Goal: Task Accomplishment & Management: Use online tool/utility

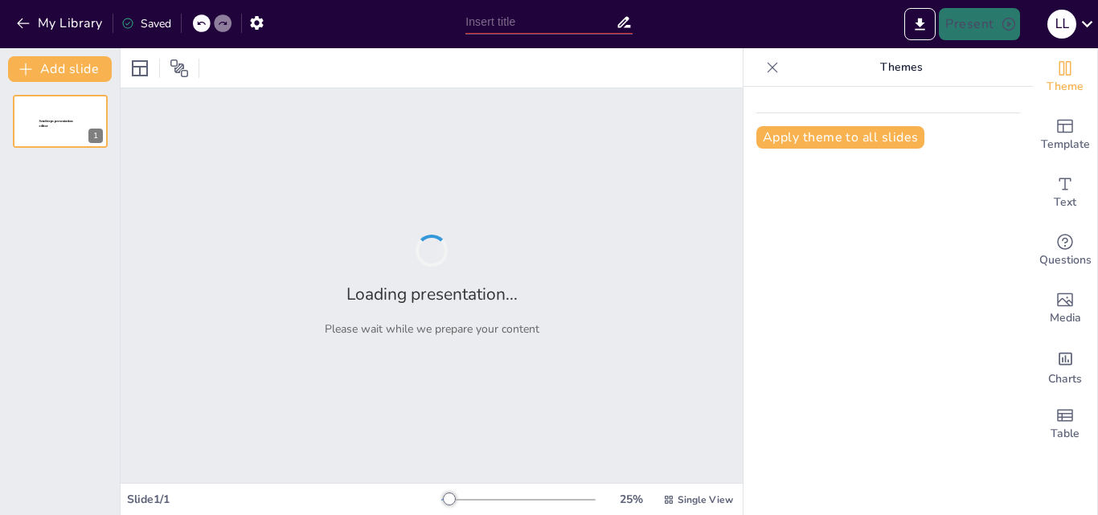
type input "¿De Dónde Viene Todo? Un Viaje al Origen del Universo"
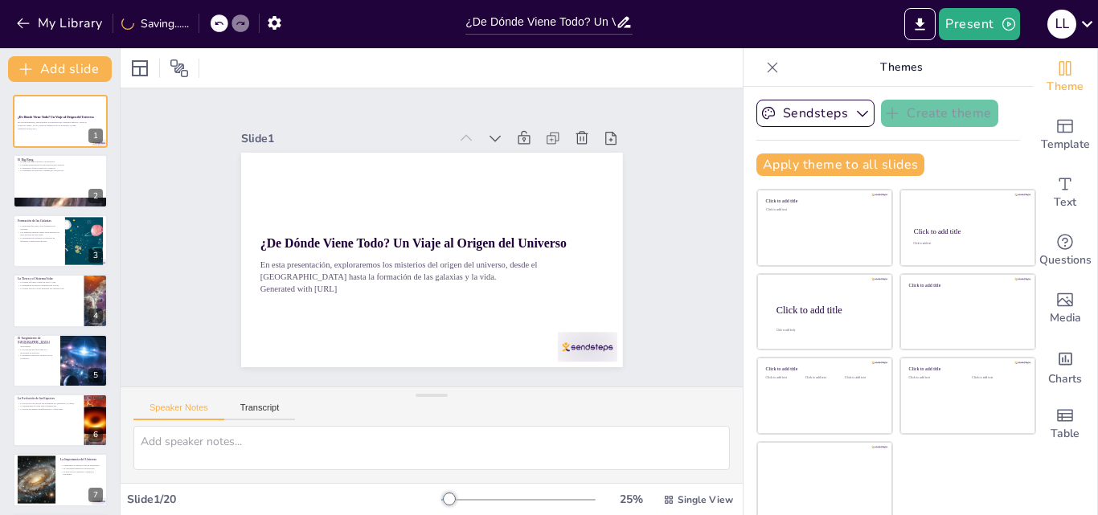
checkbox input "true"
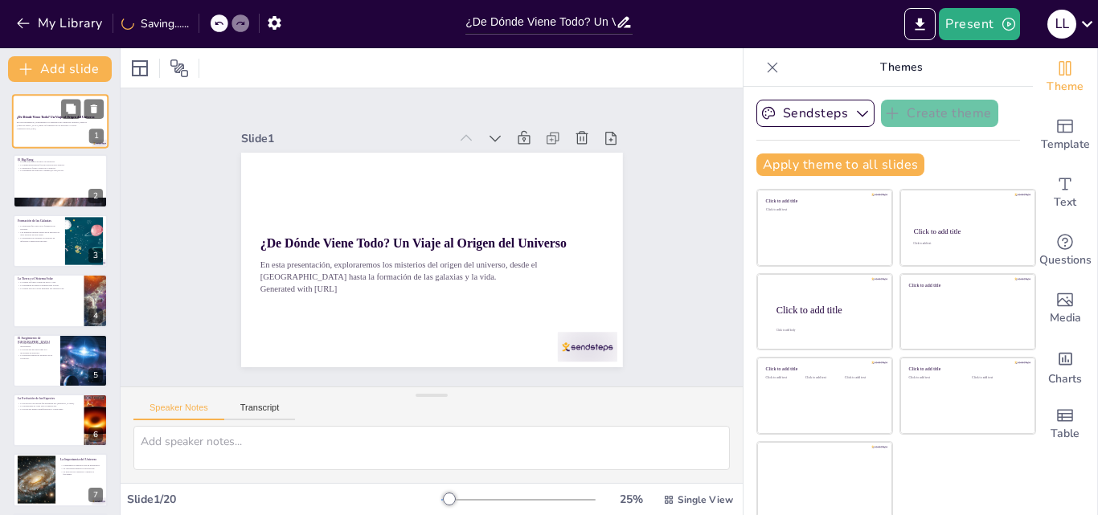
checkbox input "true"
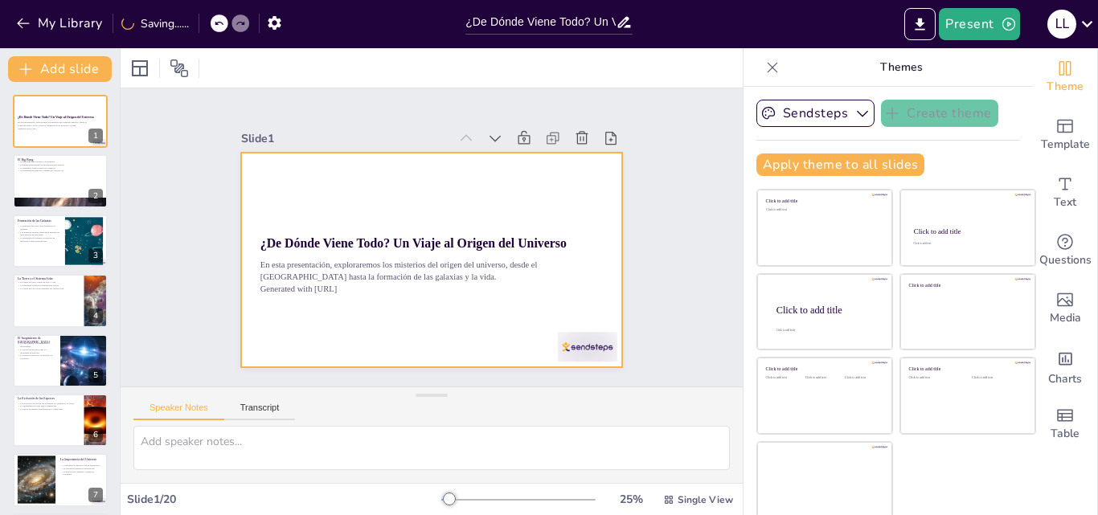
checkbox input "true"
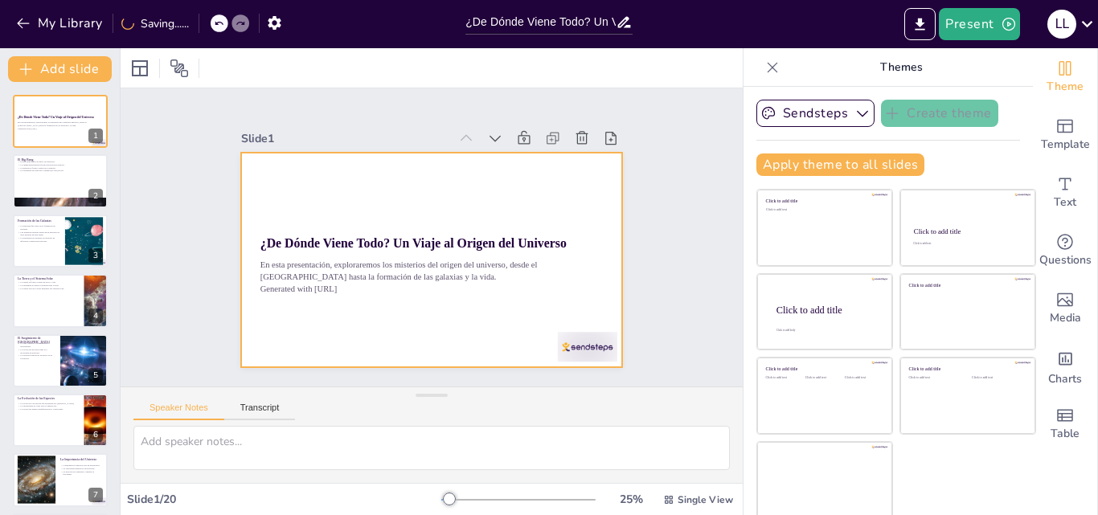
checkbox input "true"
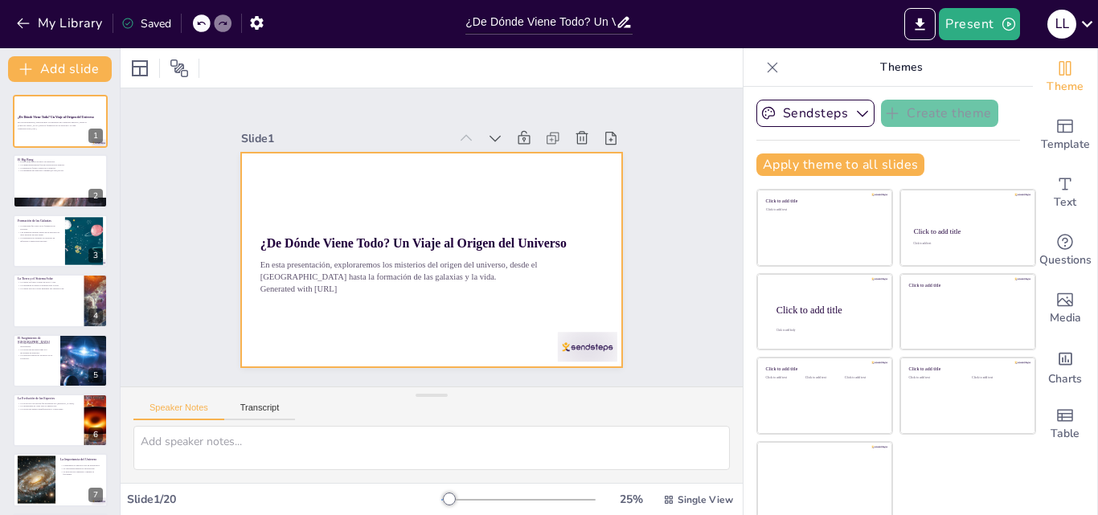
checkbox input "true"
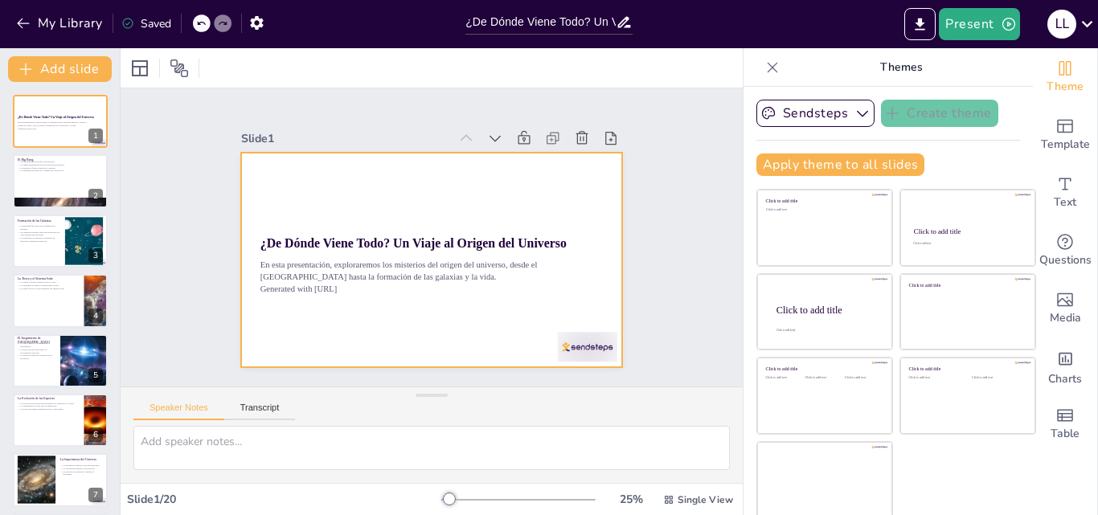
checkbox input "true"
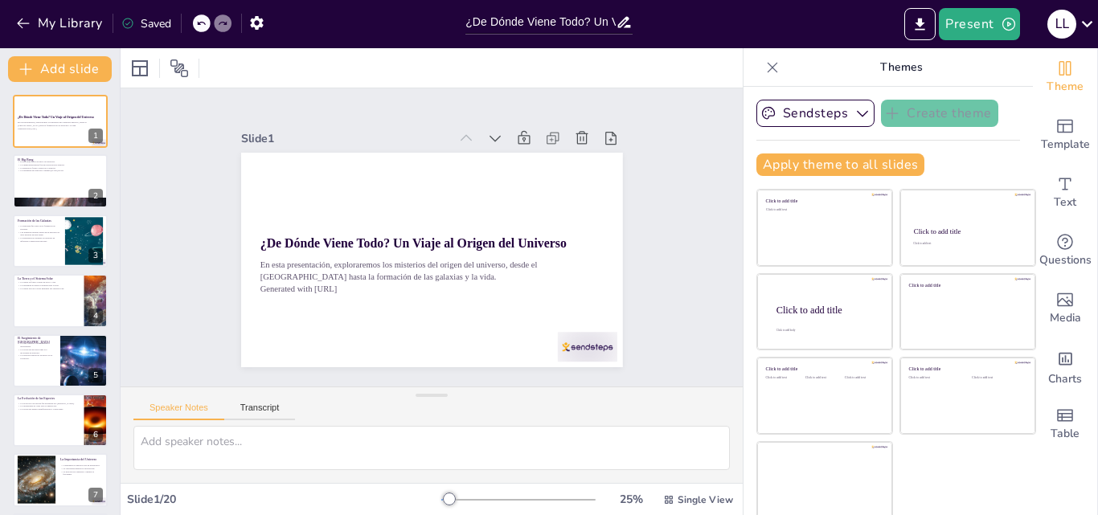
checkbox input "true"
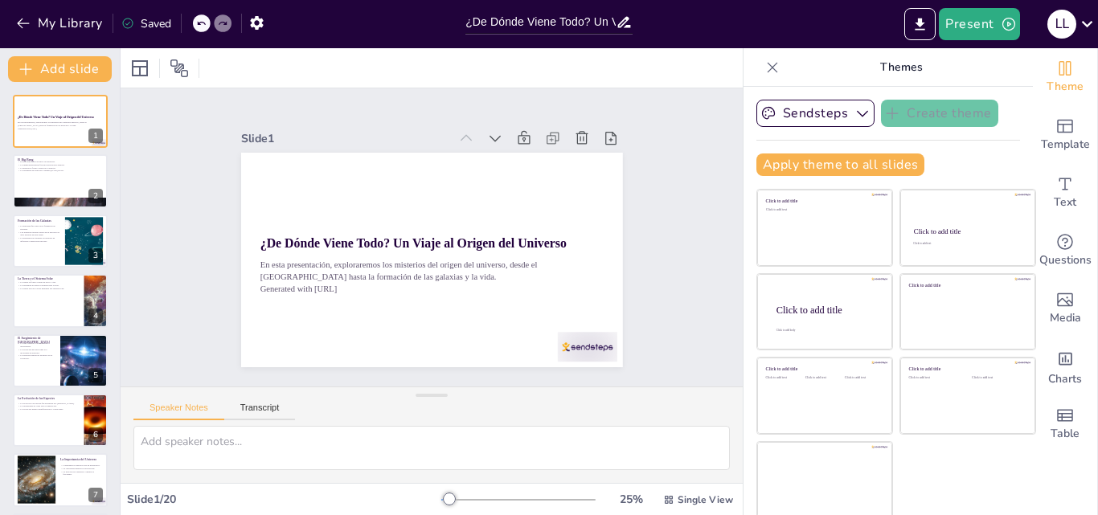
checkbox input "true"
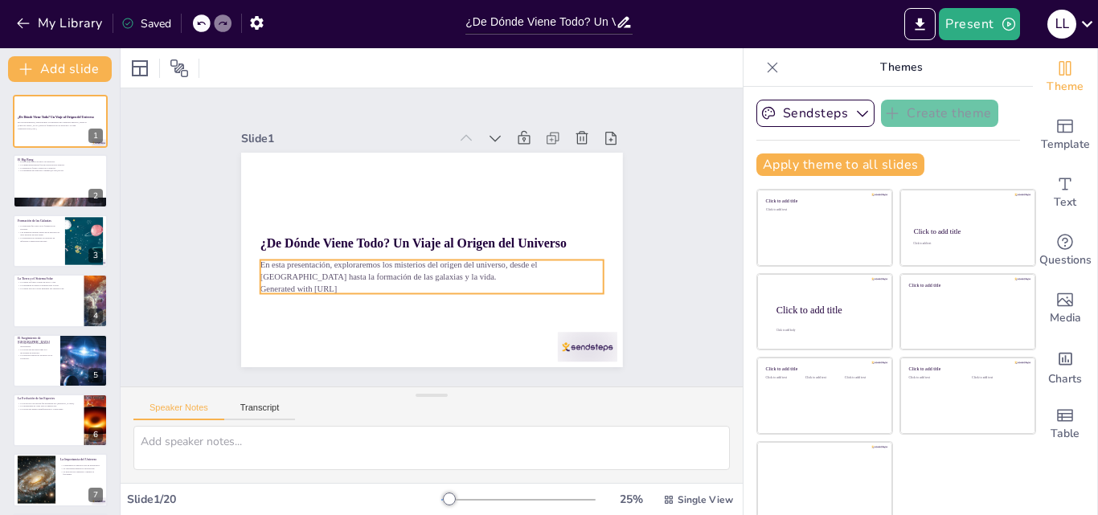
checkbox input "true"
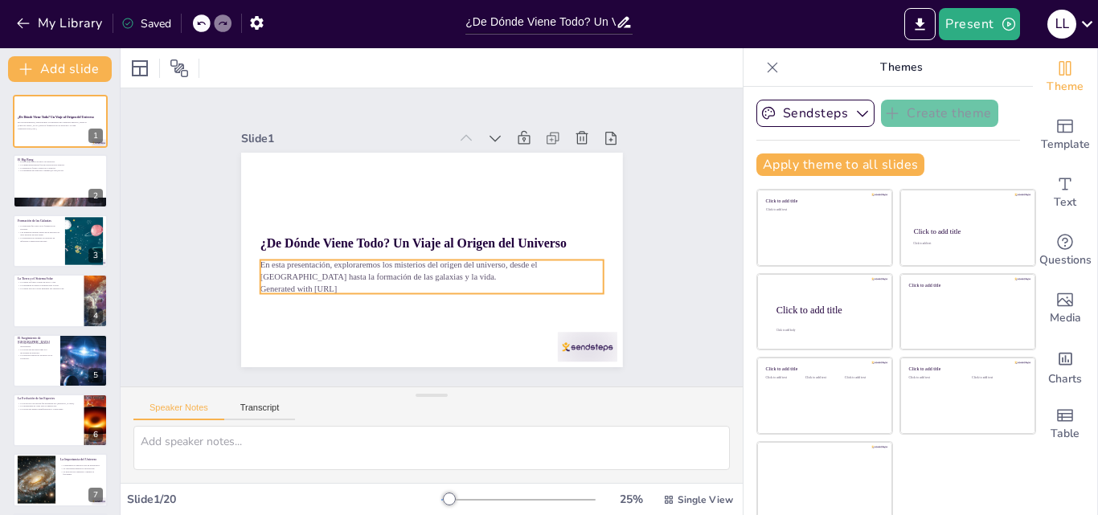
checkbox input "true"
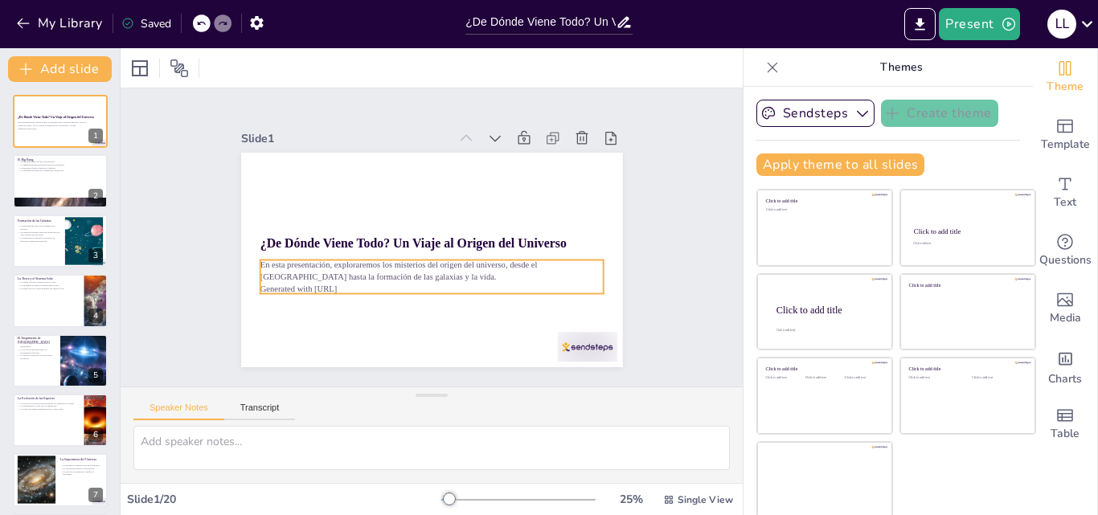
checkbox input "true"
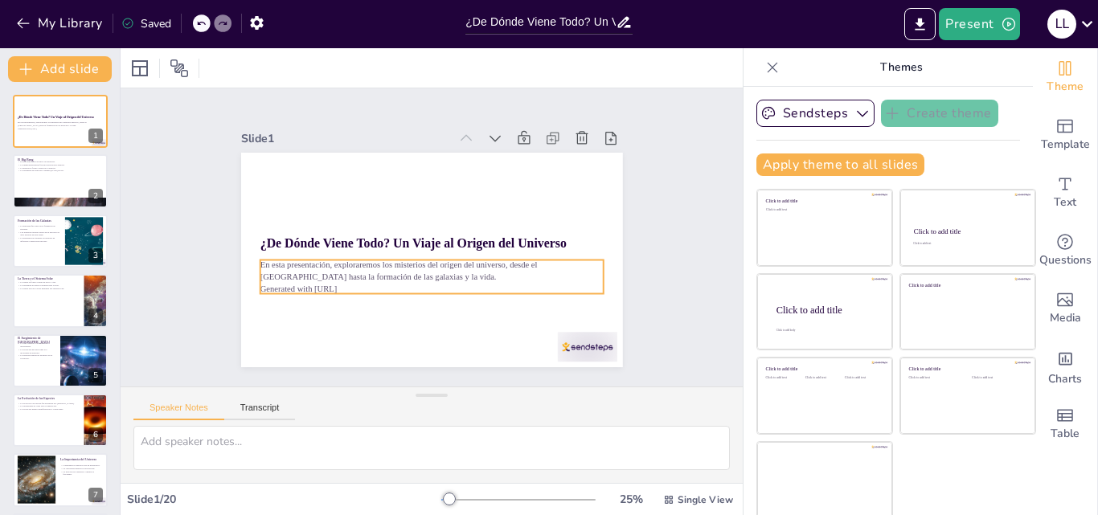
checkbox input "true"
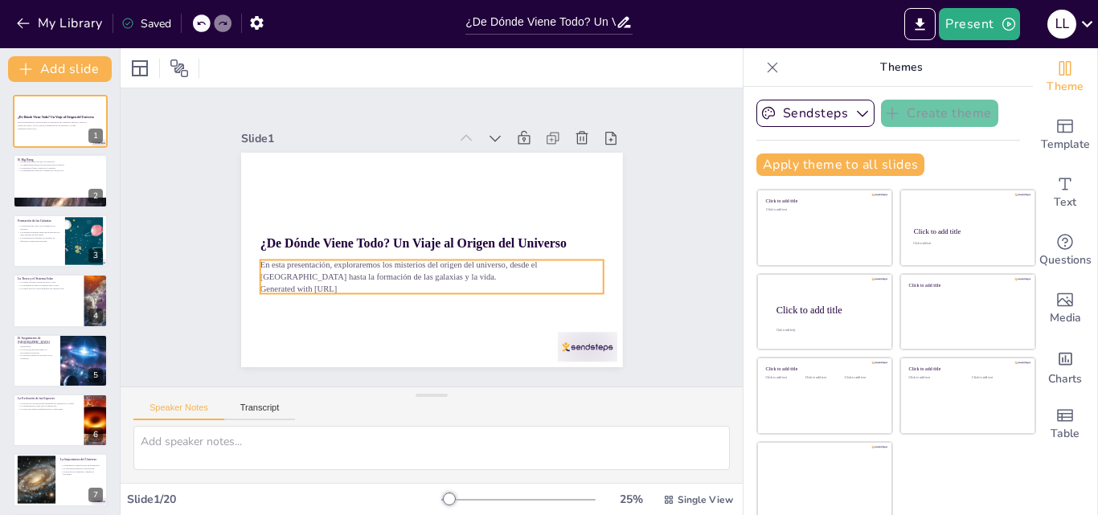
checkbox input "true"
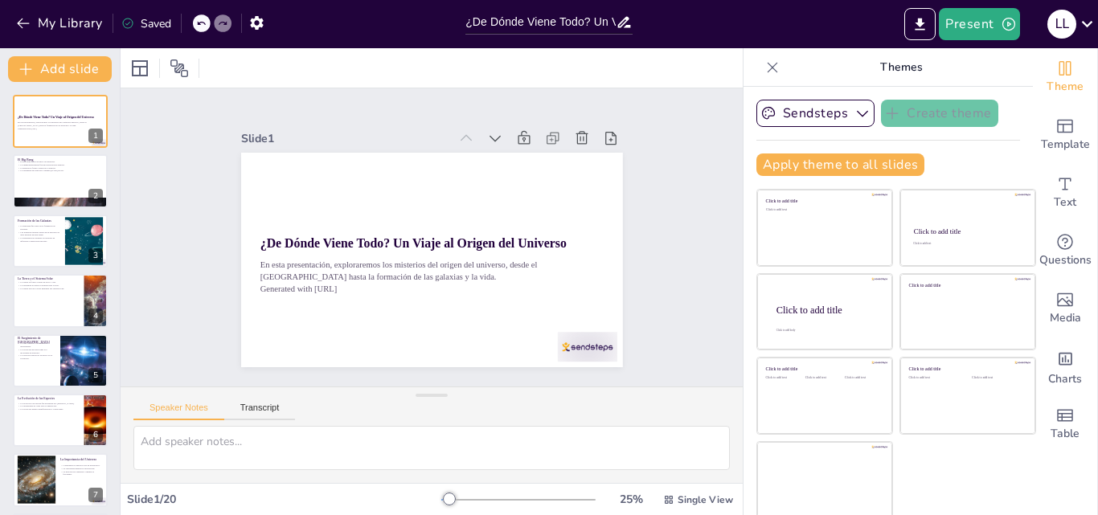
checkbox input "true"
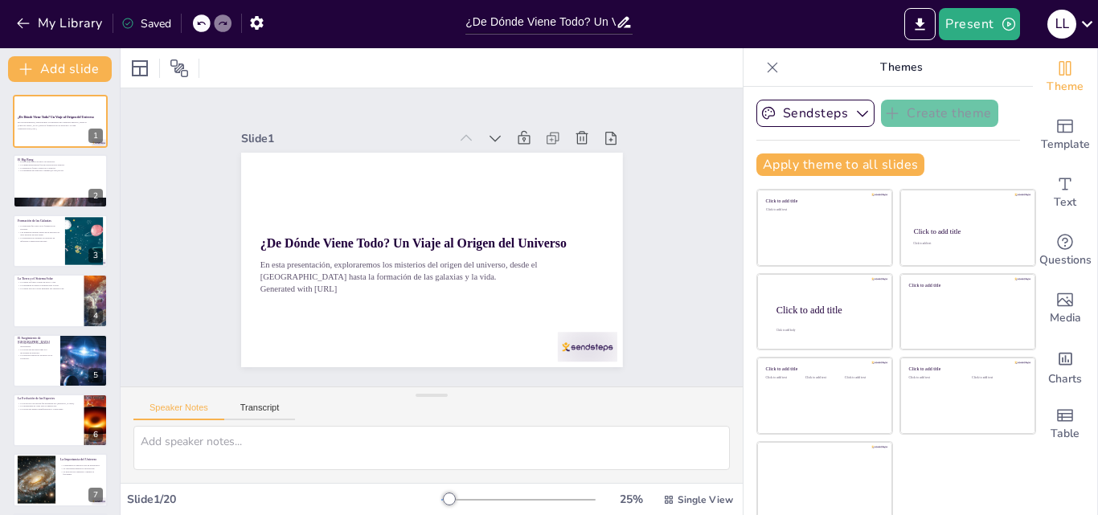
scroll to position [3, 0]
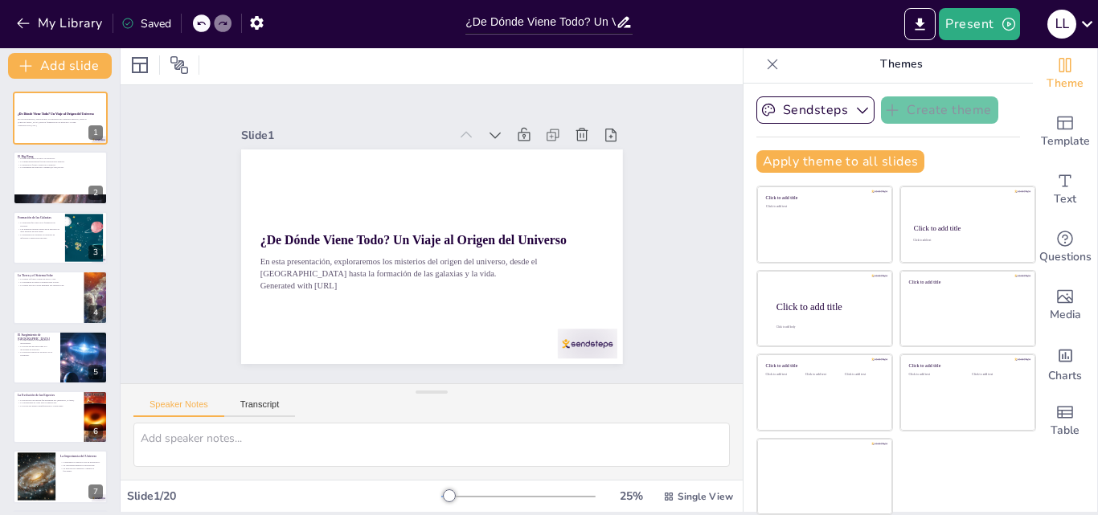
checkbox input "true"
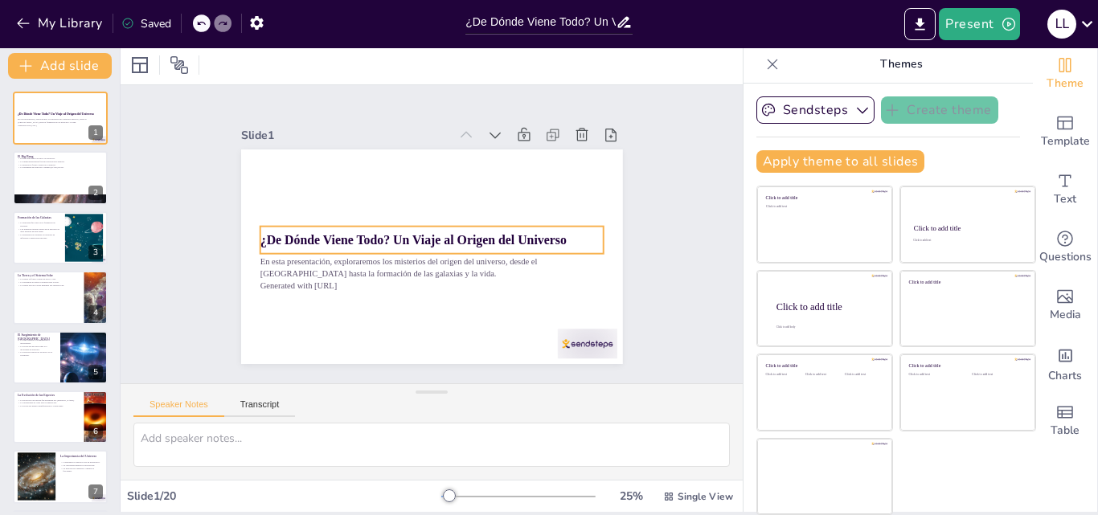
checkbox input "true"
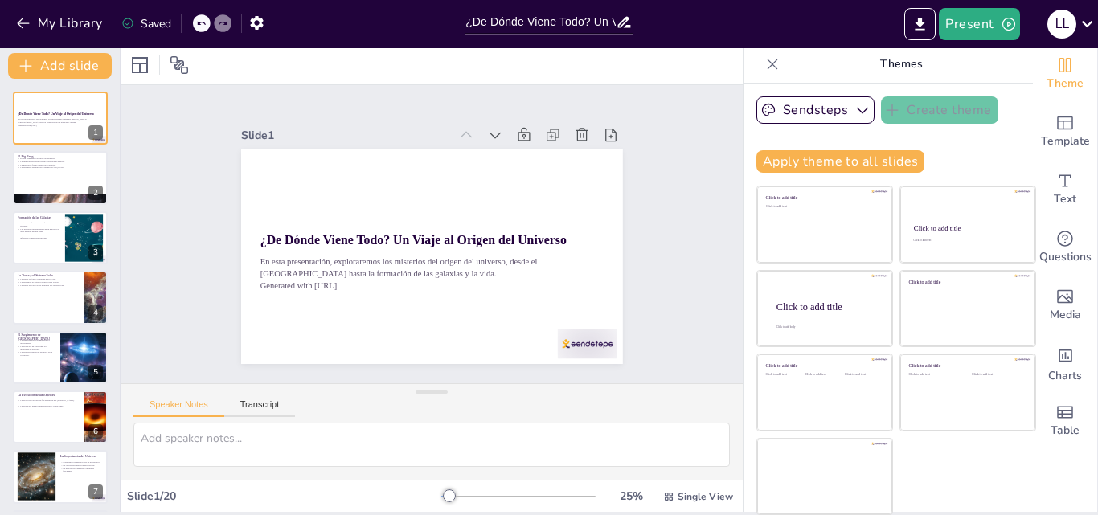
checkbox input "true"
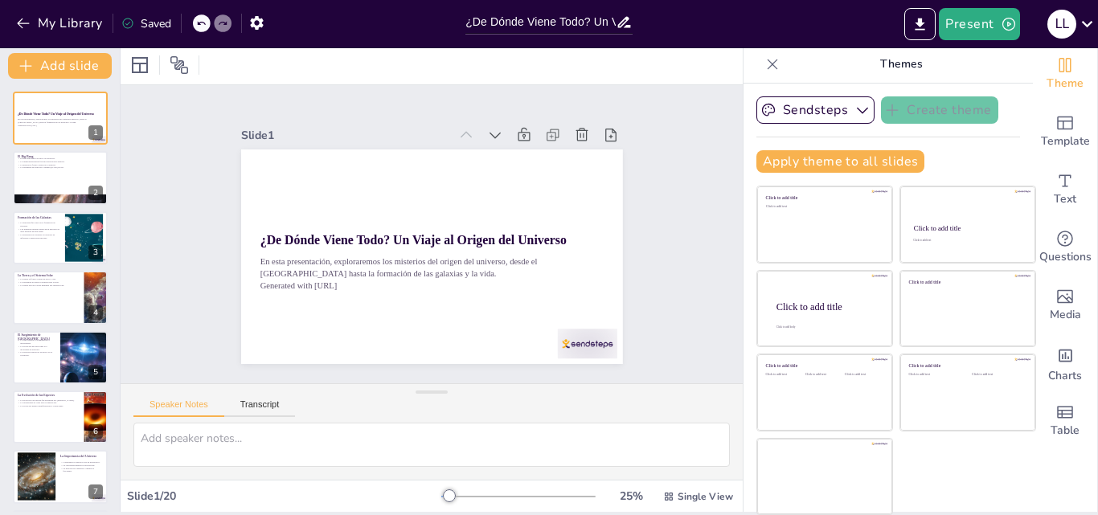
scroll to position [482, 0]
checkbox input "true"
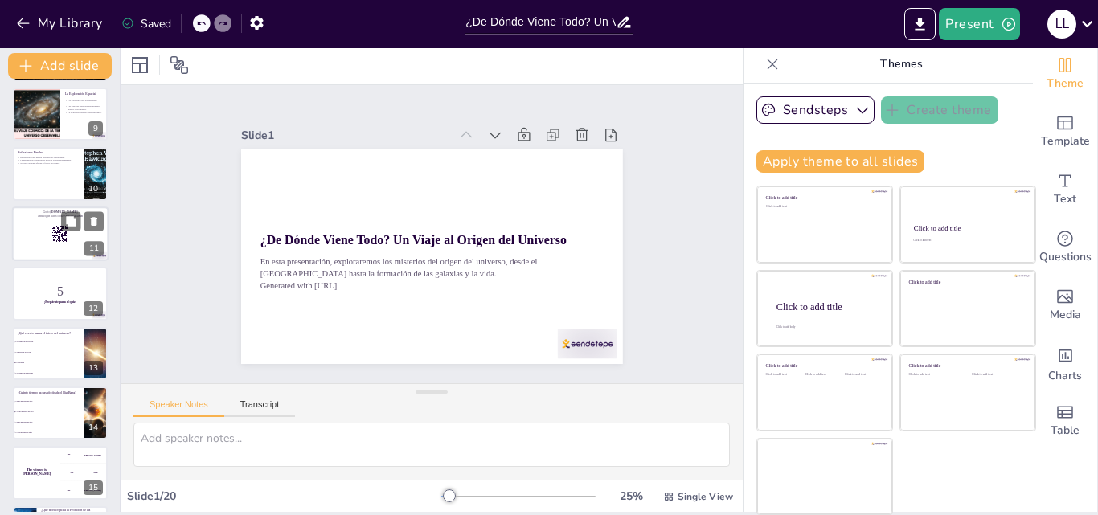
checkbox input "true"
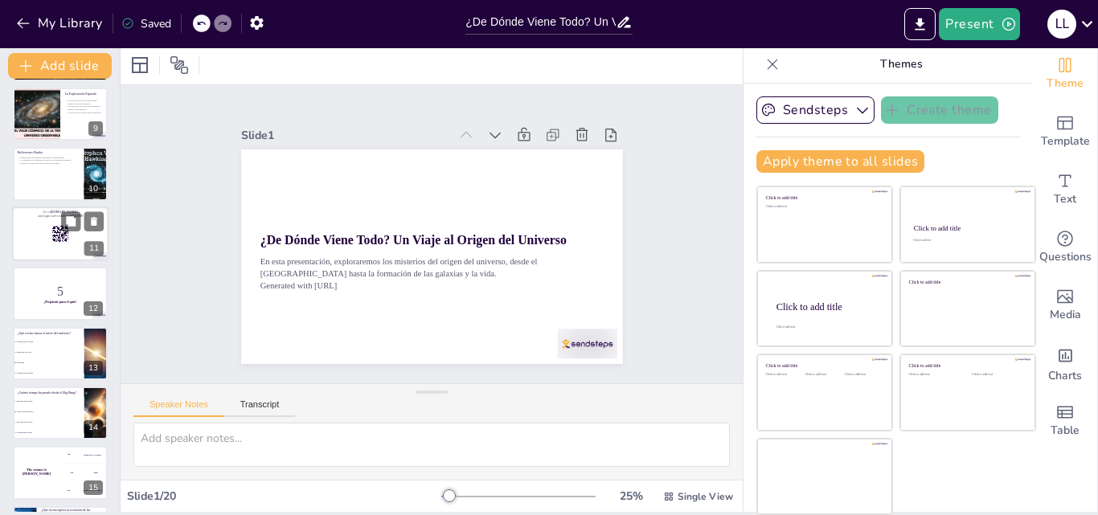
checkbox input "true"
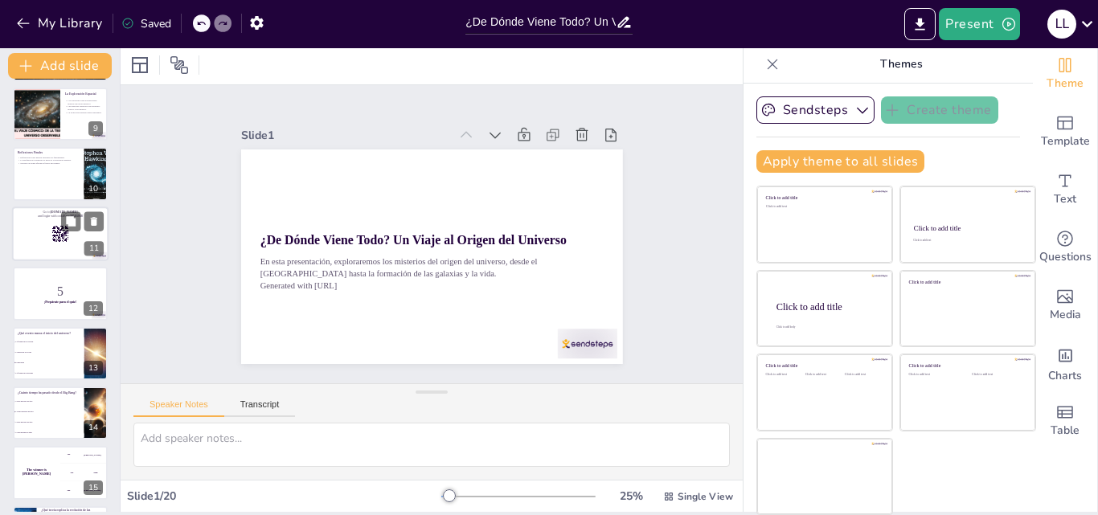
checkbox input "true"
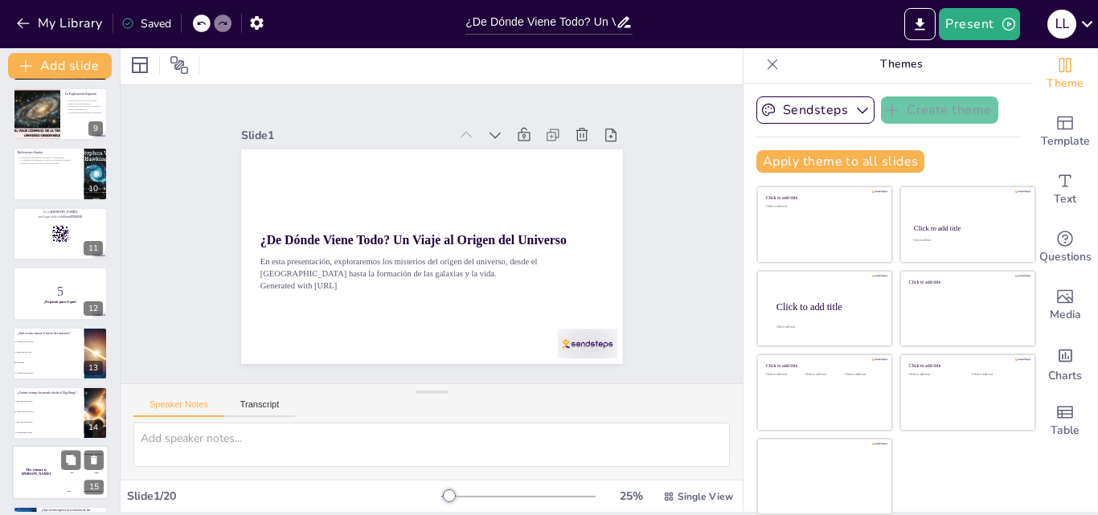
checkbox input "true"
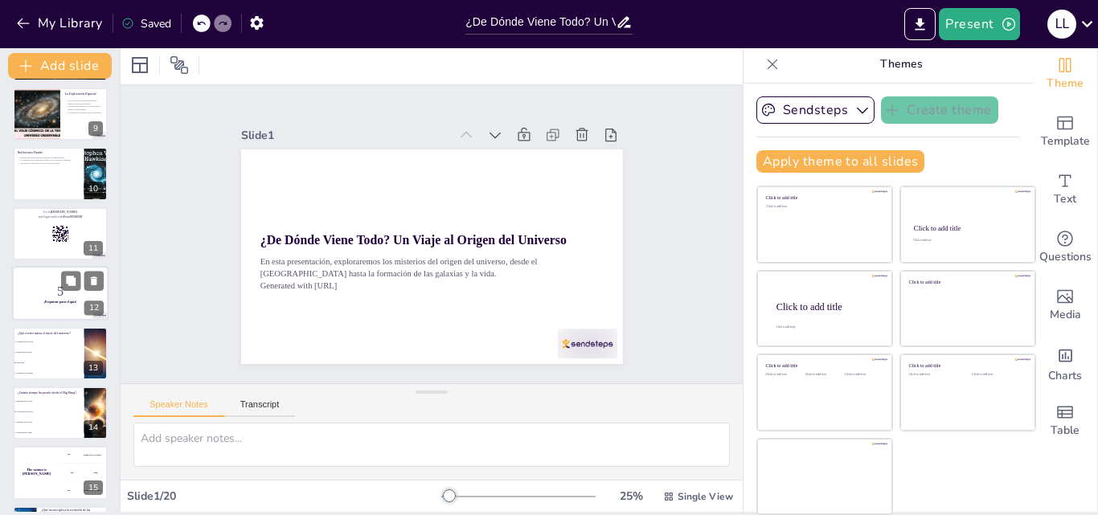
checkbox input "true"
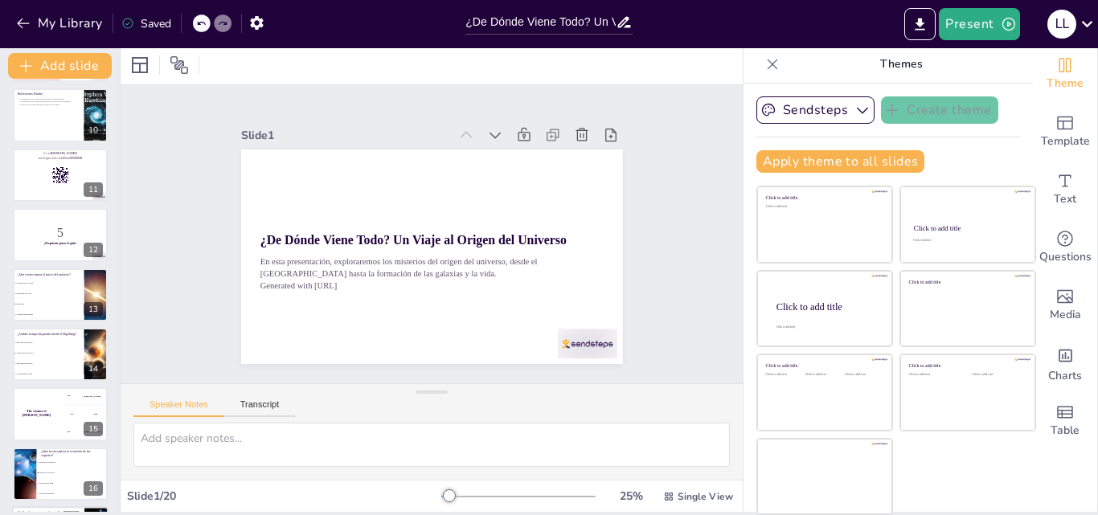
checkbox input "true"
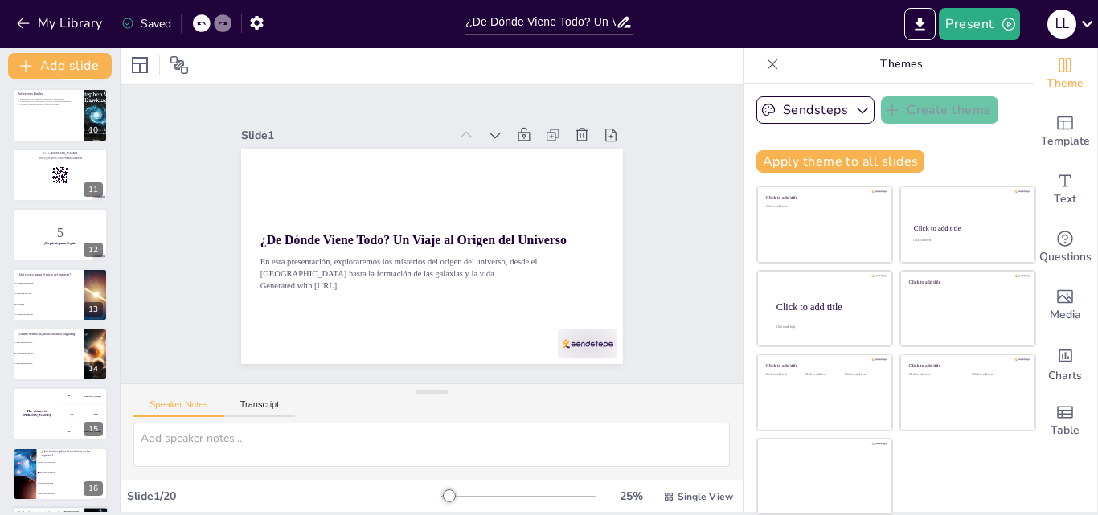
checkbox input "true"
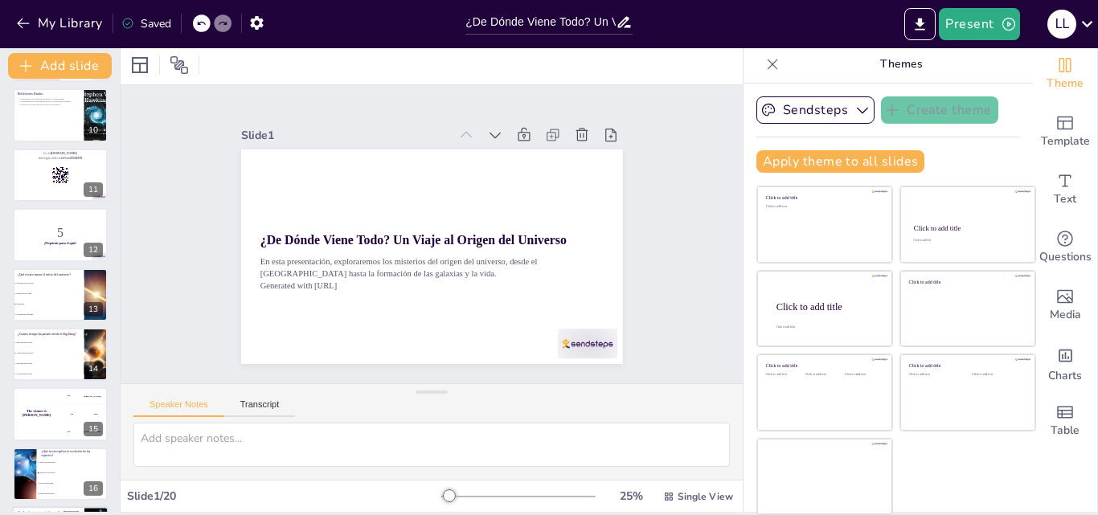
checkbox input "true"
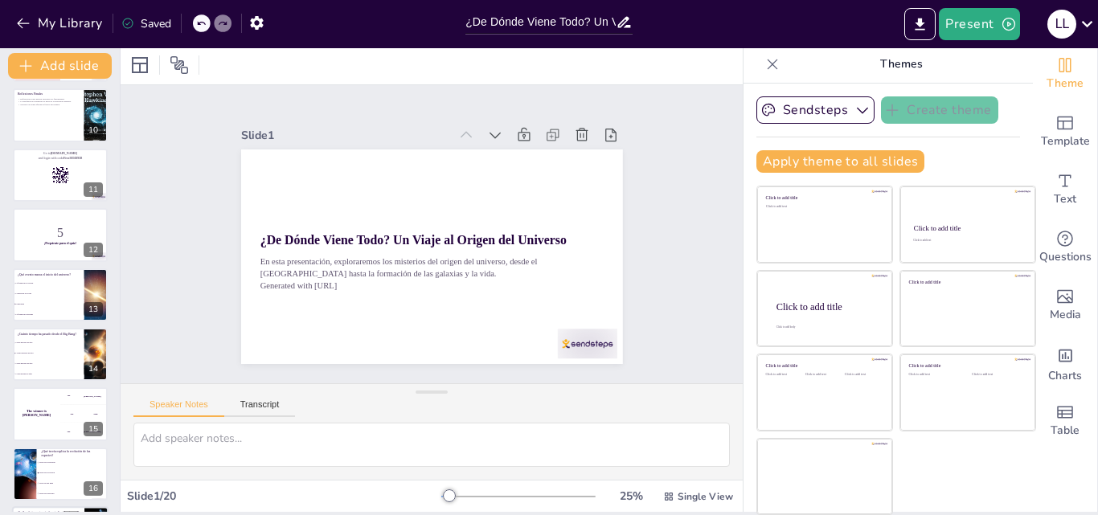
scroll to position [782, 0]
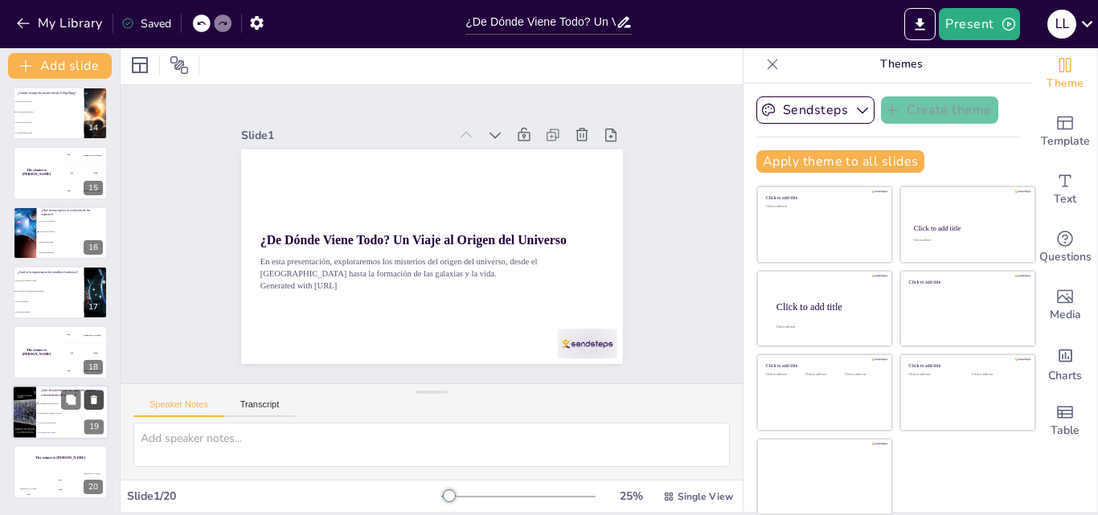
checkbox input "true"
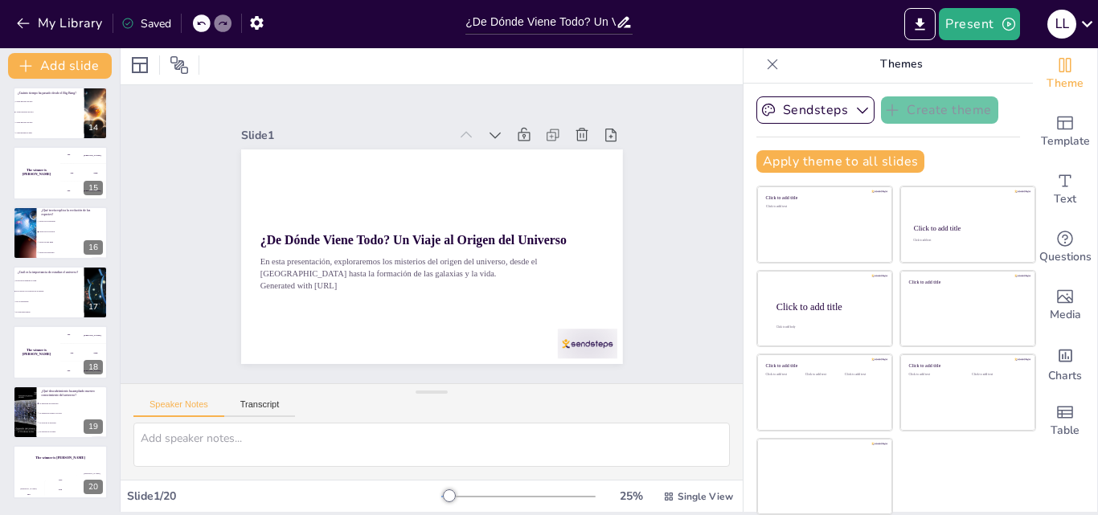
checkbox input "true"
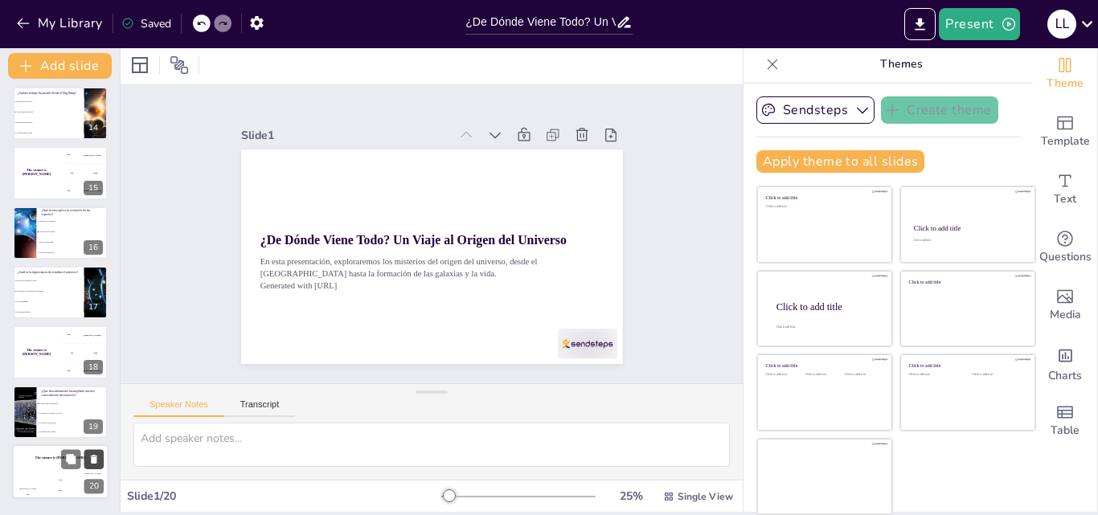
checkbox input "true"
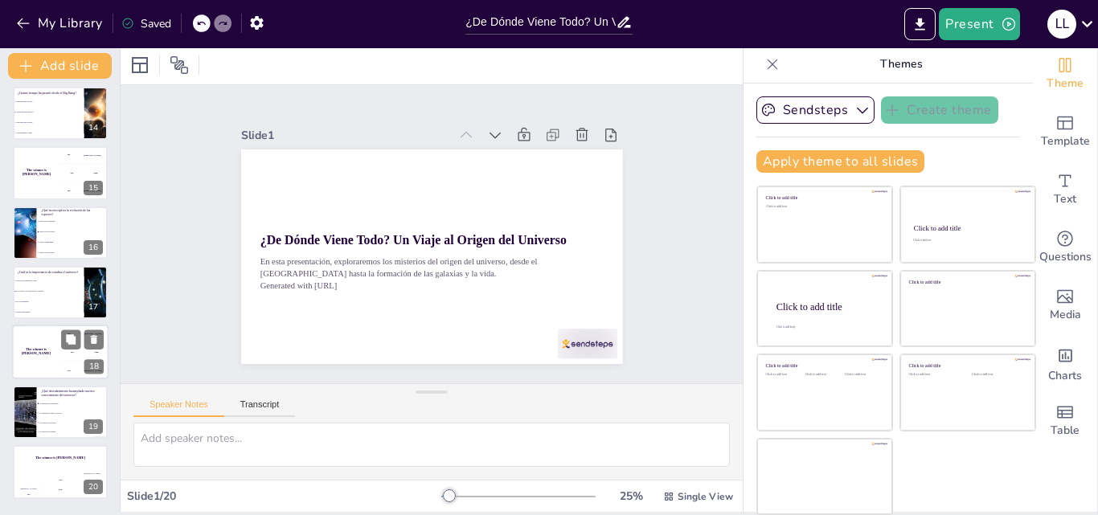
checkbox input "true"
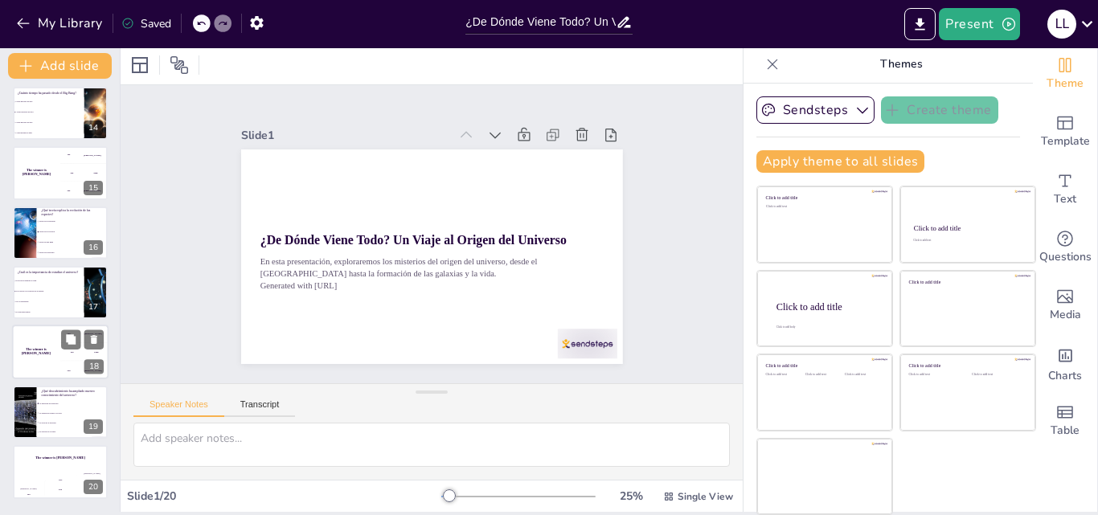
checkbox input "true"
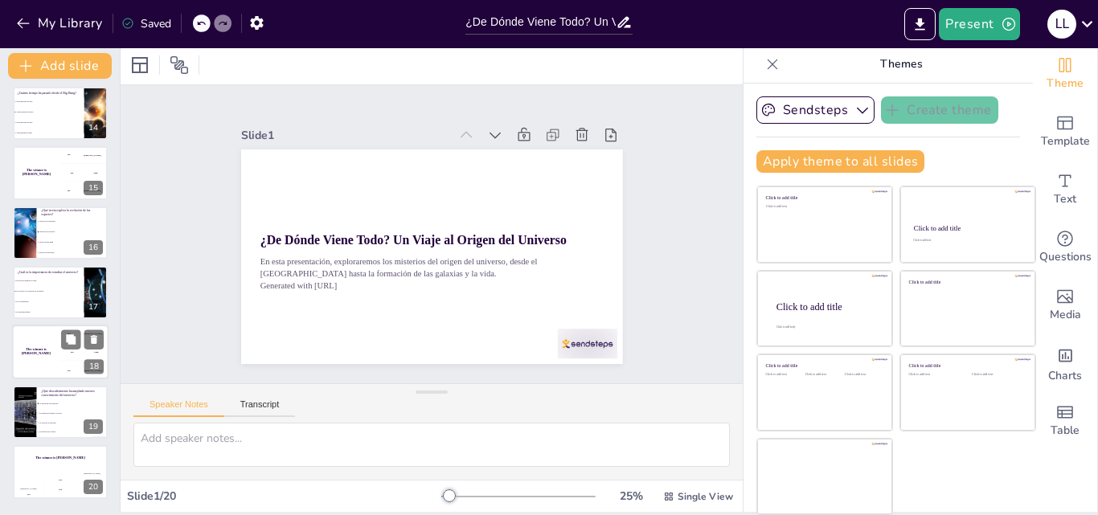
checkbox input "true"
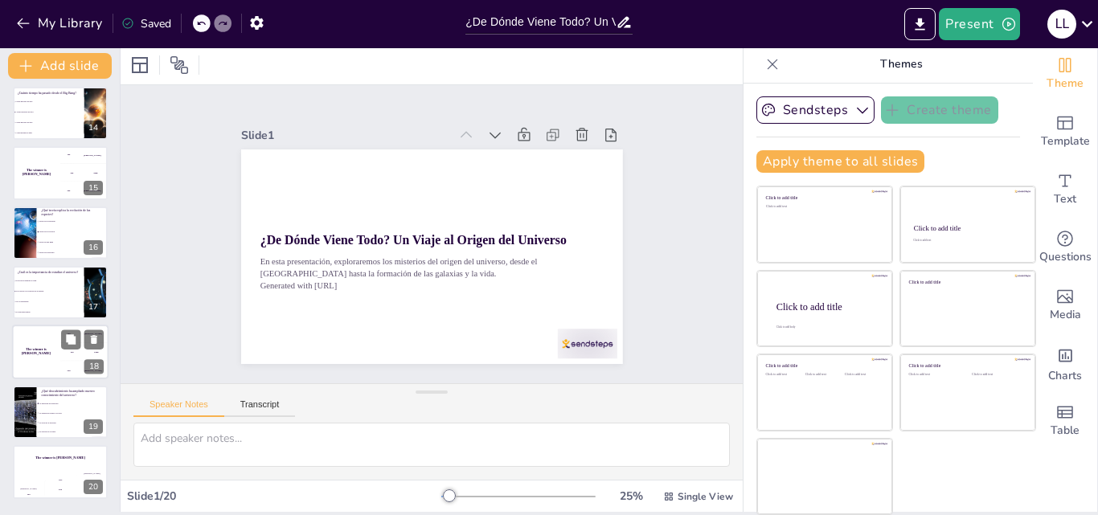
checkbox input "true"
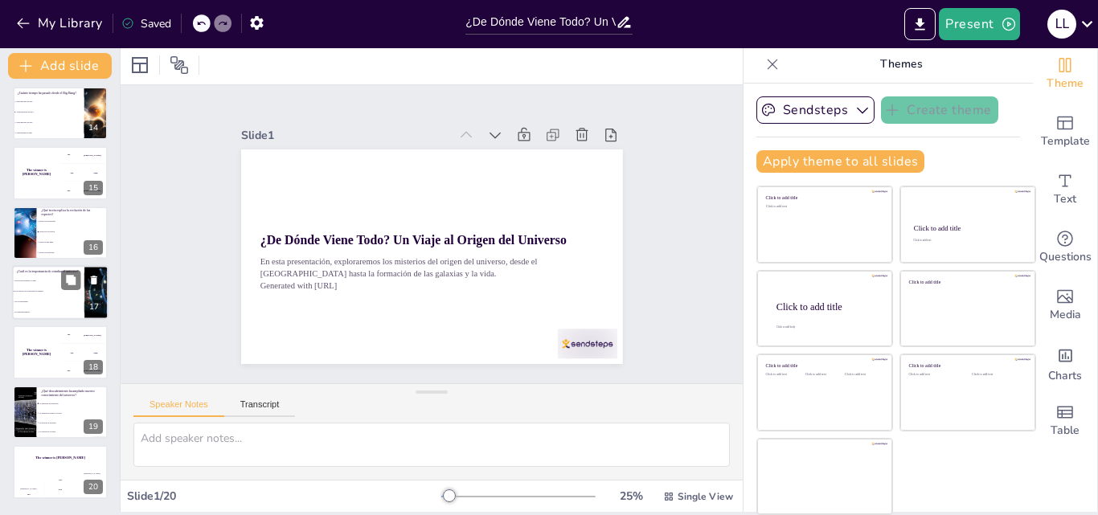
checkbox input "true"
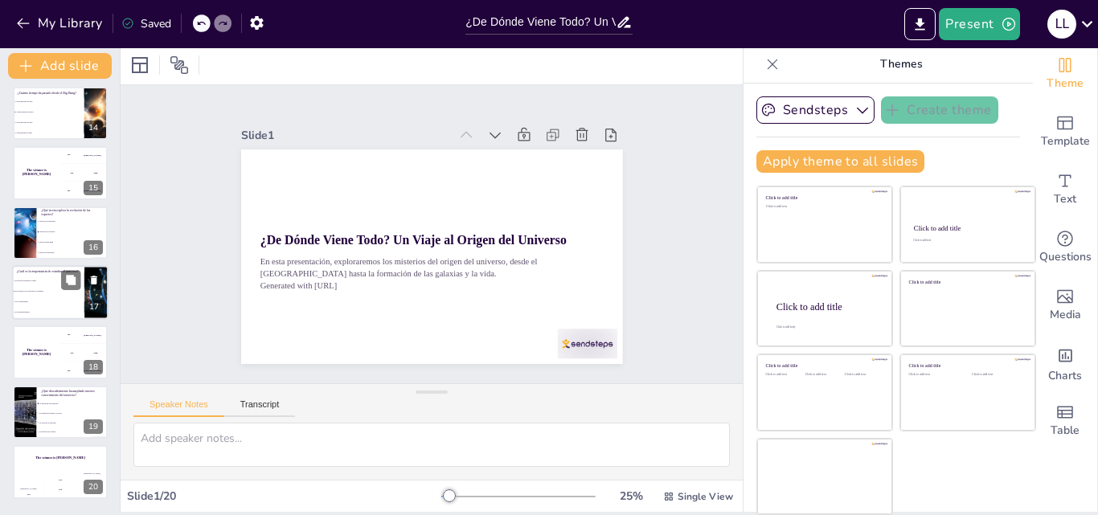
checkbox input "true"
click at [39, 290] on span "Nos conecta con la historia de la materia" at bounding box center [48, 291] width 69 height 2
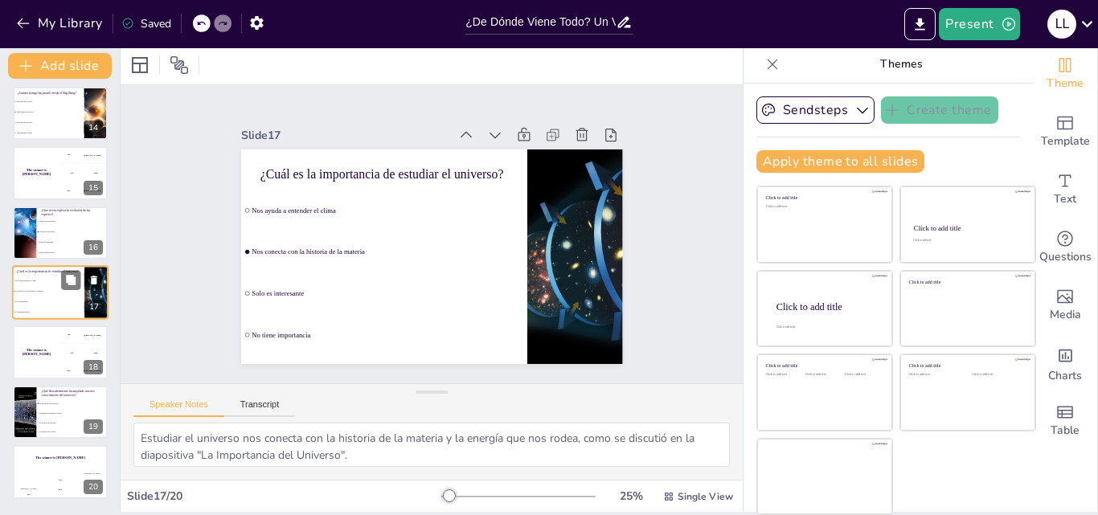
type textarea "Estudiar el universo nos conecta con la historia de la materia y la energía que…"
checkbox input "true"
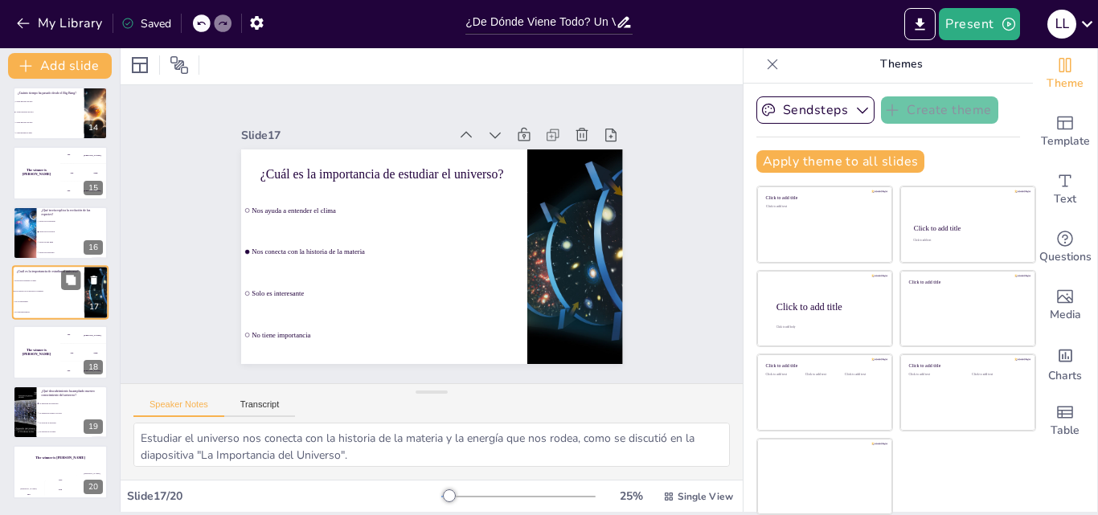
checkbox input "true"
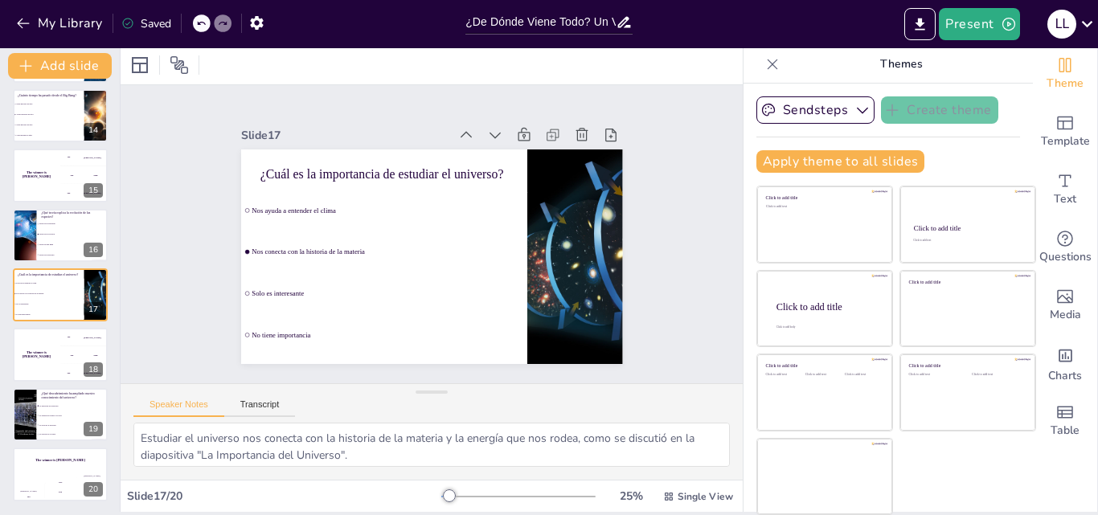
checkbox input "true"
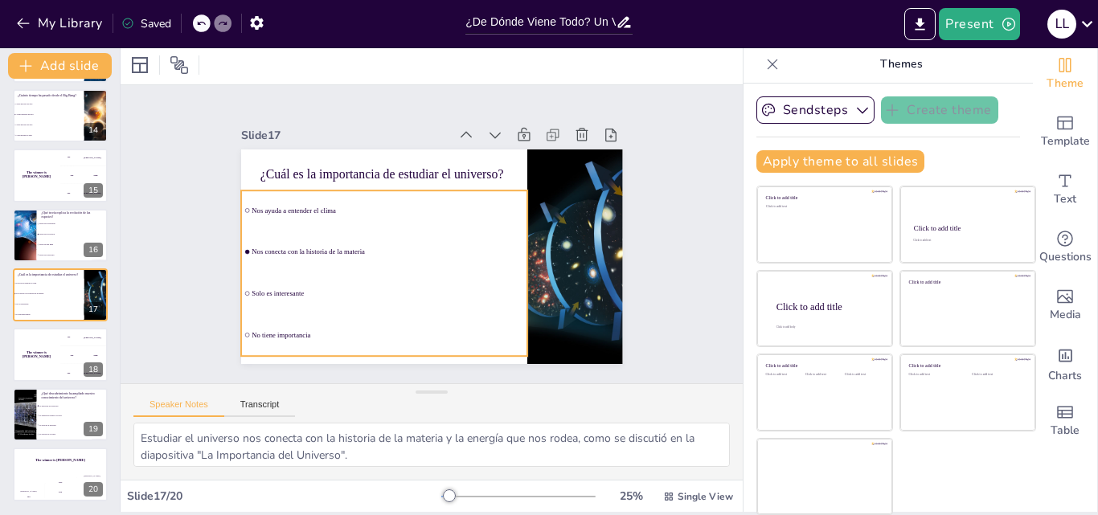
checkbox input "true"
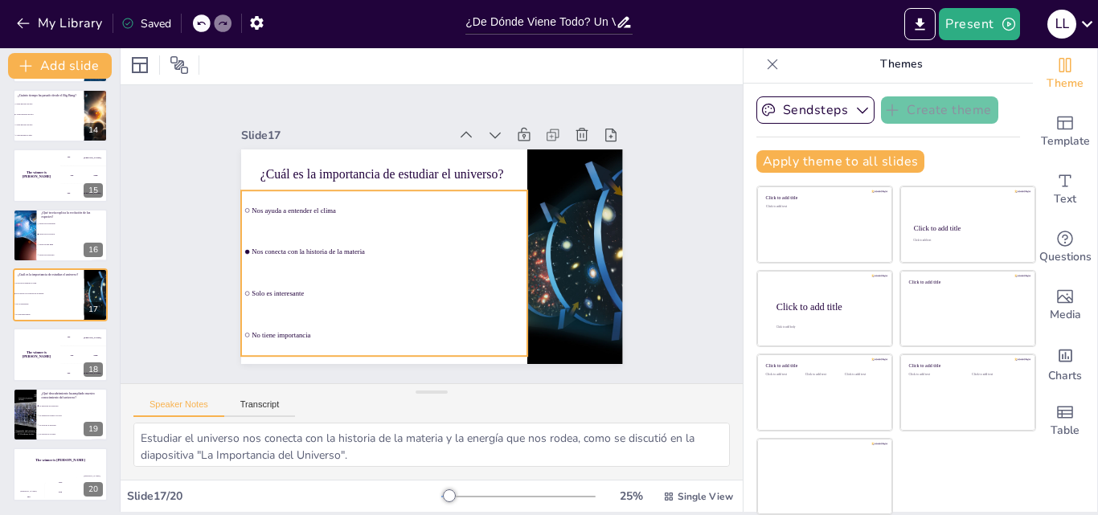
checkbox input "true"
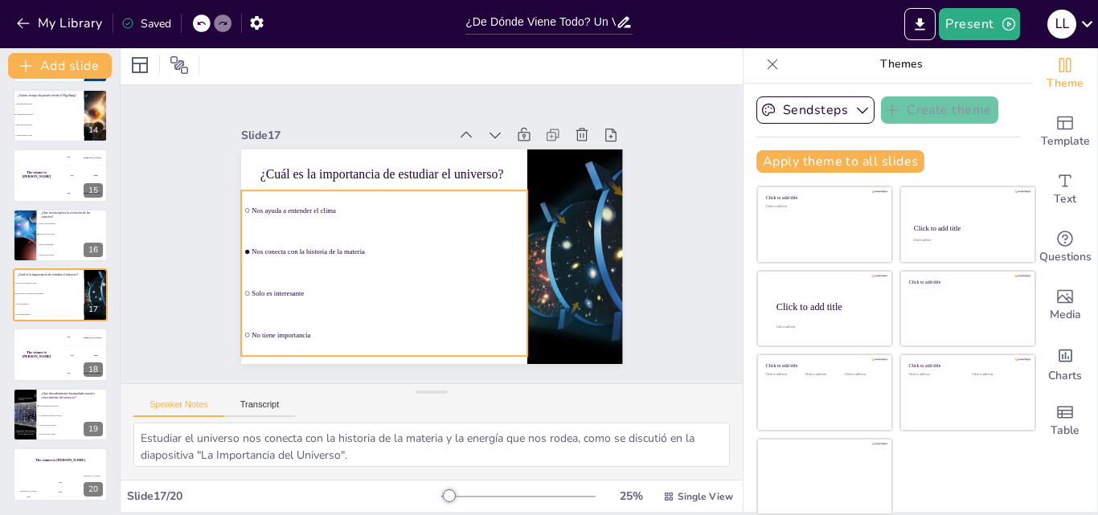
checkbox input "true"
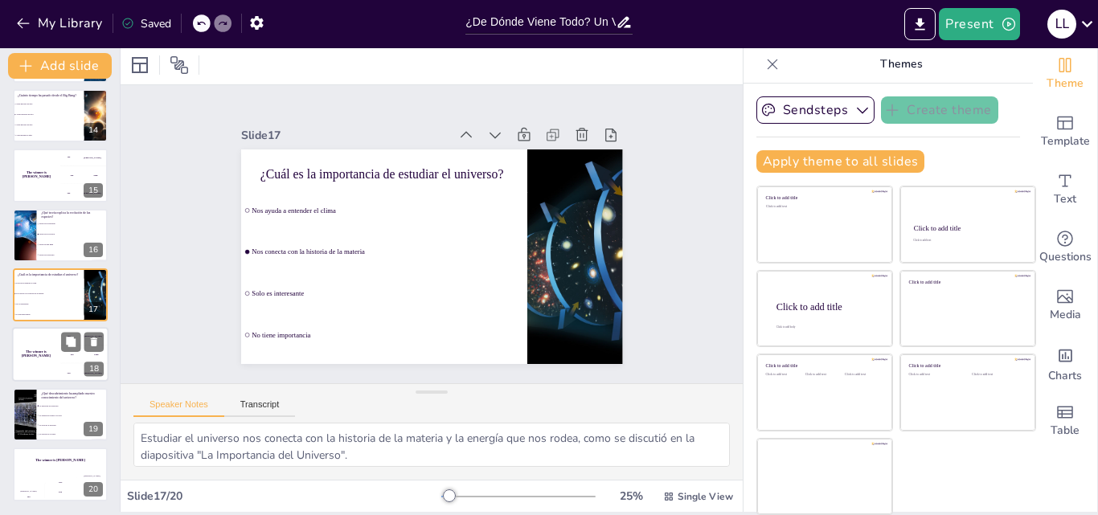
checkbox input "true"
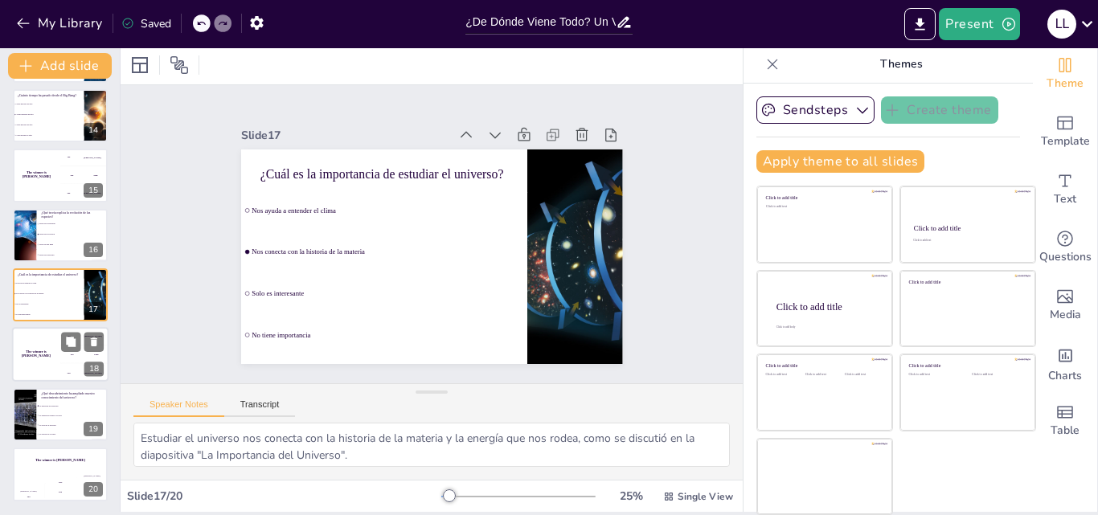
checkbox input "true"
click at [51, 174] on h4 "The winner is [PERSON_NAME]" at bounding box center [36, 175] width 47 height 8
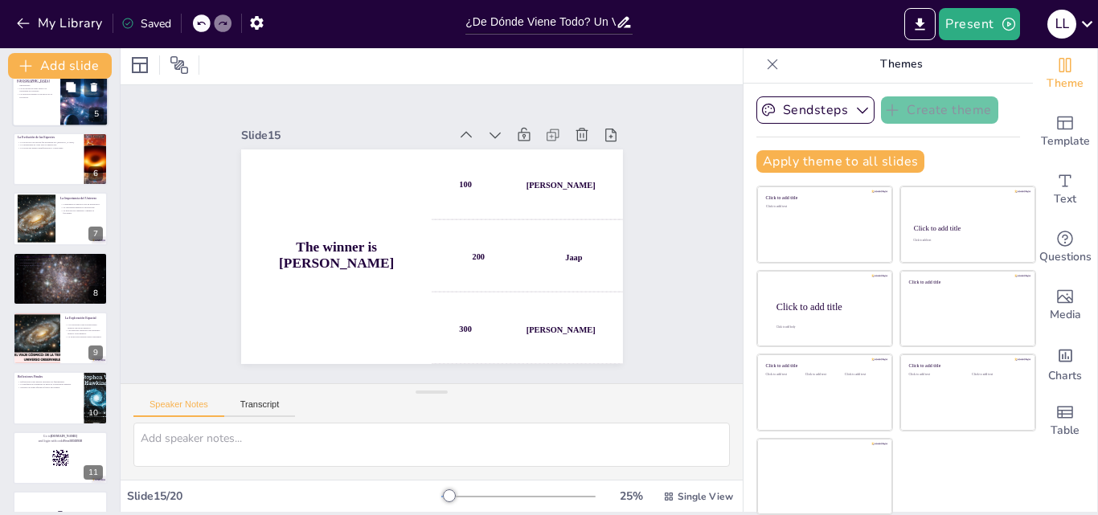
scroll to position [178, 0]
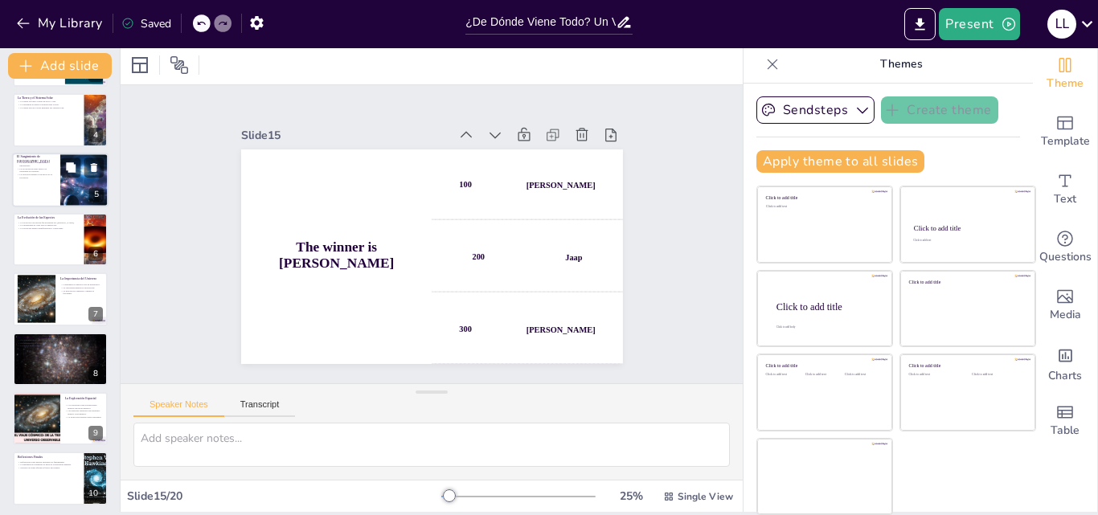
click at [51, 187] on div at bounding box center [60, 180] width 96 height 55
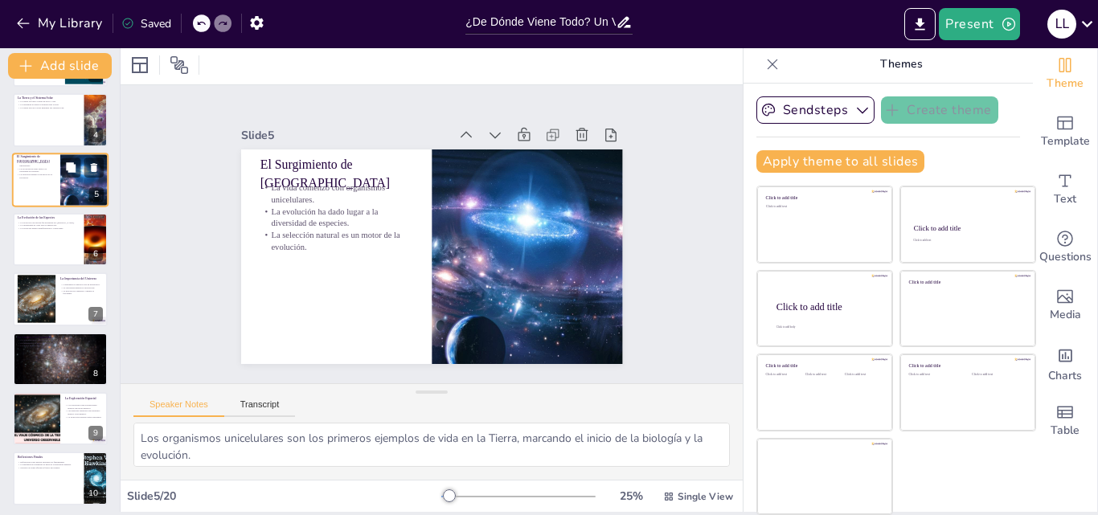
scroll to position [62, 0]
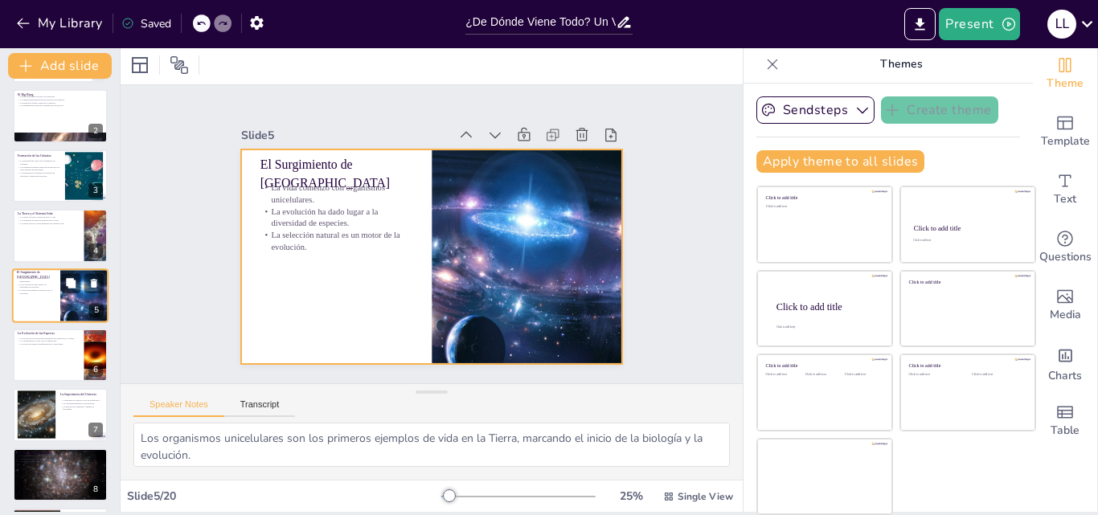
click at [43, 304] on div at bounding box center [60, 295] width 96 height 55
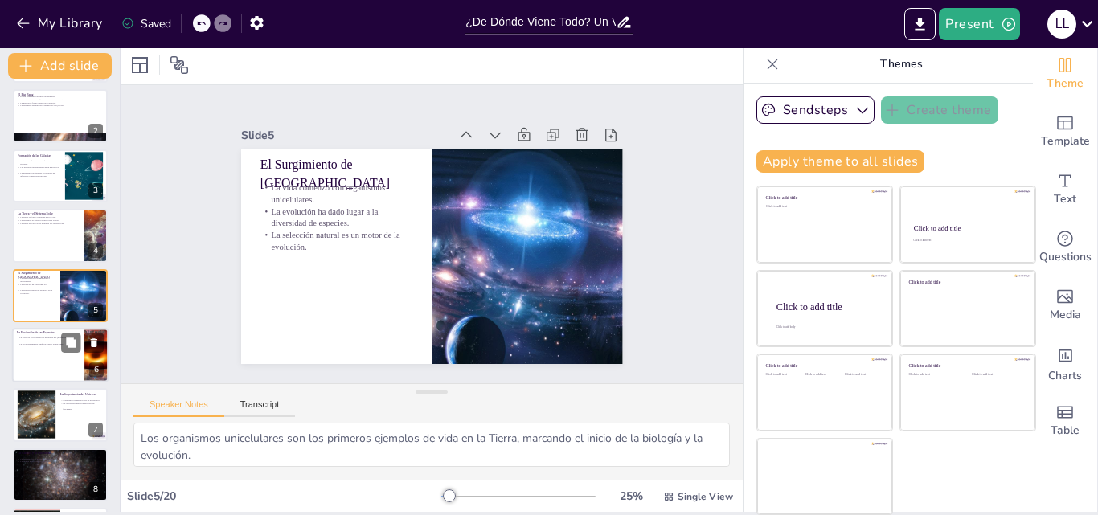
click at [47, 351] on div at bounding box center [60, 355] width 96 height 55
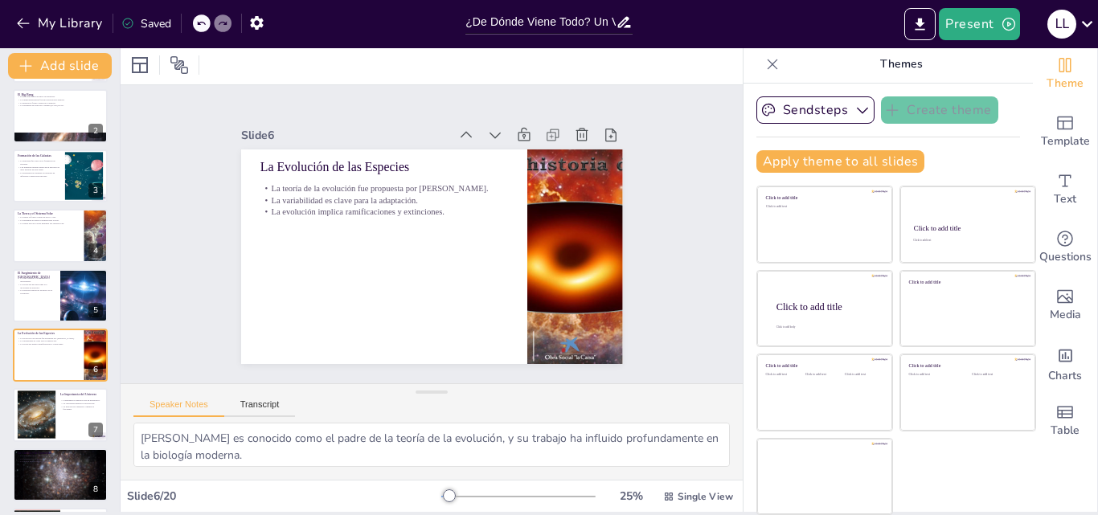
scroll to position [363, 0]
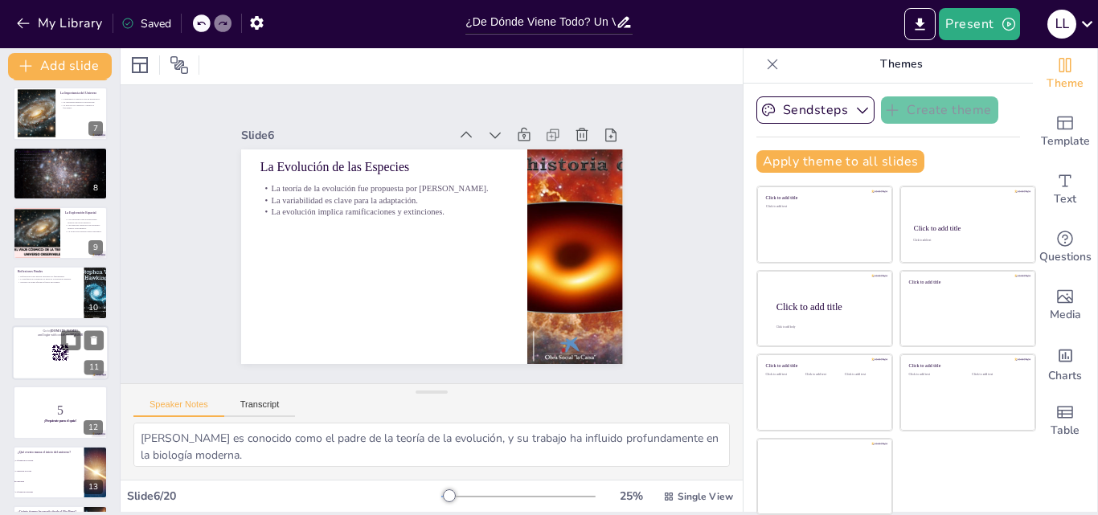
click at [36, 346] on div at bounding box center [60, 352] width 96 height 55
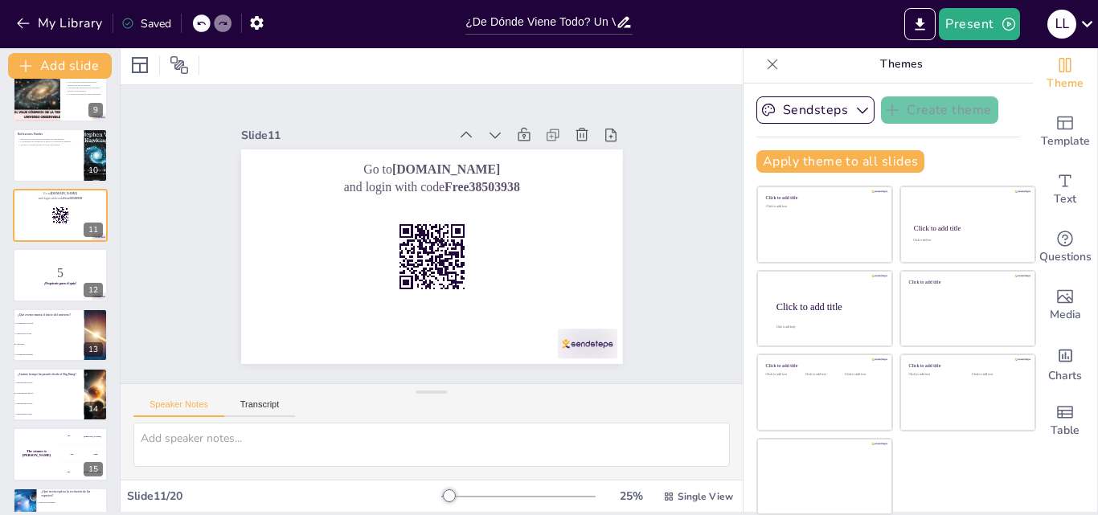
scroll to position [782, 0]
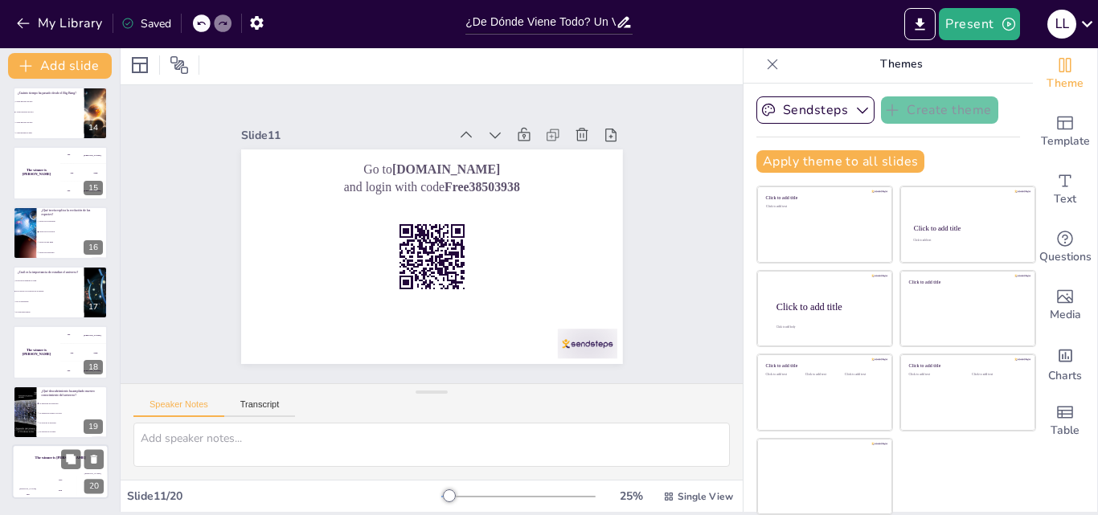
click at [63, 477] on div "Jaap 200" at bounding box center [60, 486] width 32 height 27
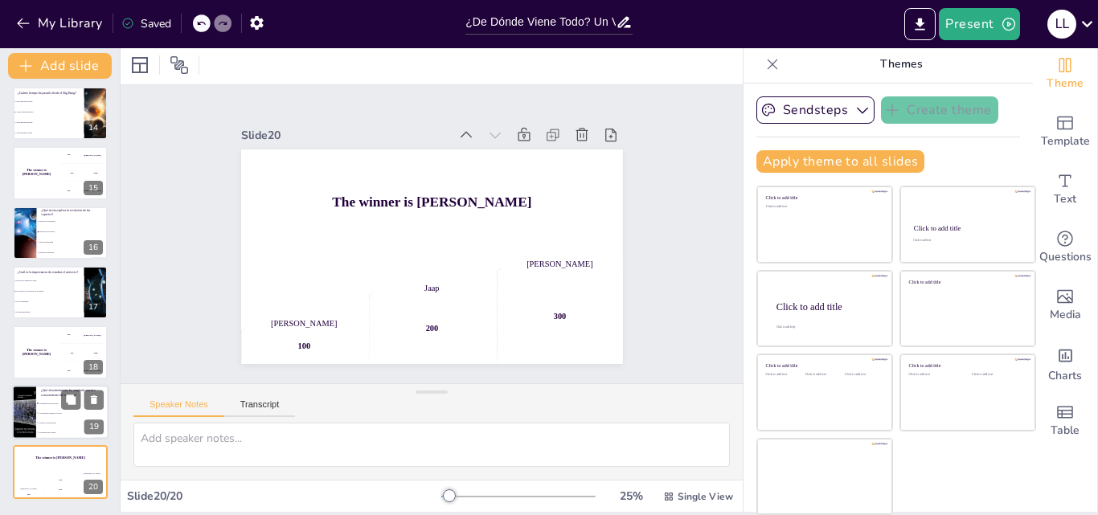
click at [31, 403] on div at bounding box center [24, 412] width 76 height 55
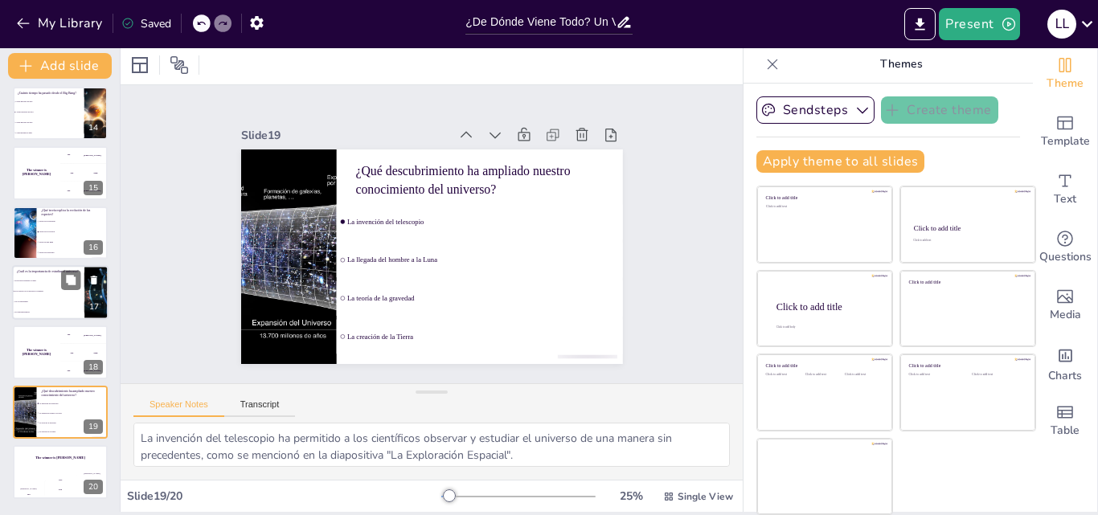
drag, startPoint x: 39, startPoint y: 347, endPoint x: 84, endPoint y: 313, distance: 56.1
click at [41, 347] on div "The winner is [PERSON_NAME]" at bounding box center [36, 351] width 47 height 53
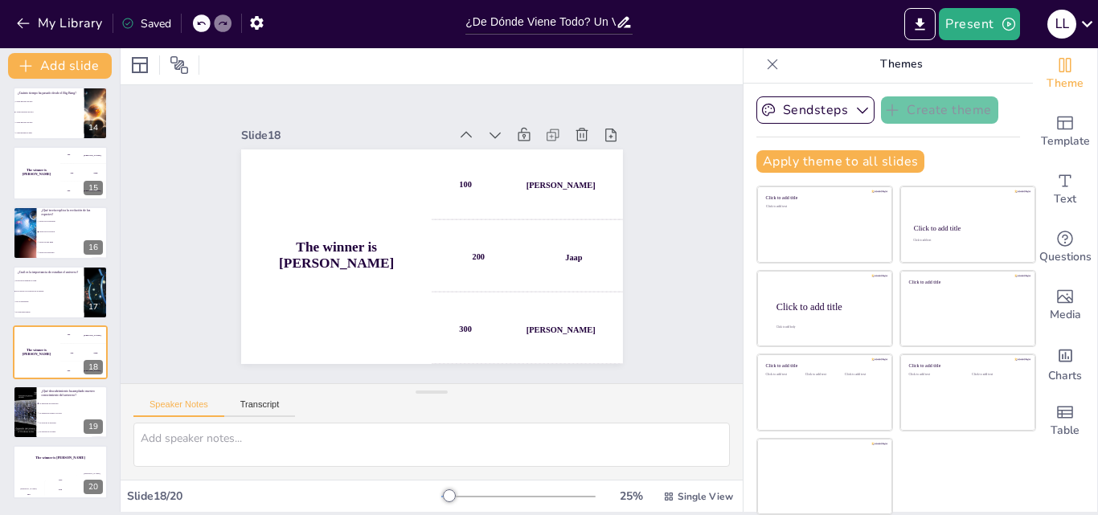
scroll to position [0, 0]
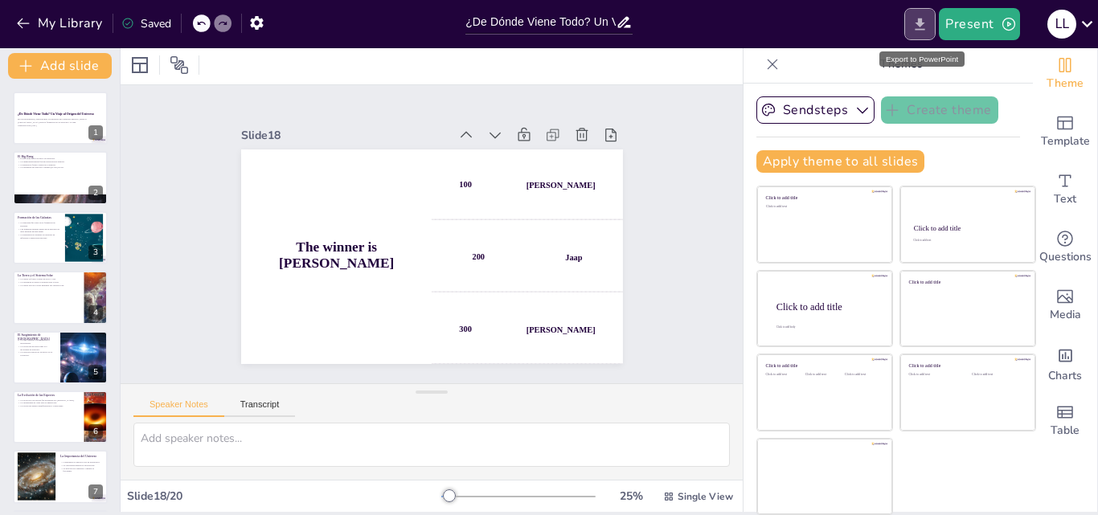
click at [922, 30] on icon "Export to PowerPoint" at bounding box center [920, 24] width 10 height 12
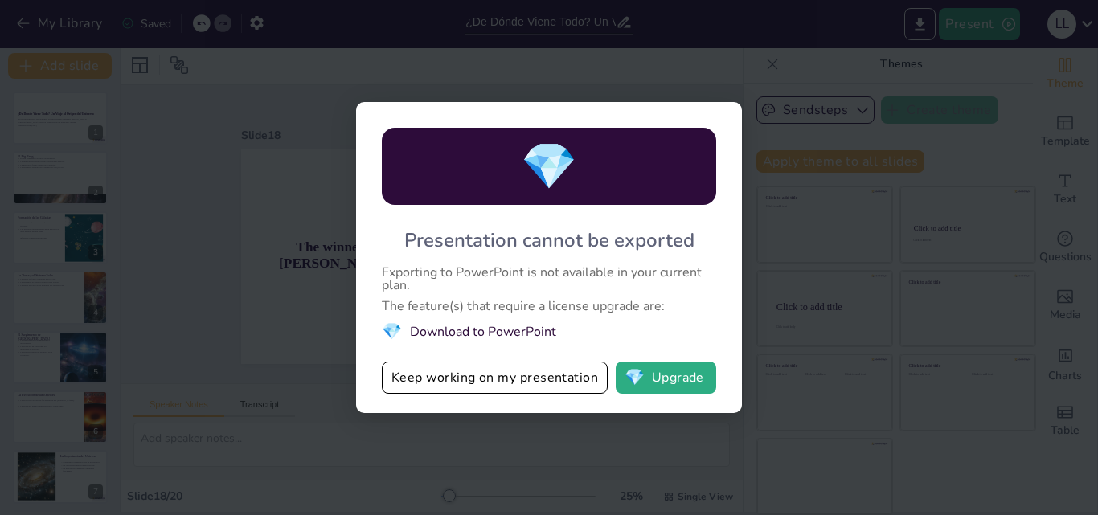
click at [818, 234] on div "💎 Presentation cannot be exported Exporting to PowerPoint is not available in y…" at bounding box center [549, 257] width 1098 height 515
drag, startPoint x: 652, startPoint y: 55, endPoint x: 440, endPoint y: 342, distance: 356.3
click at [624, 82] on div "💎 Presentation cannot be exported Exporting to PowerPoint is not available in y…" at bounding box center [549, 257] width 1098 height 515
click at [518, 387] on button "Keep working on my presentation" at bounding box center [495, 378] width 226 height 32
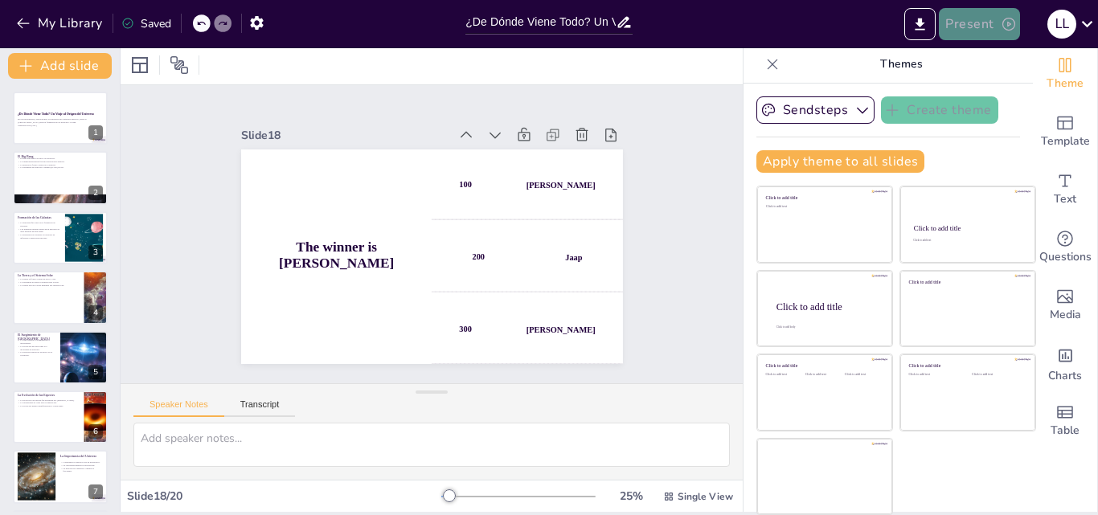
click at [993, 24] on button "Present" at bounding box center [979, 24] width 80 height 32
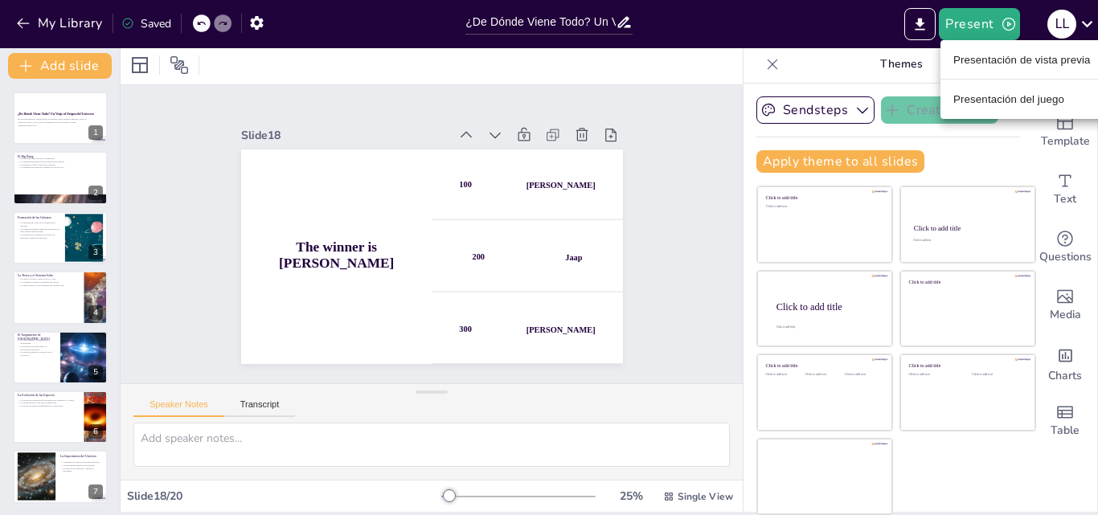
click at [1025, 59] on font "Presentación de vista previa" at bounding box center [1021, 60] width 137 height 12
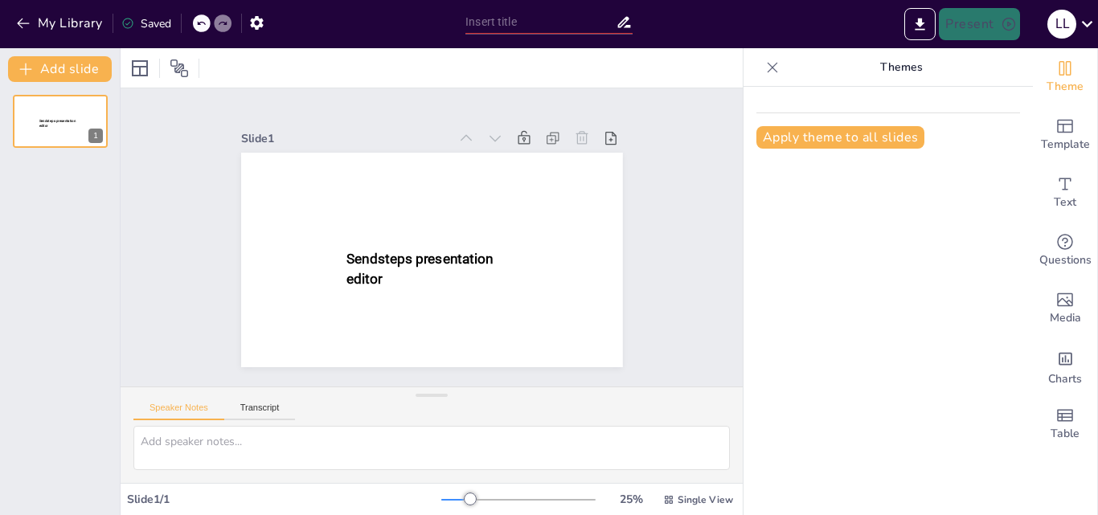
type input "¿De Dónde Viene Todo? Un Viaje al Origen del Universo"
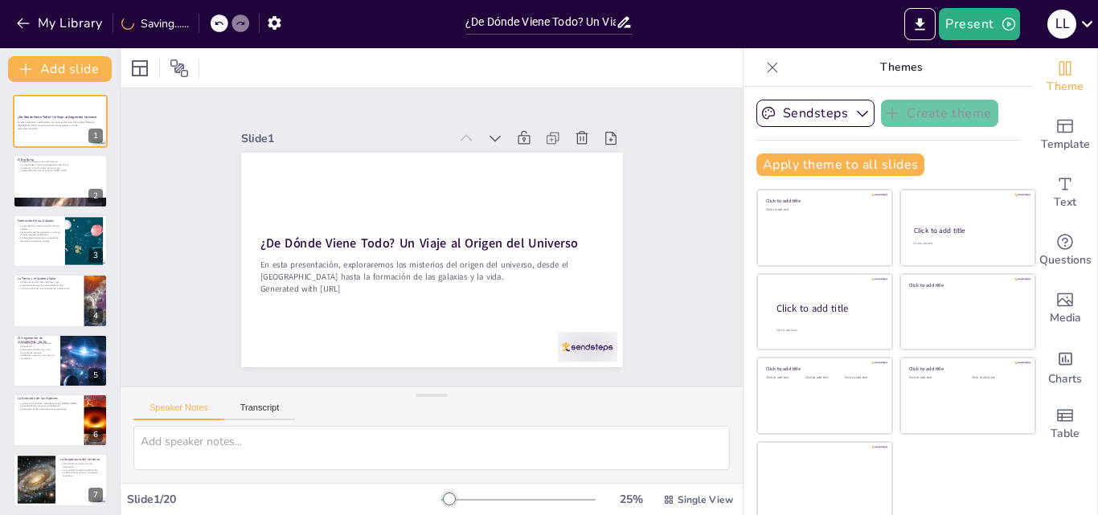
checkbox input "true"
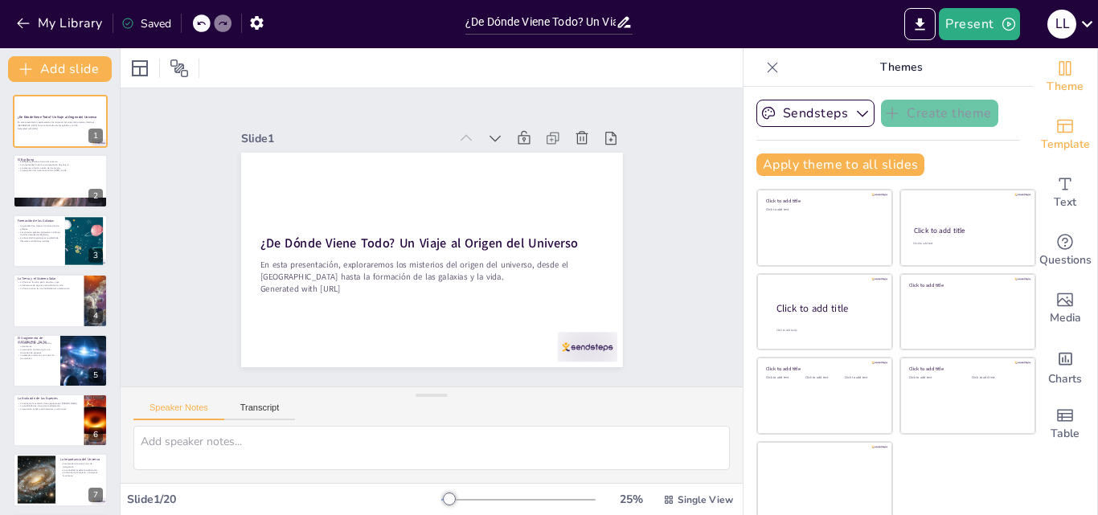
checkbox input "true"
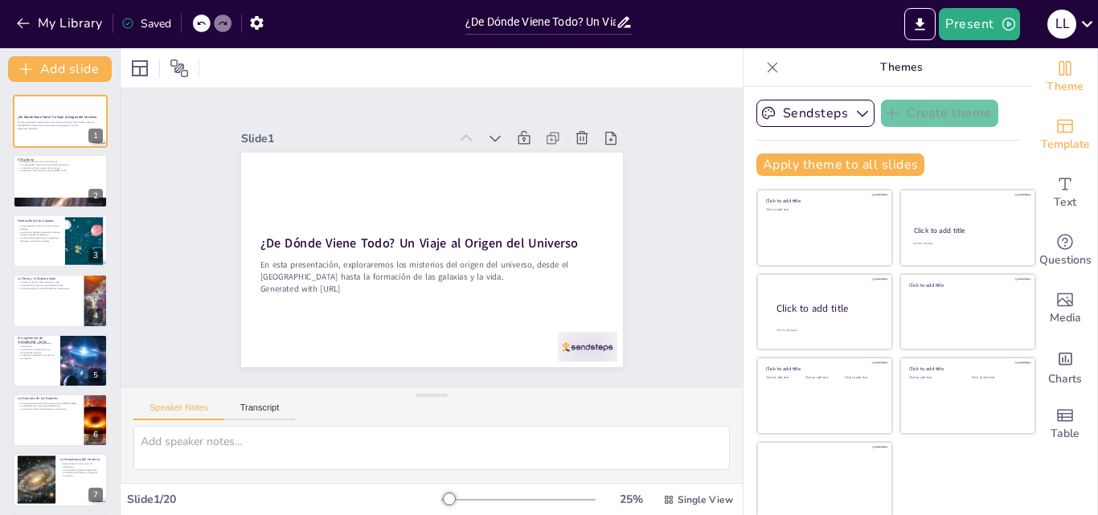
checkbox input "true"
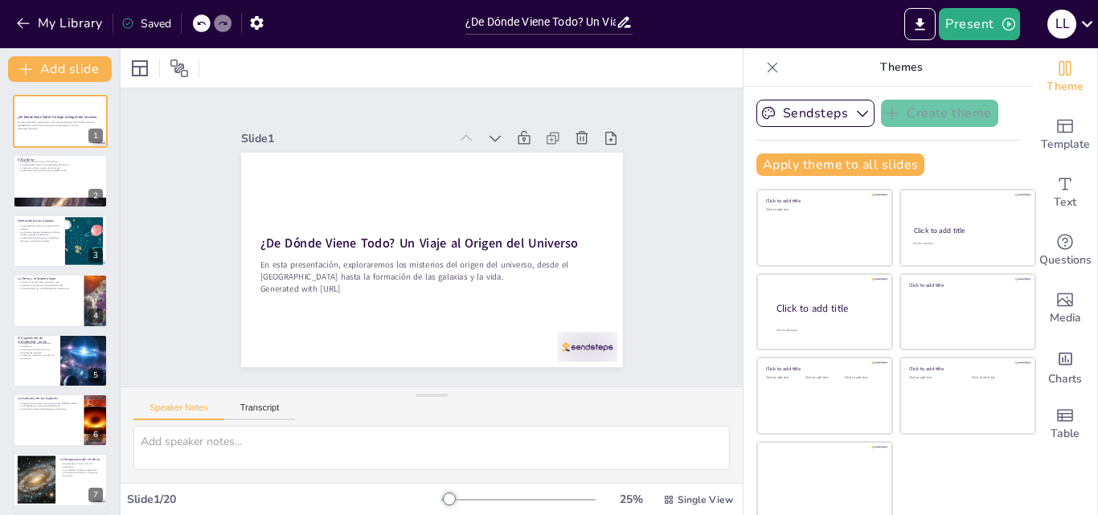
checkbox input "true"
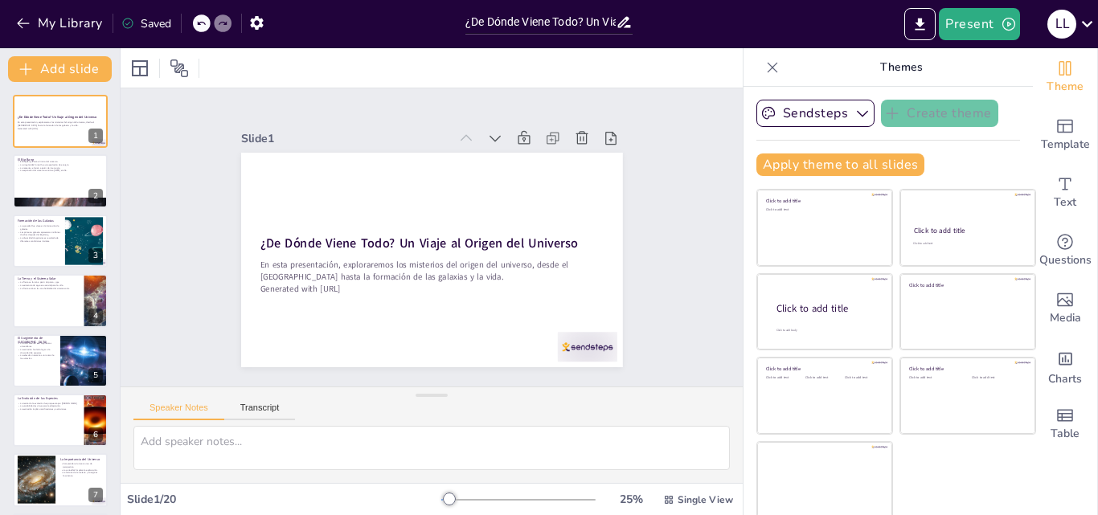
checkbox input "true"
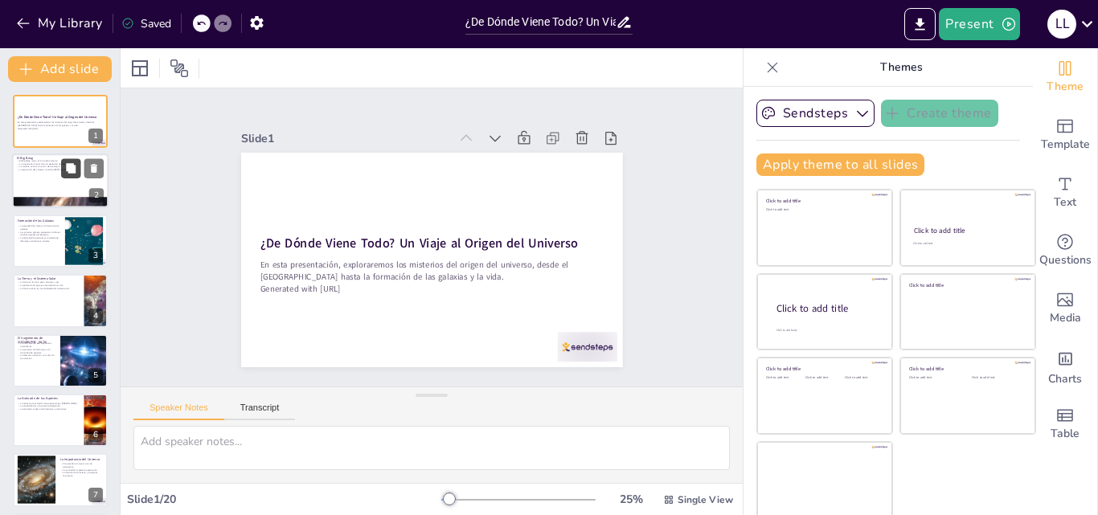
click at [68, 174] on icon at bounding box center [70, 168] width 11 height 11
type textarea "El Big Bang es el evento fundamental que da origen a toda la materia y energía …"
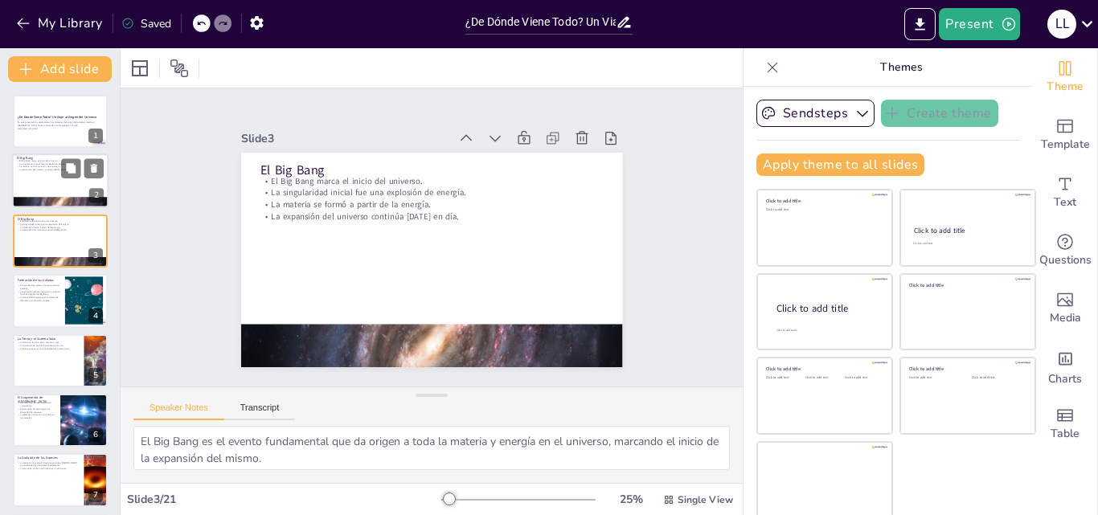
checkbox input "true"
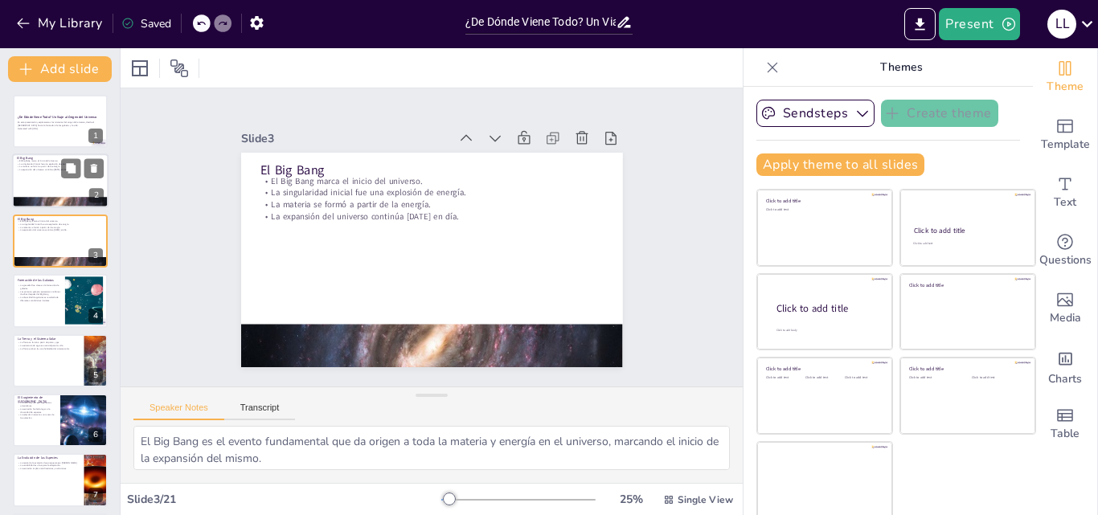
click at [46, 174] on div at bounding box center [60, 181] width 96 height 55
checkbox input "true"
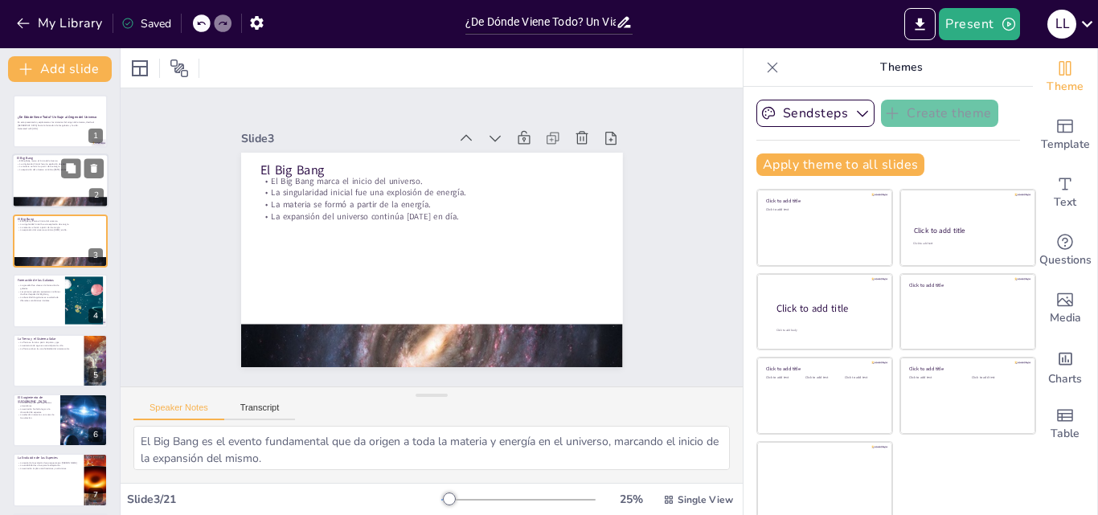
checkbox input "true"
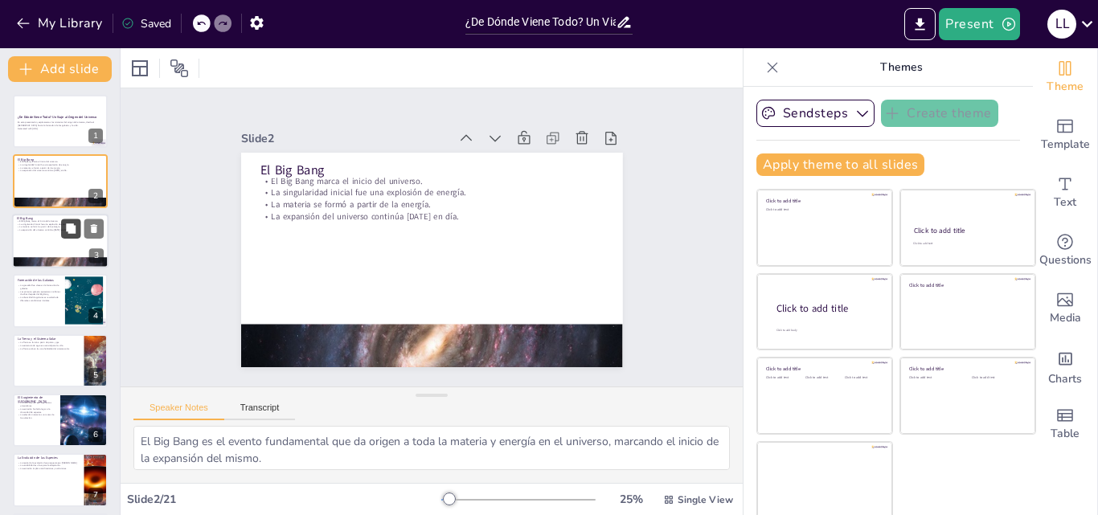
checkbox input "true"
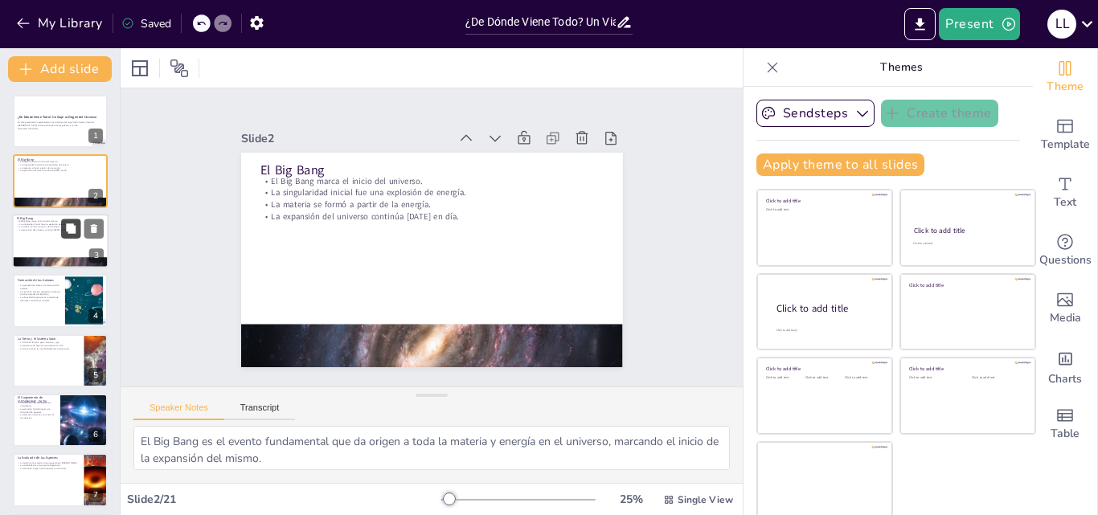
checkbox input "true"
click at [68, 232] on icon at bounding box center [71, 228] width 10 height 10
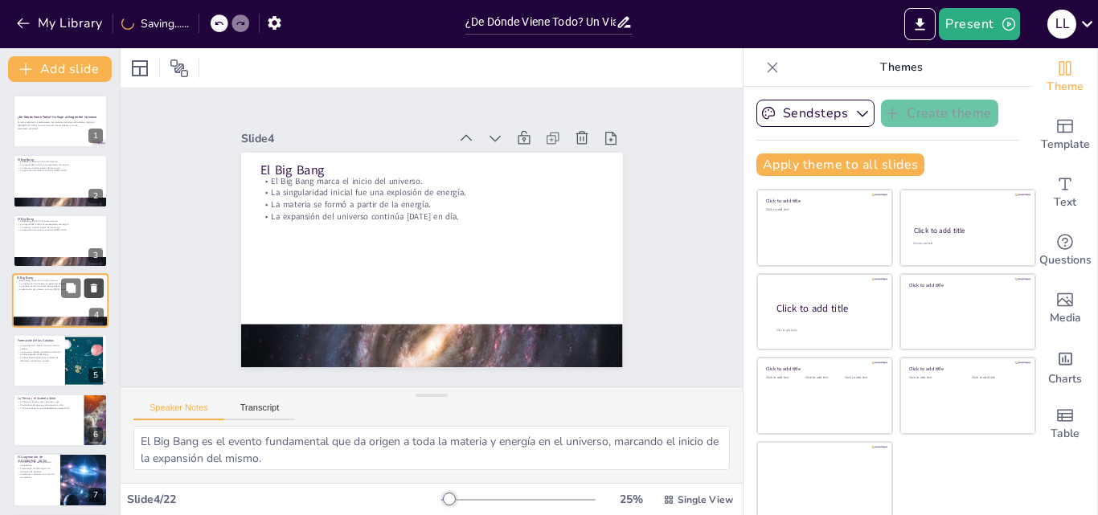
checkbox input "true"
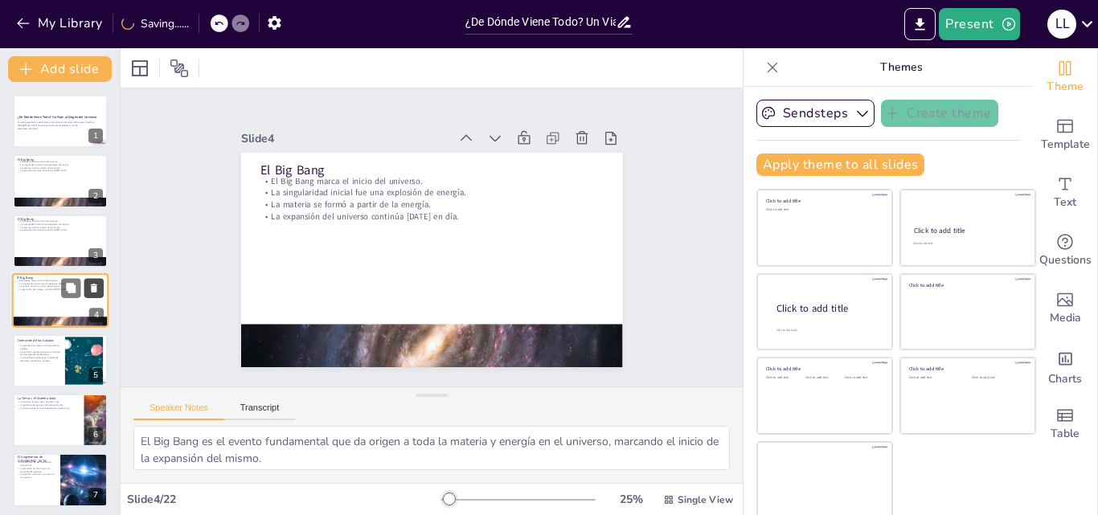
checkbox input "true"
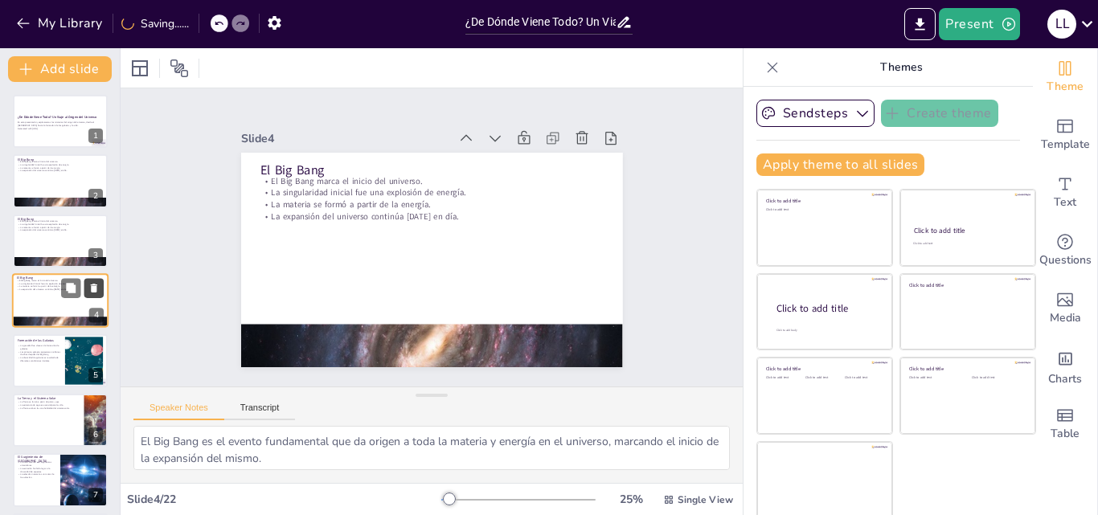
scroll to position [2, 0]
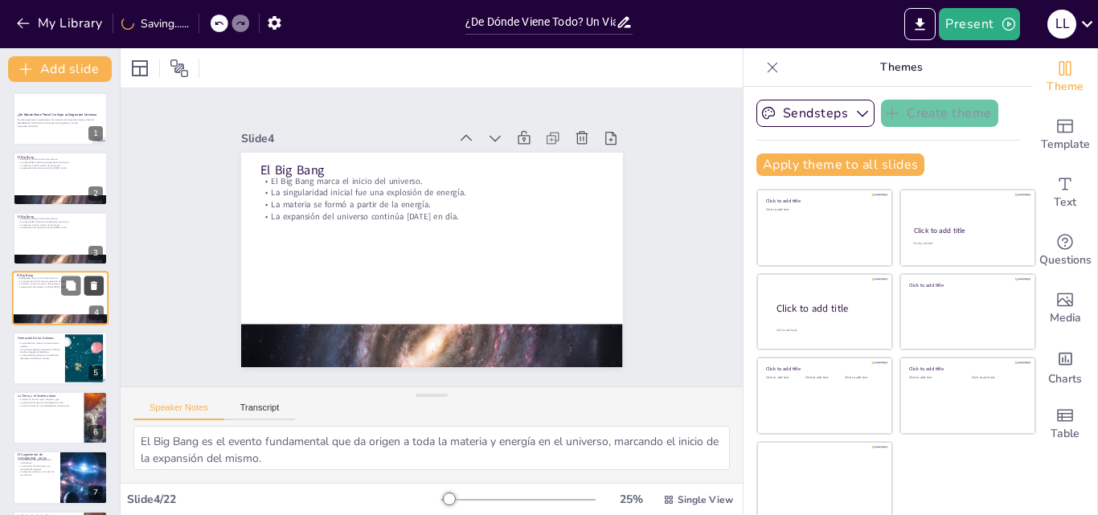
click at [91, 286] on icon at bounding box center [93, 285] width 11 height 11
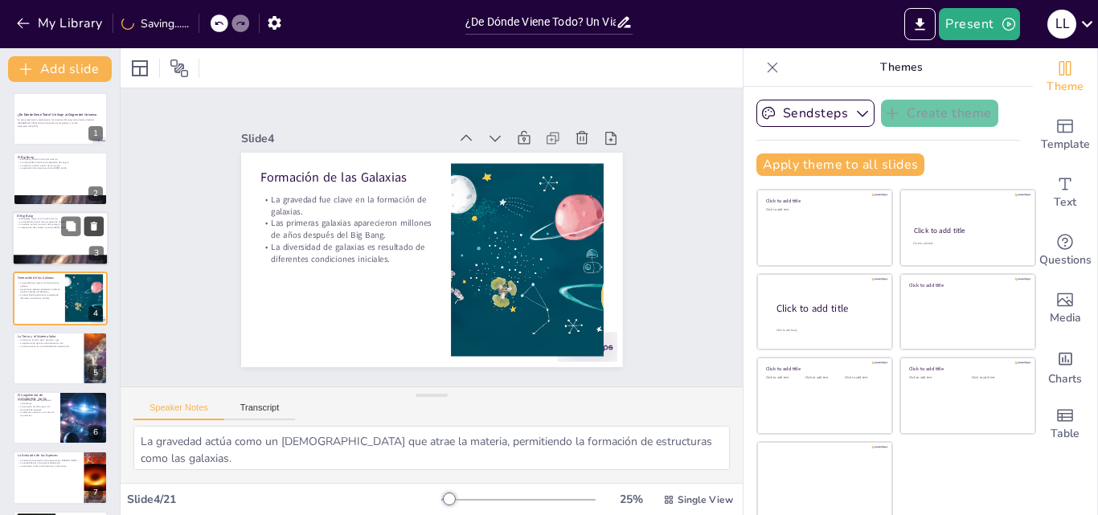
click at [92, 225] on icon at bounding box center [94, 226] width 6 height 9
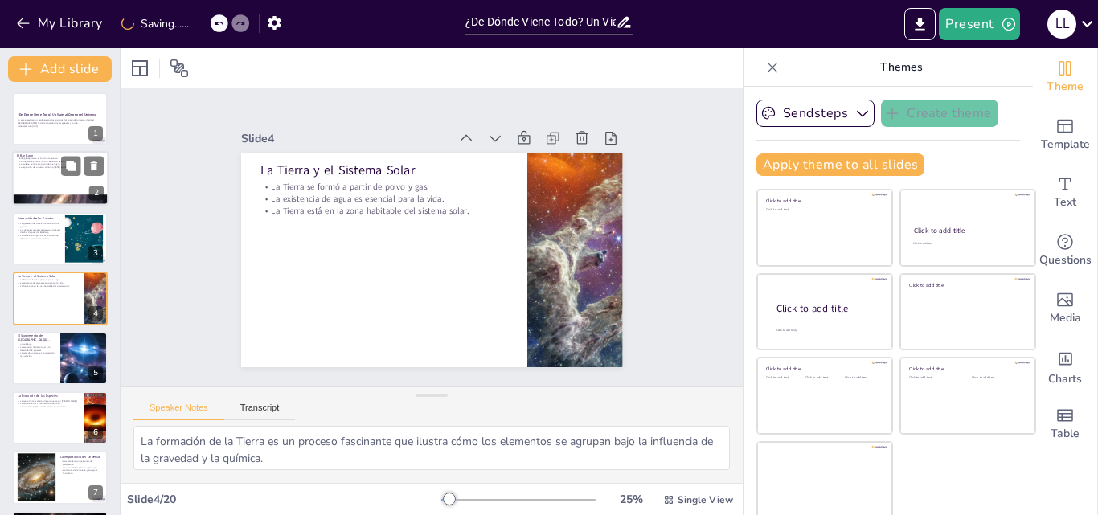
click at [32, 180] on div at bounding box center [60, 179] width 96 height 55
type textarea "El Big Bang es el evento fundamental que da origen a toda la materia y energía …"
checkbox input "true"
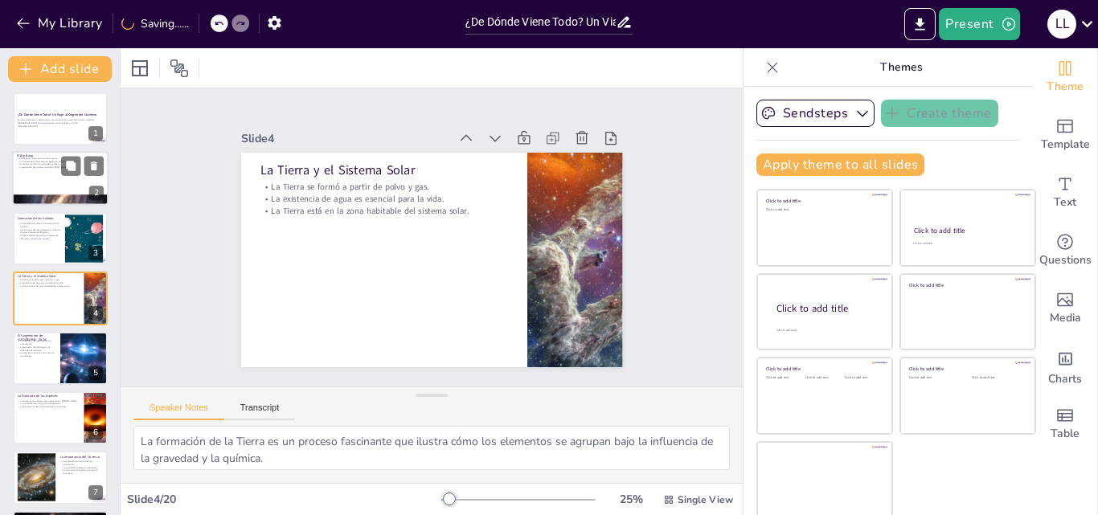
checkbox input "true"
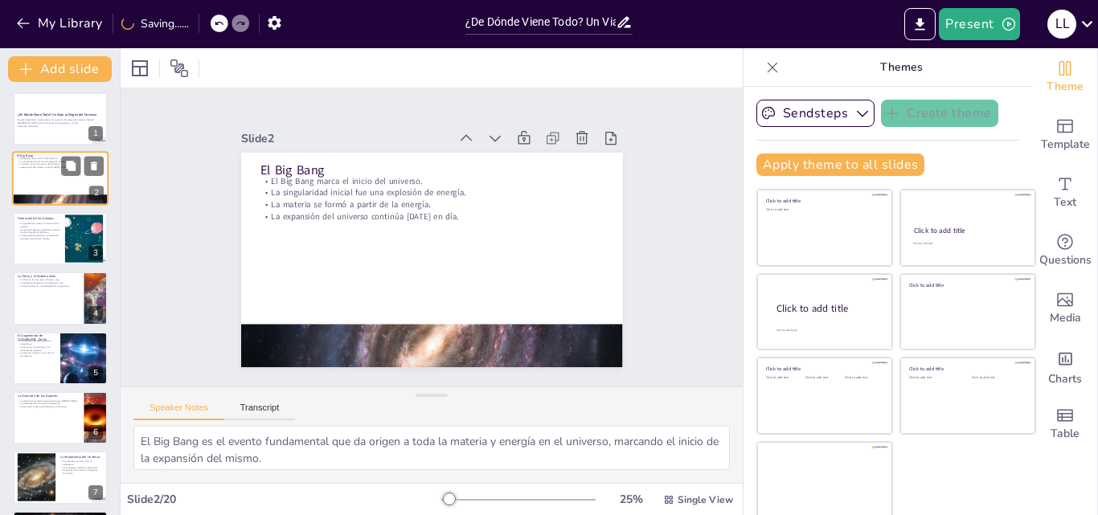
scroll to position [0, 0]
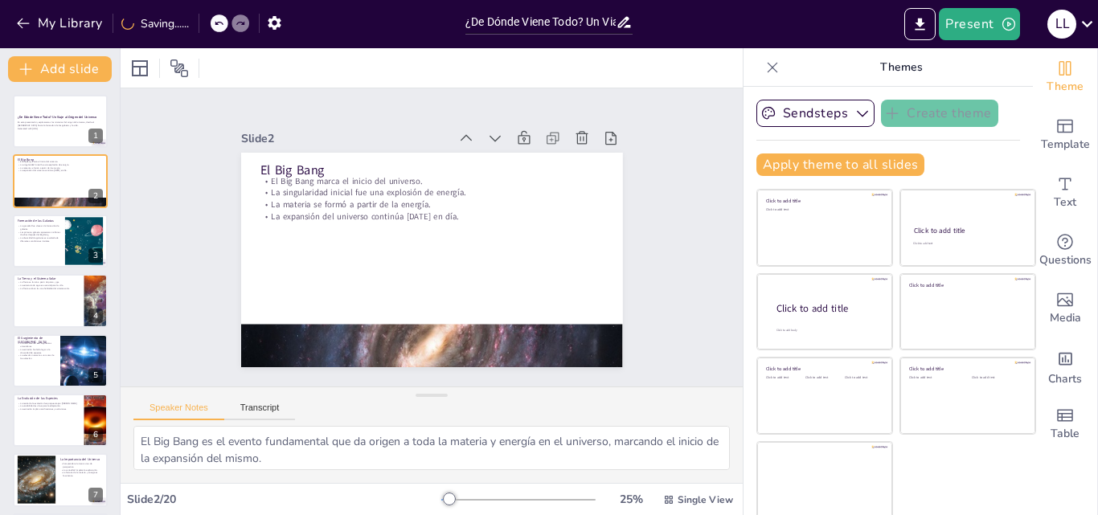
checkbox input "true"
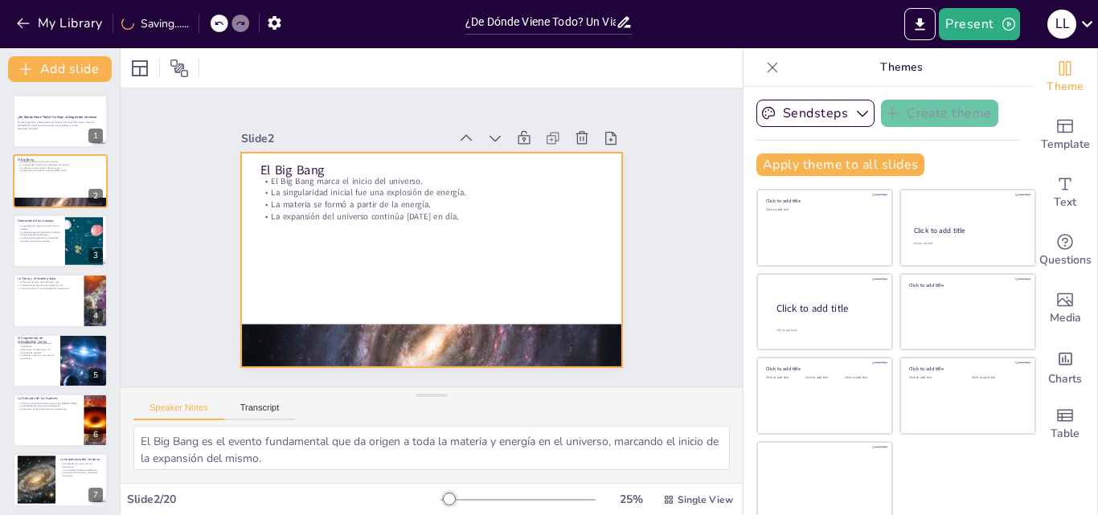
checkbox input "true"
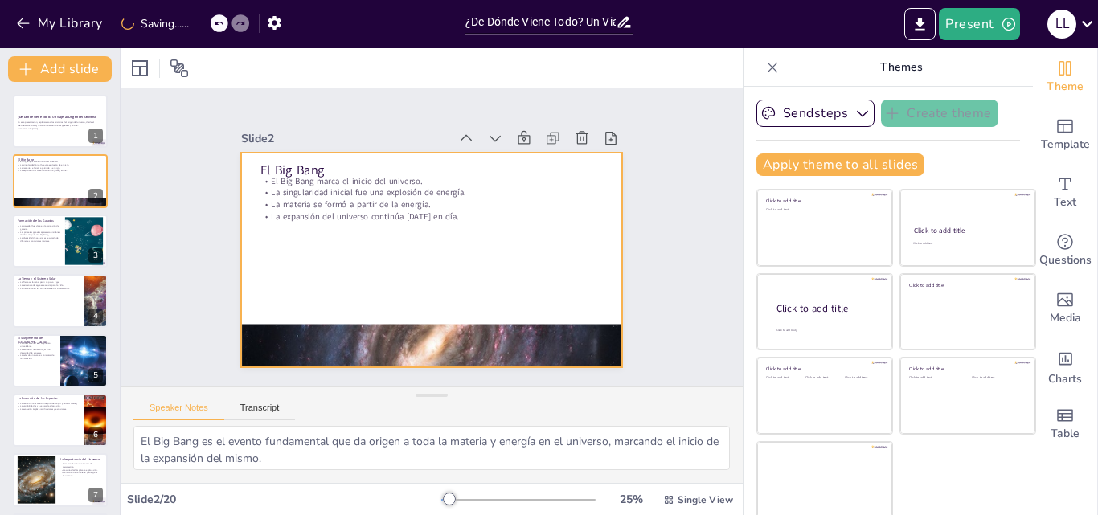
checkbox input "true"
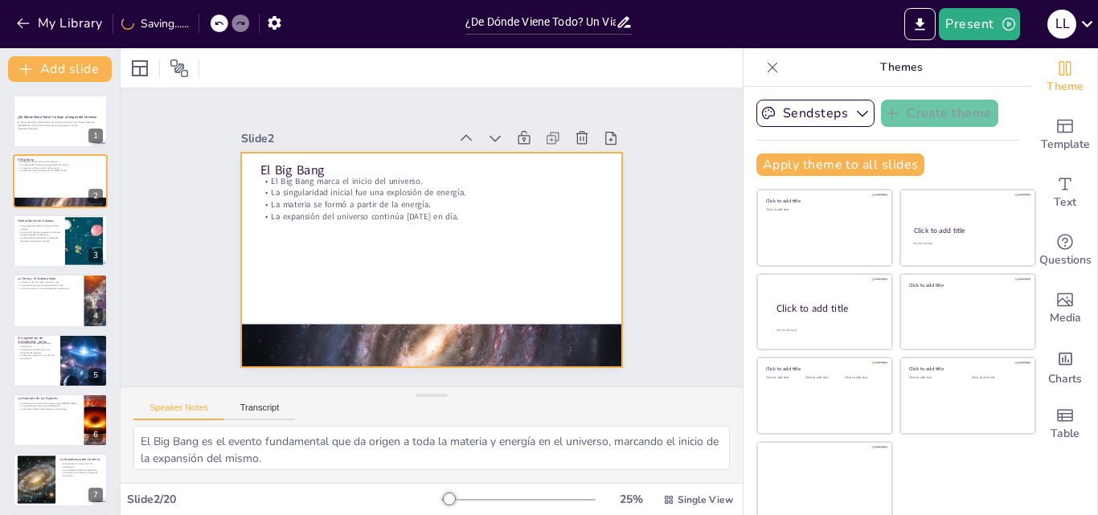
click at [300, 198] on p "La materia se formó a partir de la energía." at bounding box center [431, 204] width 343 height 12
checkbox input "true"
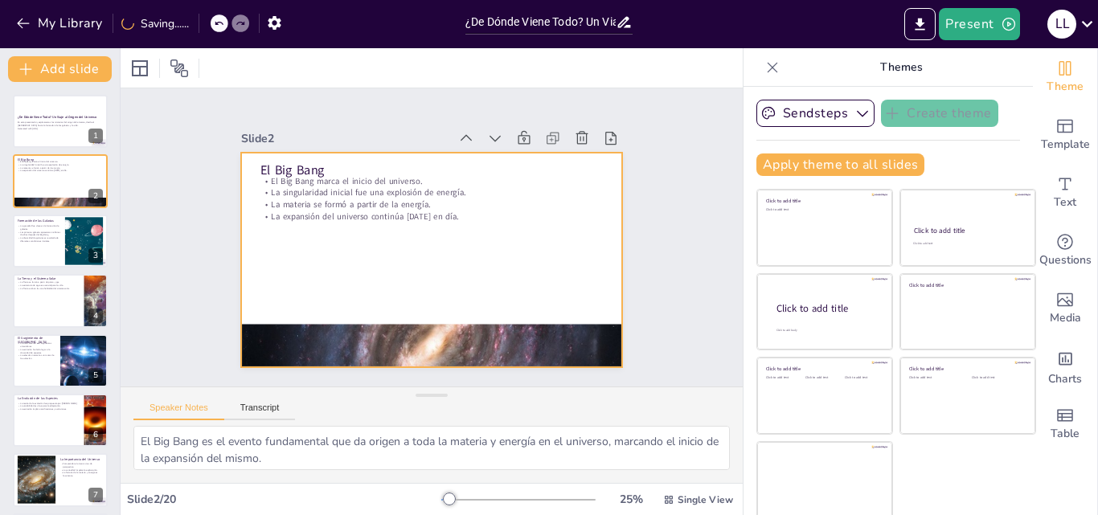
checkbox input "true"
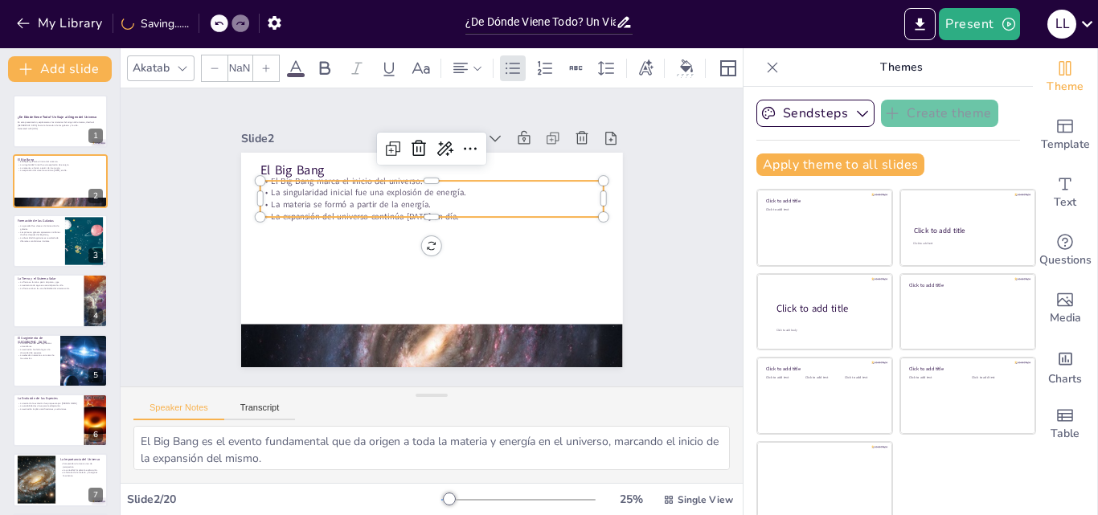
checkbox input "true"
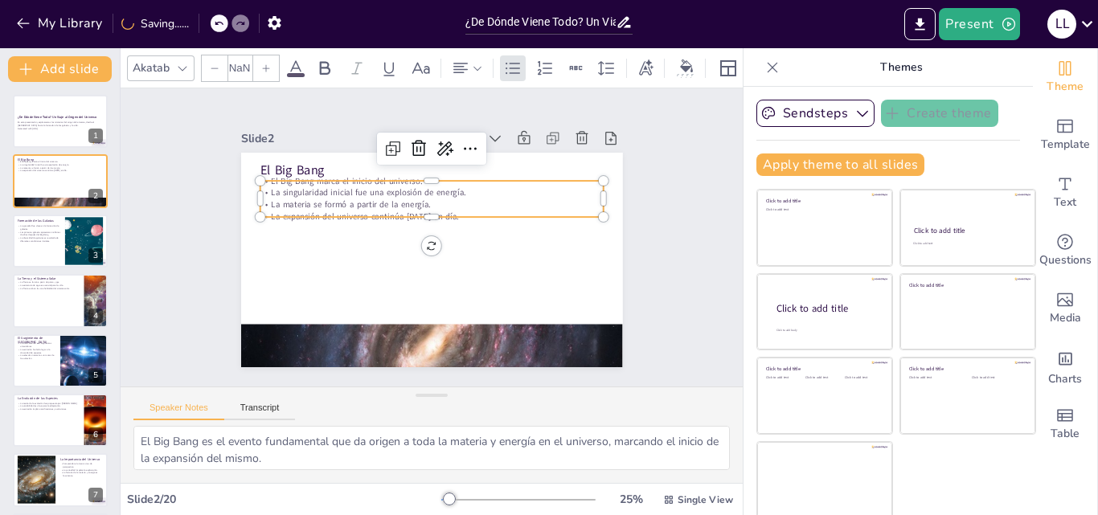
type input "32"
checkbox input "true"
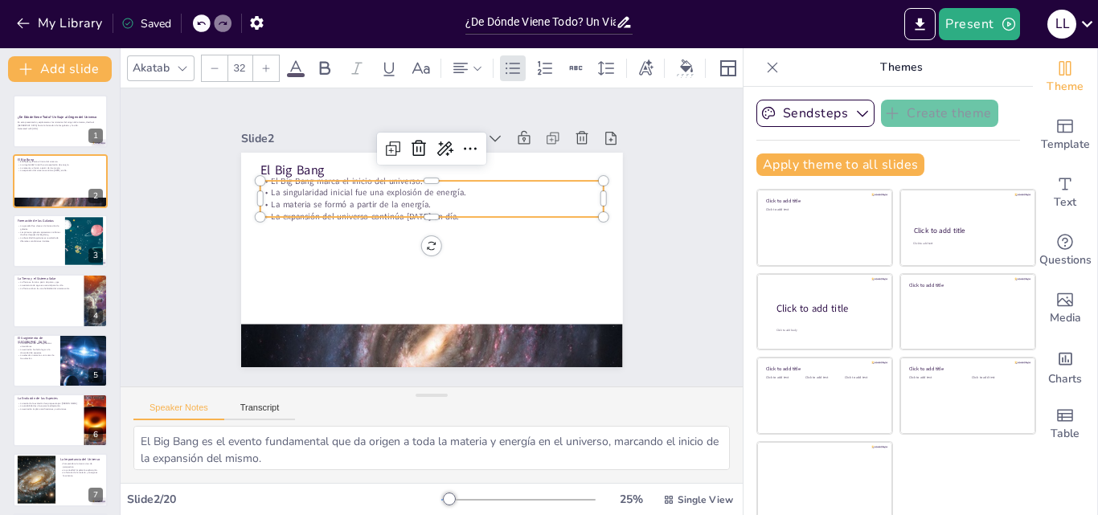
checkbox input "true"
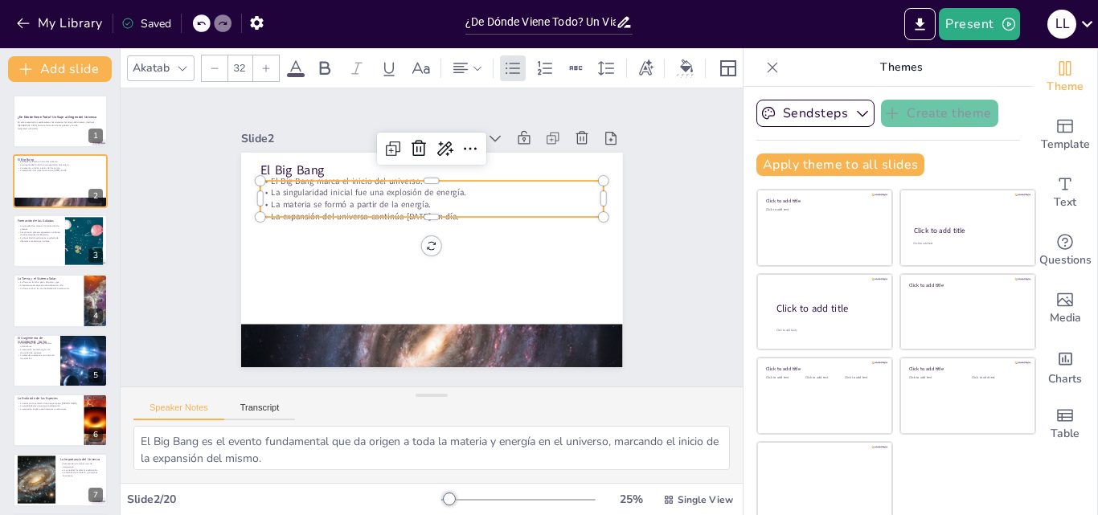
checkbox input "true"
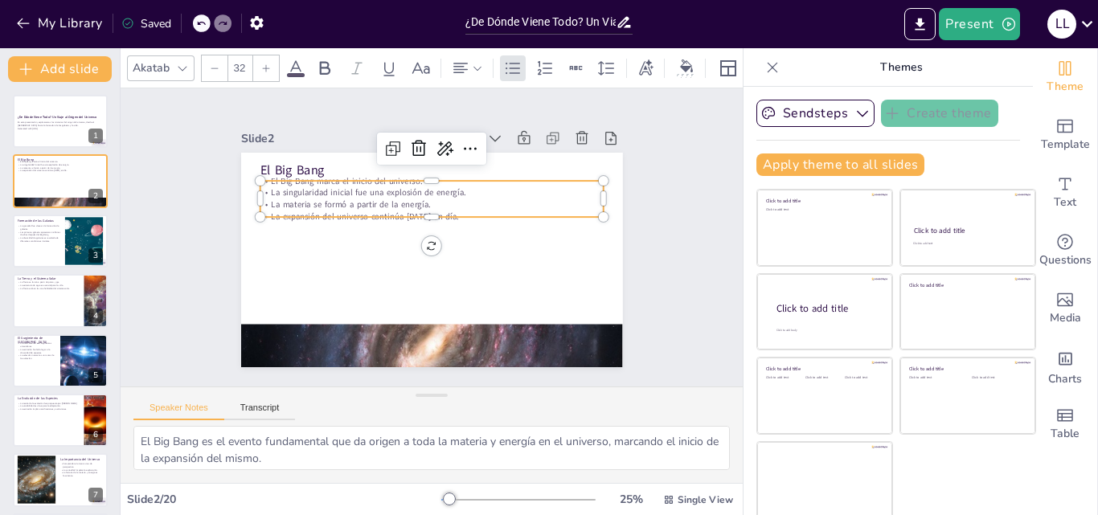
checkbox input "true"
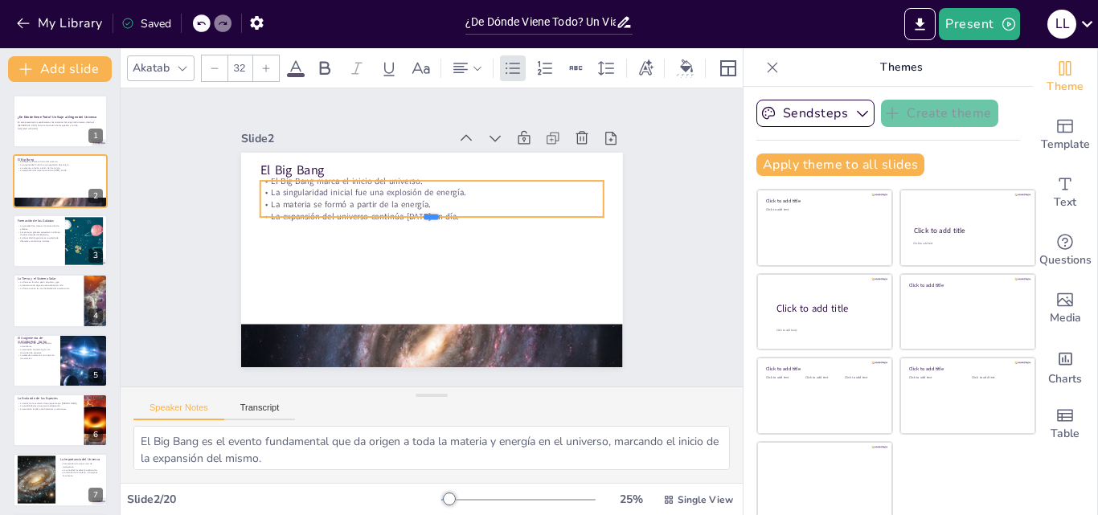
checkbox input "true"
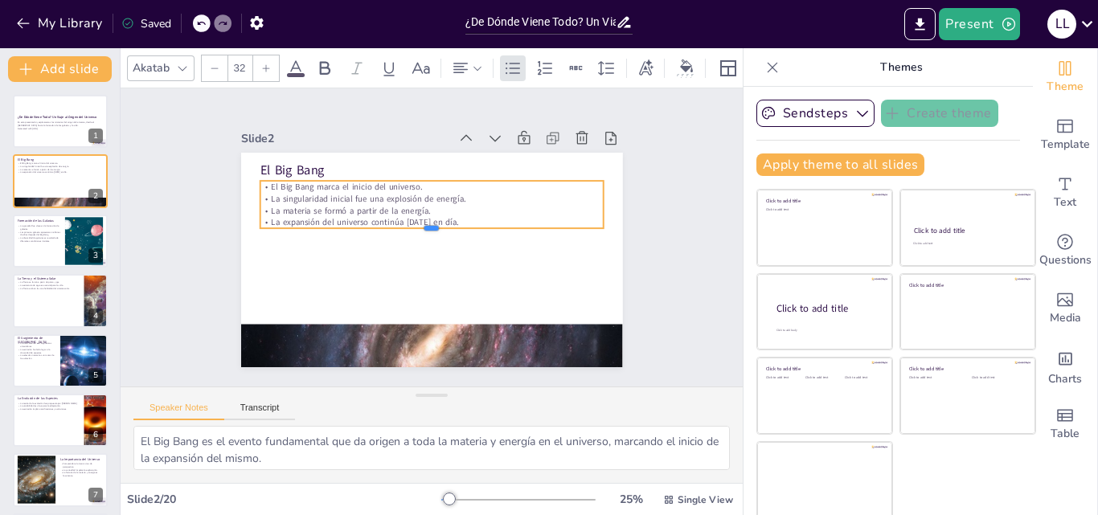
checkbox input "true"
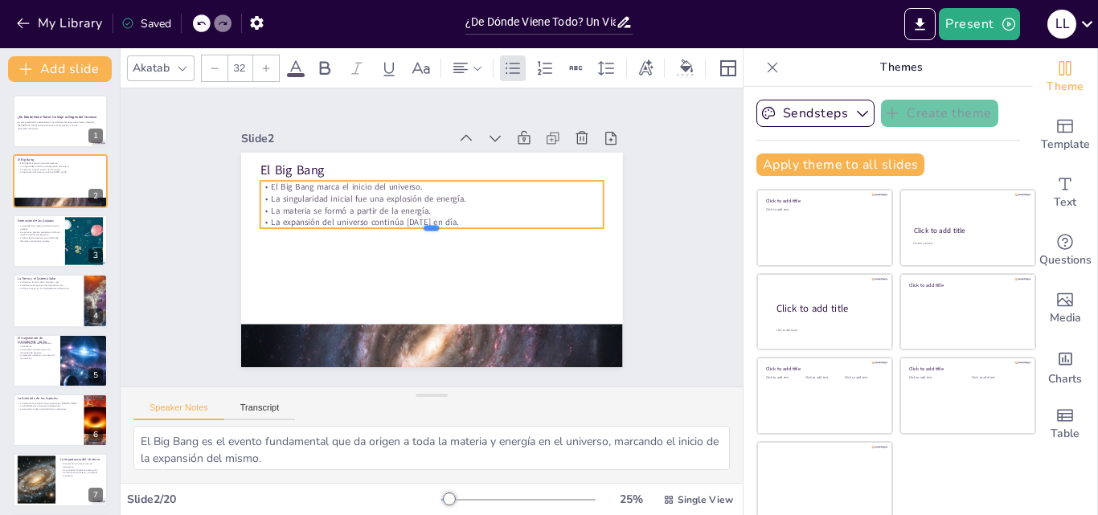
checkbox input "true"
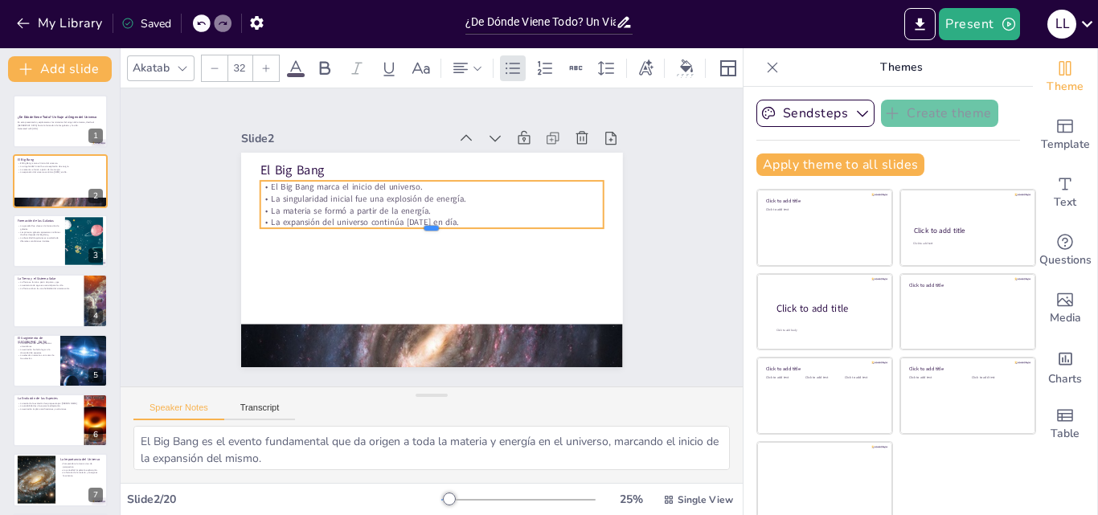
checkbox input "true"
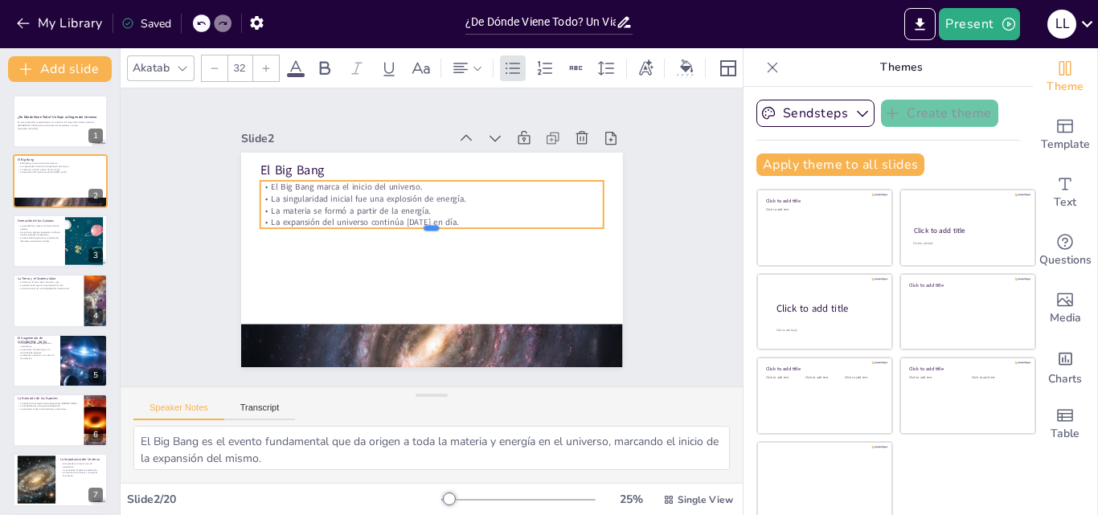
checkbox input "true"
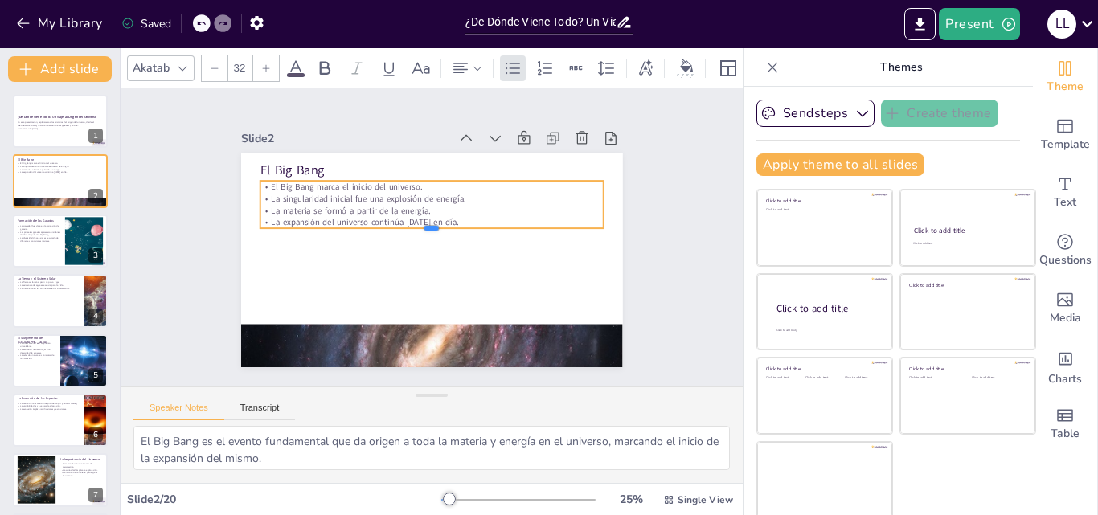
checkbox input "true"
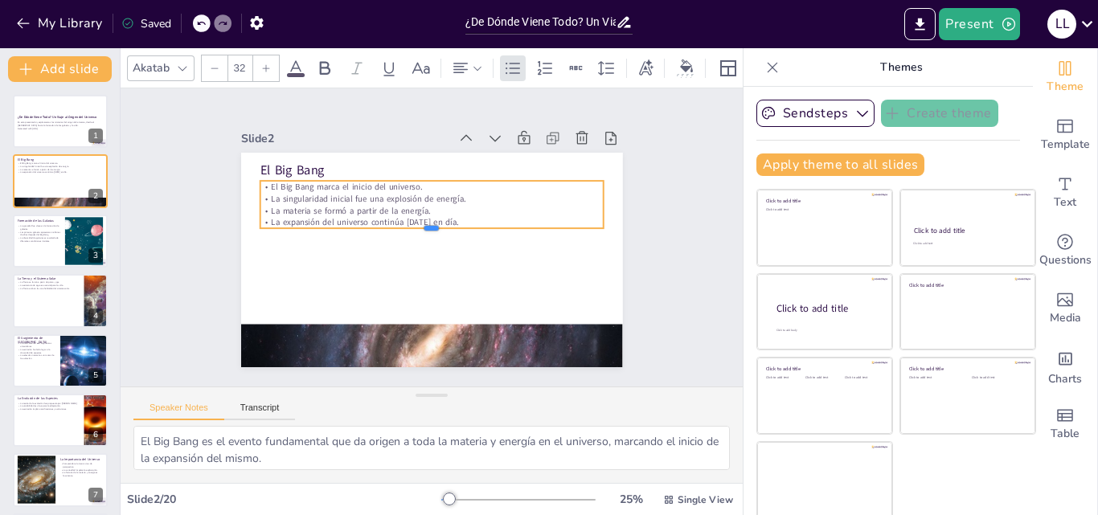
checkbox input "true"
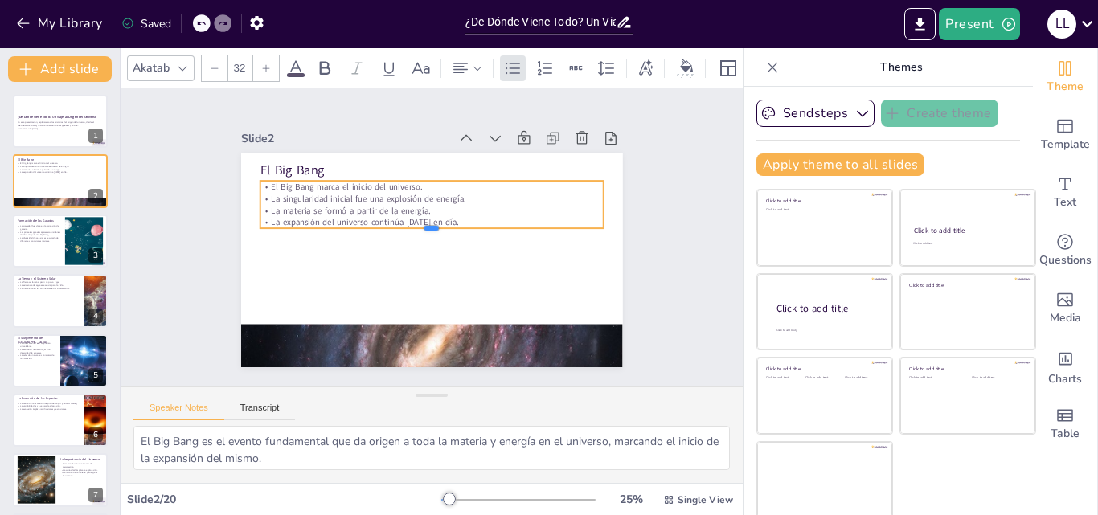
checkbox input "true"
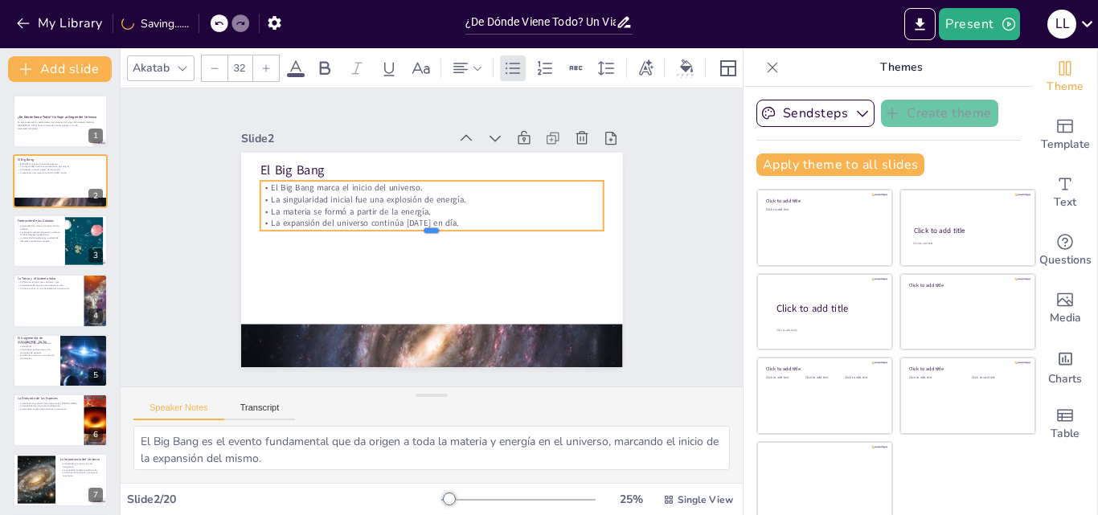
drag, startPoint x: 433, startPoint y: 212, endPoint x: 432, endPoint y: 226, distance: 13.7
click at [432, 231] on div at bounding box center [431, 237] width 343 height 13
checkbox input "true"
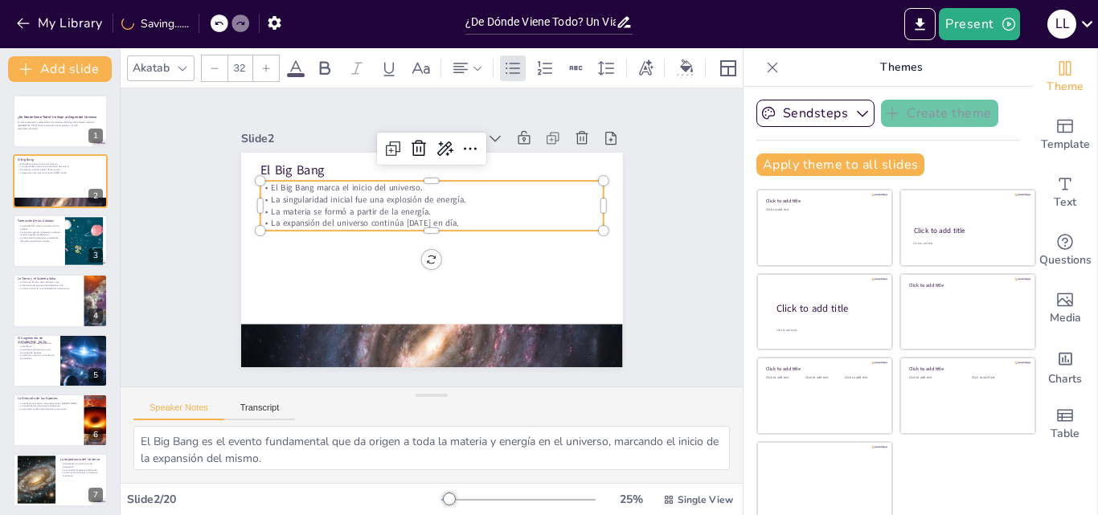
checkbox input "true"
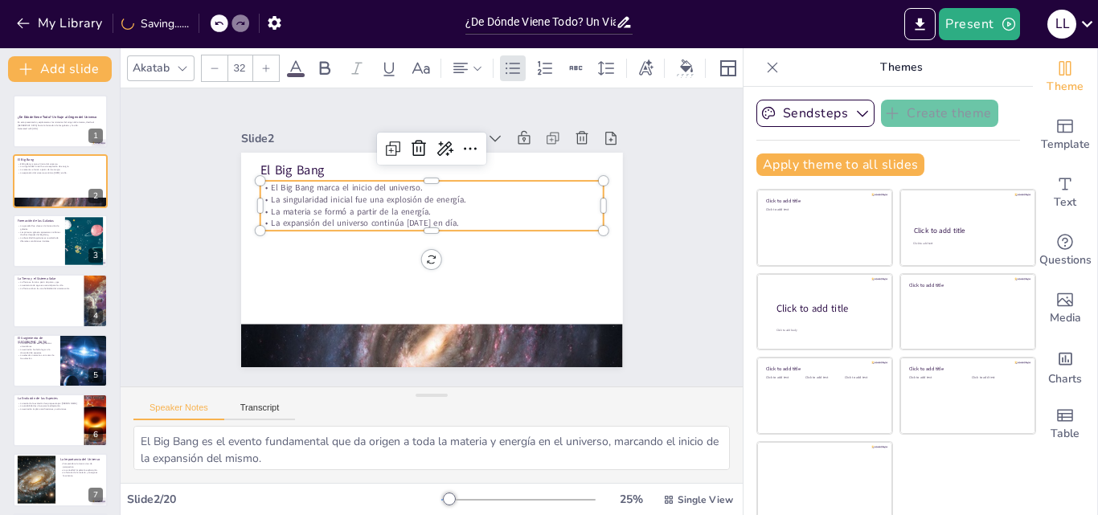
checkbox input "true"
click at [689, 160] on div "Slide 1 ¿De Dónde Viene Todo? Un Viaje al Origen del Universo En esta presentac…" at bounding box center [432, 237] width 622 height 298
checkbox input "true"
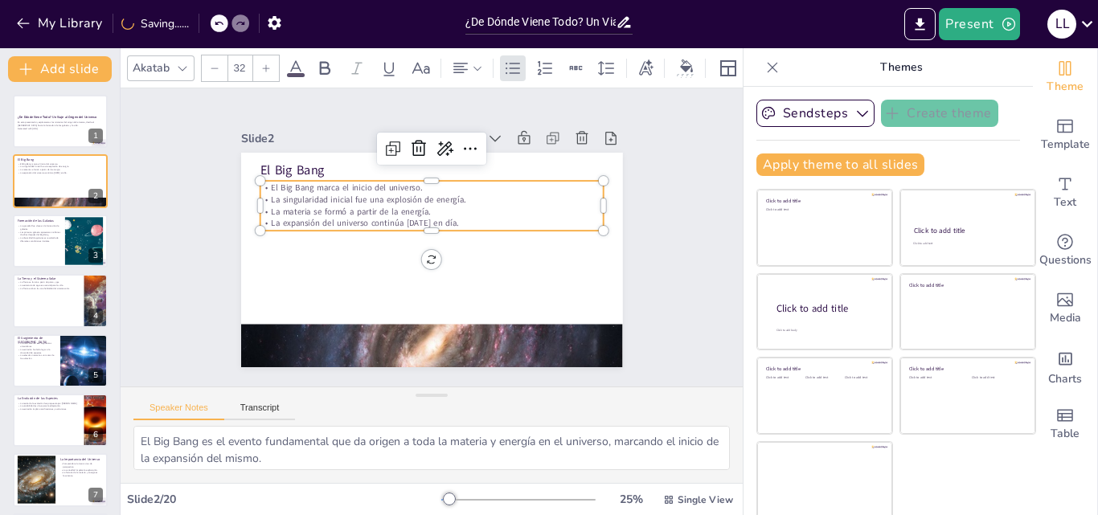
checkbox input "true"
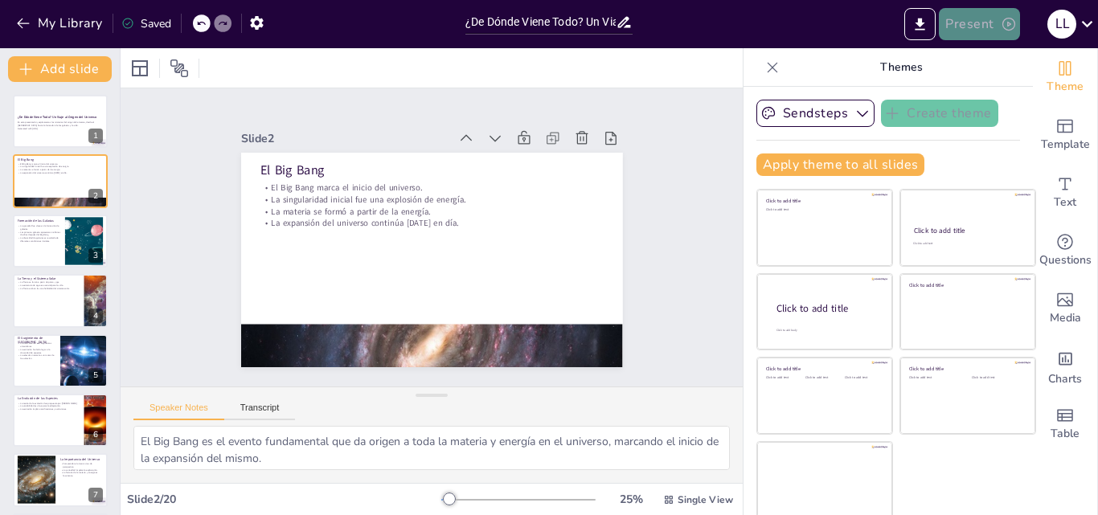
click at [976, 26] on button "Present" at bounding box center [979, 24] width 80 height 32
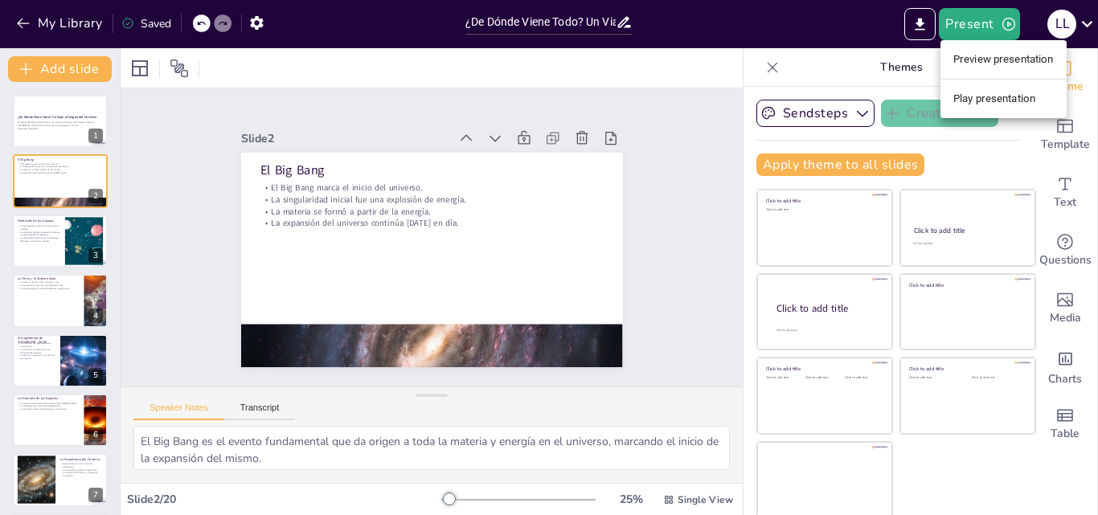
click at [978, 55] on li "Preview presentation" at bounding box center [1003, 60] width 126 height 26
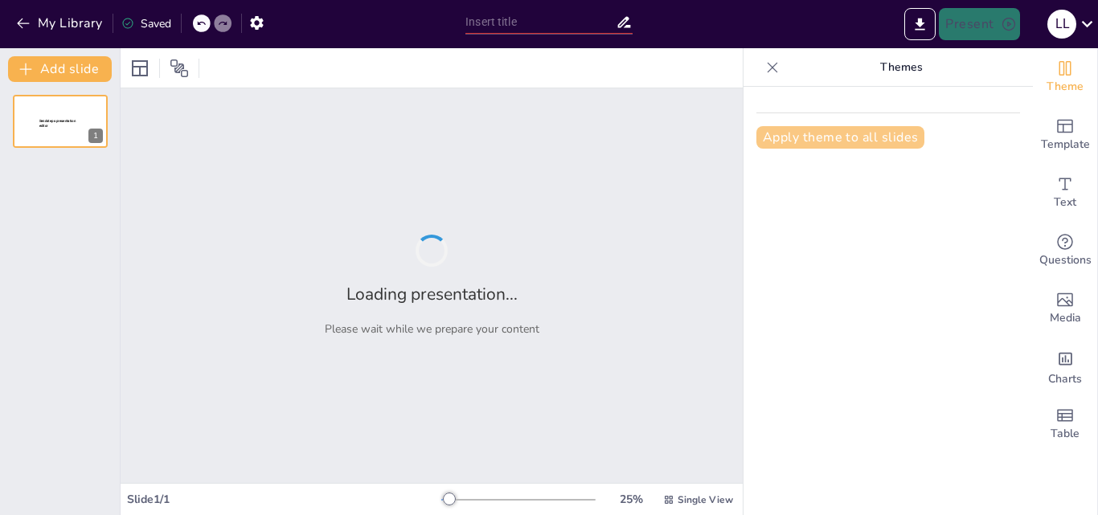
type input "¿De Dónde Viene Todo? Un Viaje al Origen del Universo"
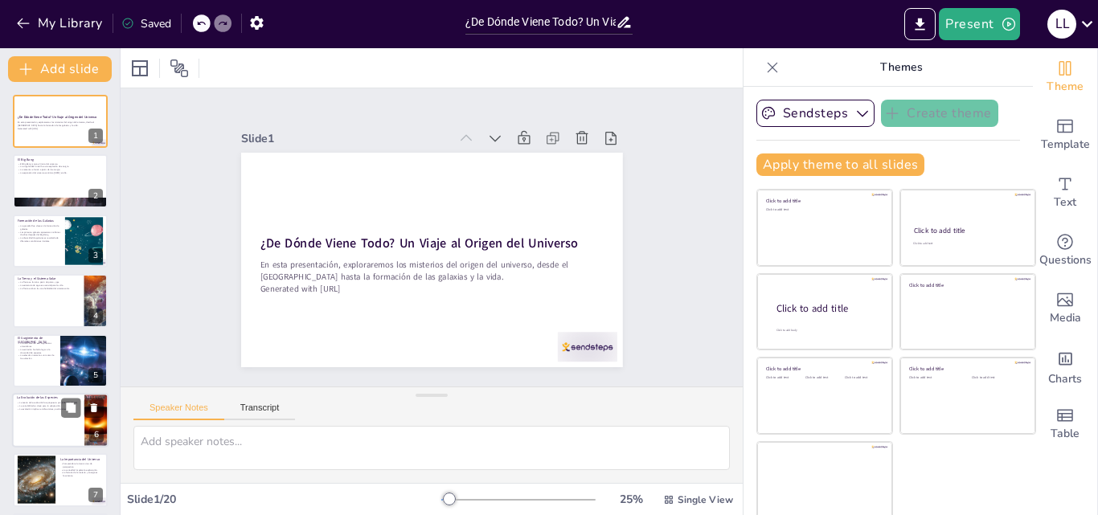
checkbox input "true"
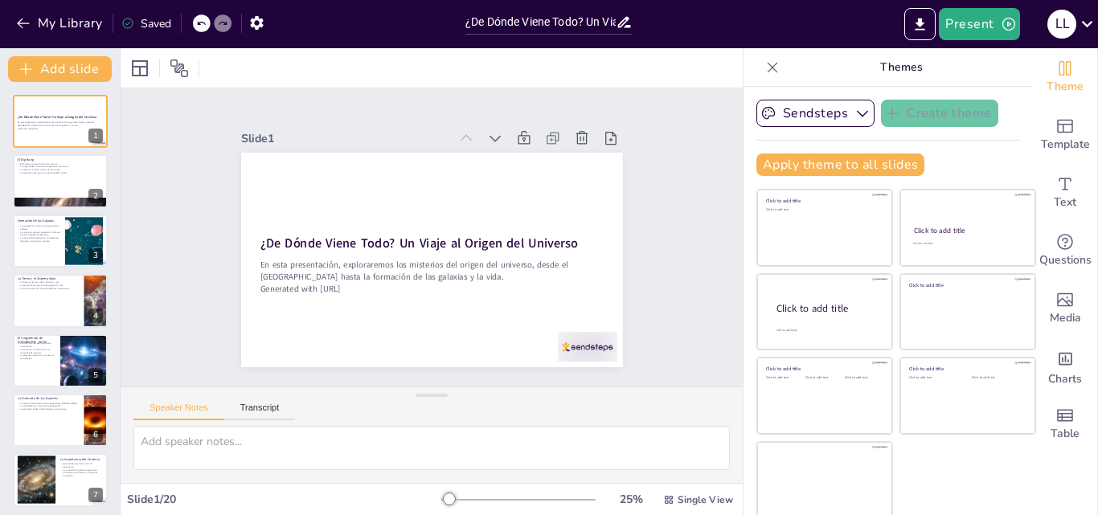
checkbox input "true"
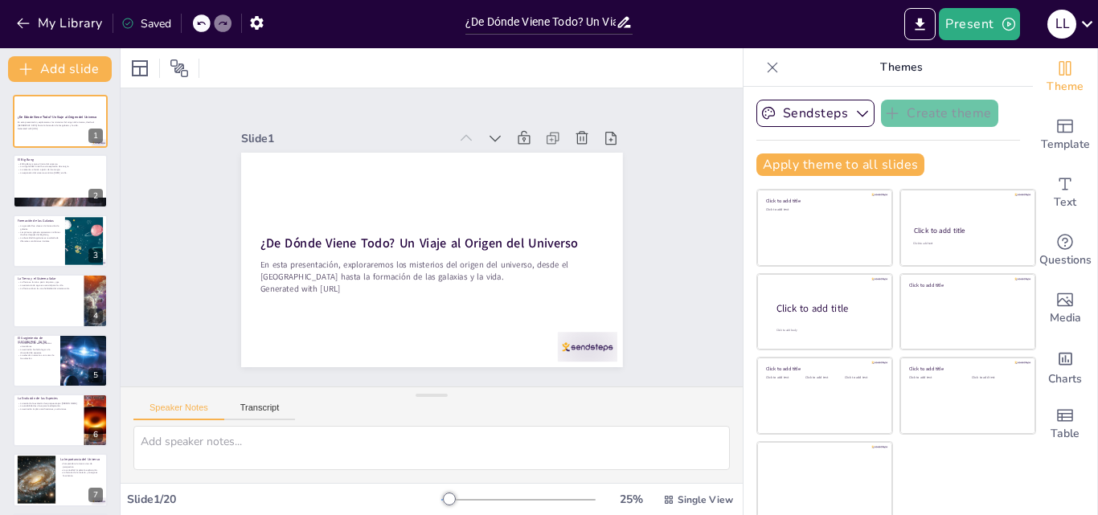
checkbox input "true"
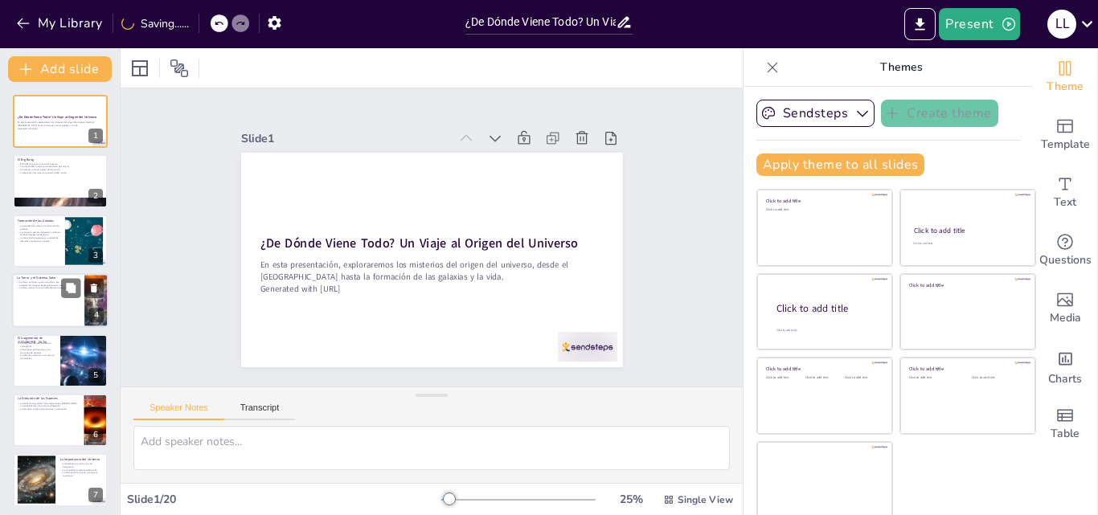
checkbox input "true"
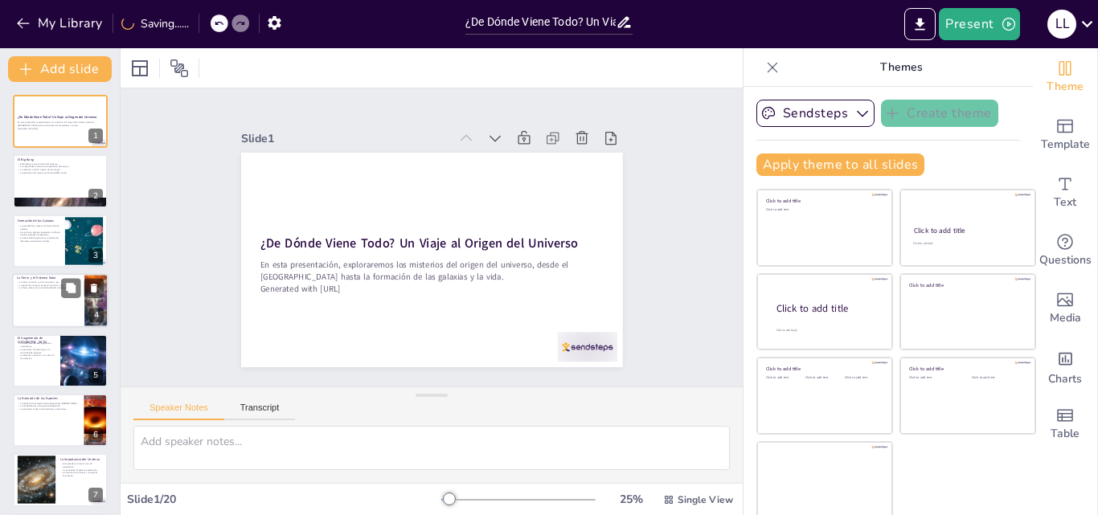
checkbox input "true"
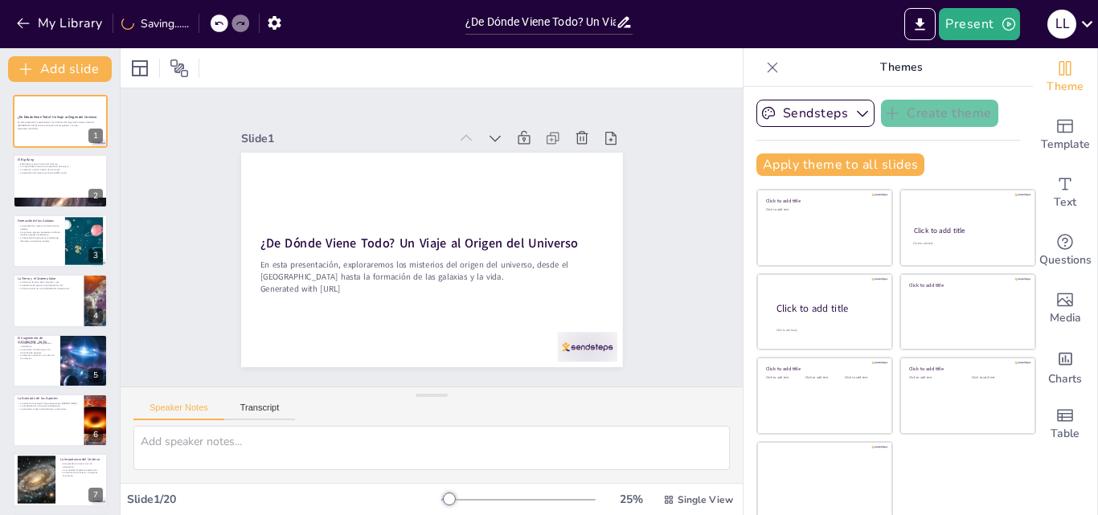
checkbox input "true"
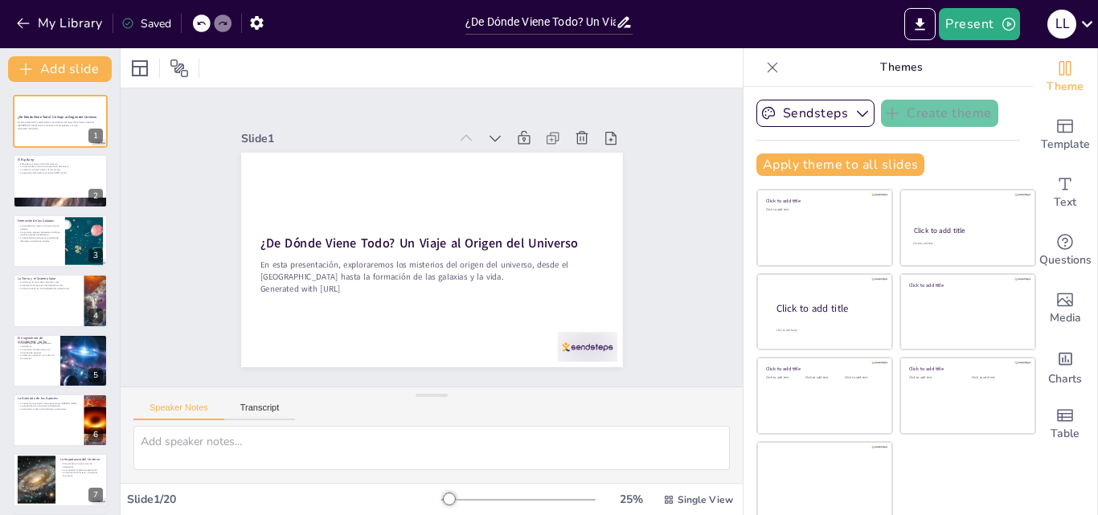
checkbox input "true"
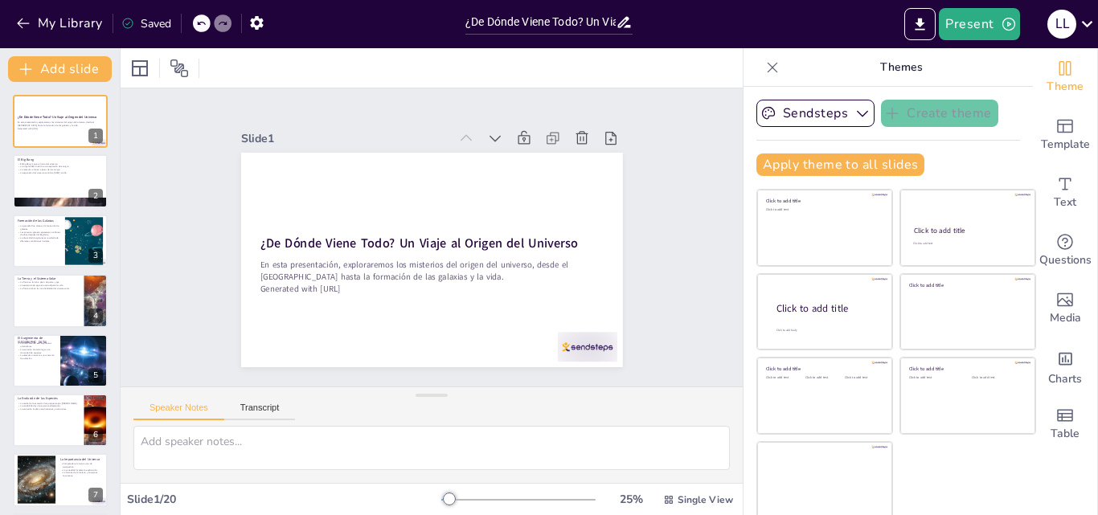
checkbox input "true"
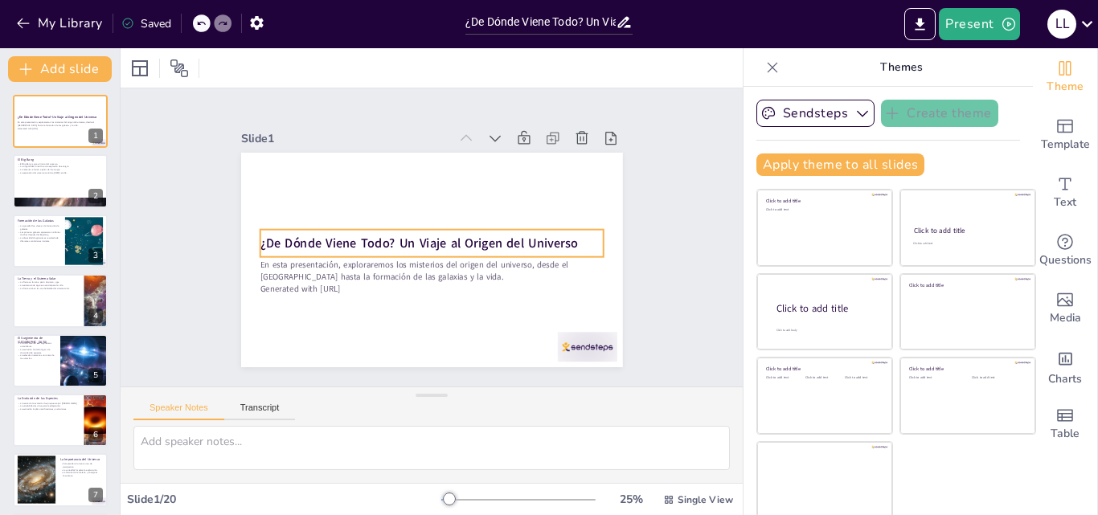
checkbox input "true"
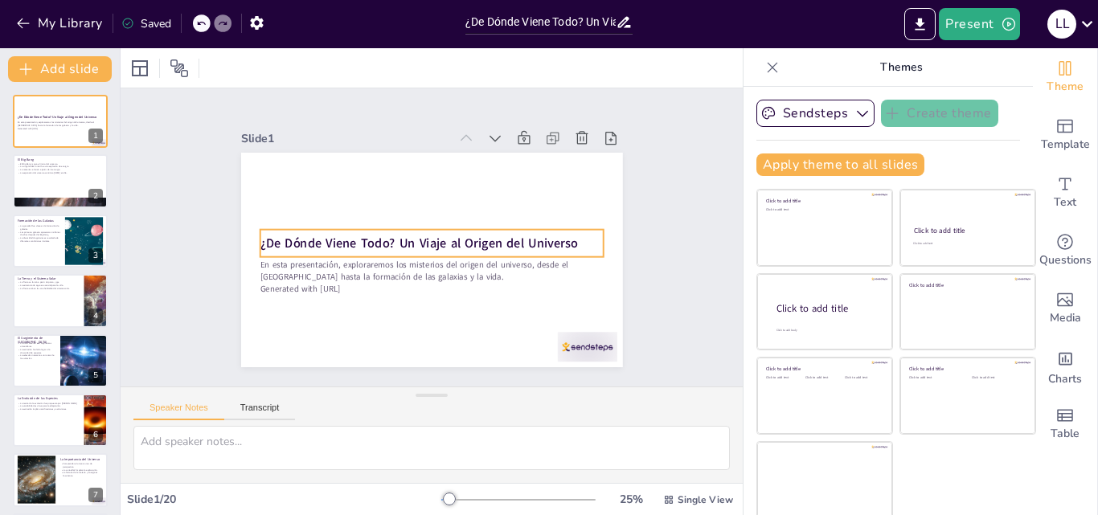
checkbox input "true"
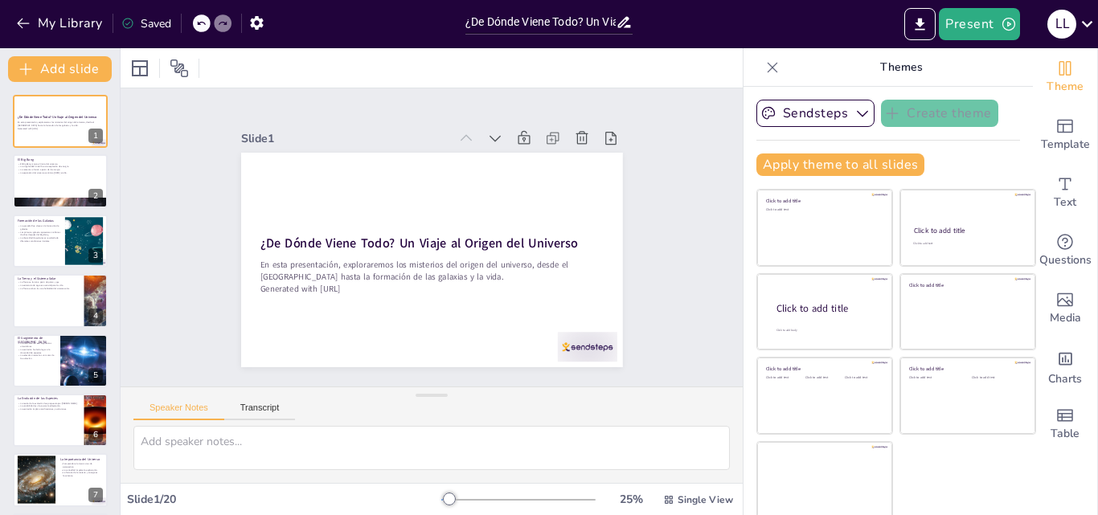
checkbox input "true"
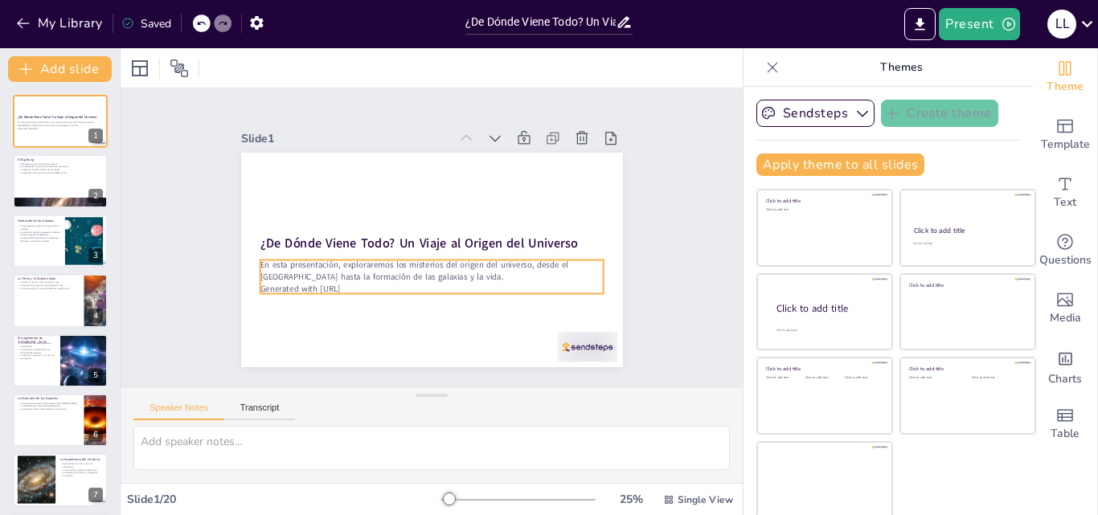
checkbox input "true"
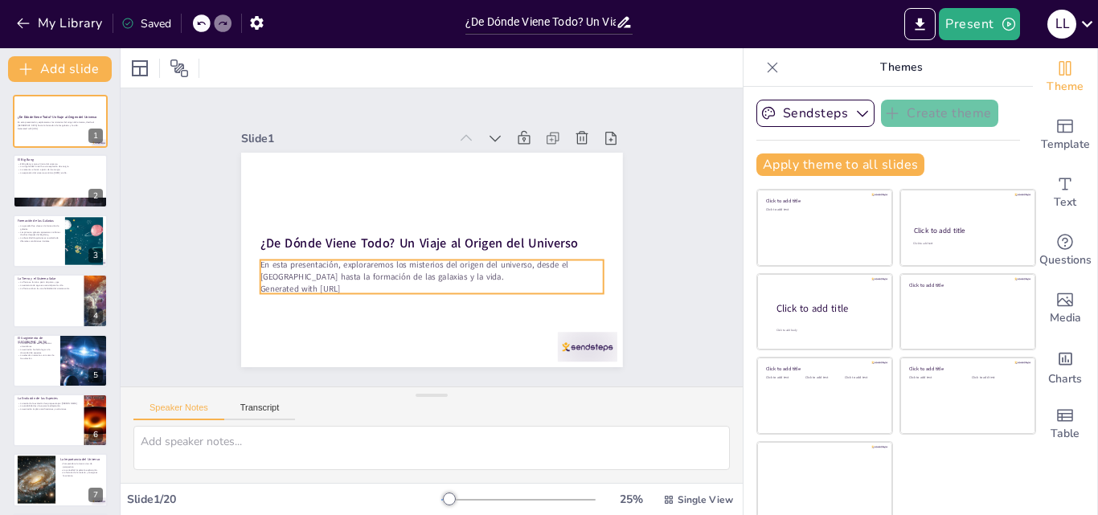
checkbox input "true"
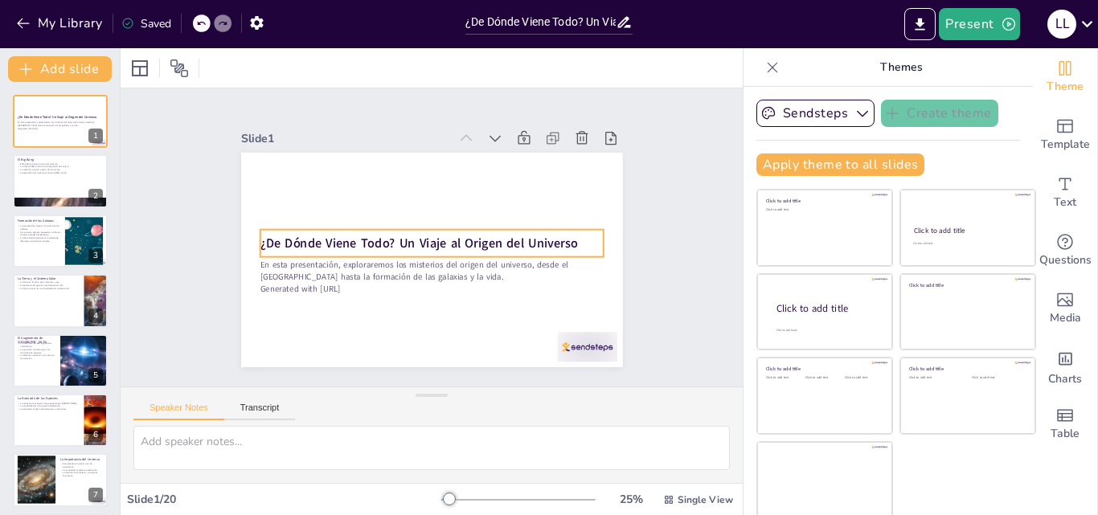
checkbox input "true"
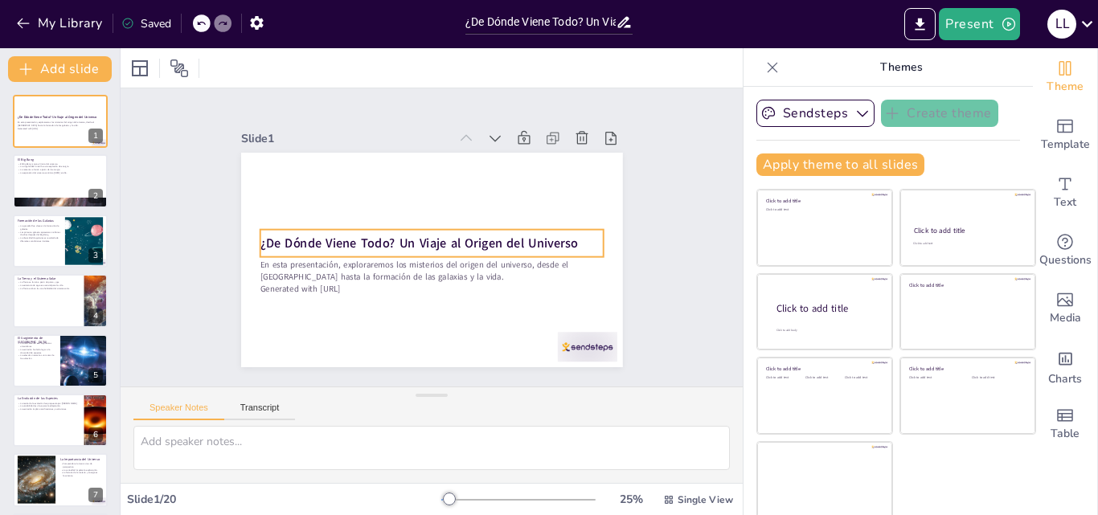
checkbox input "true"
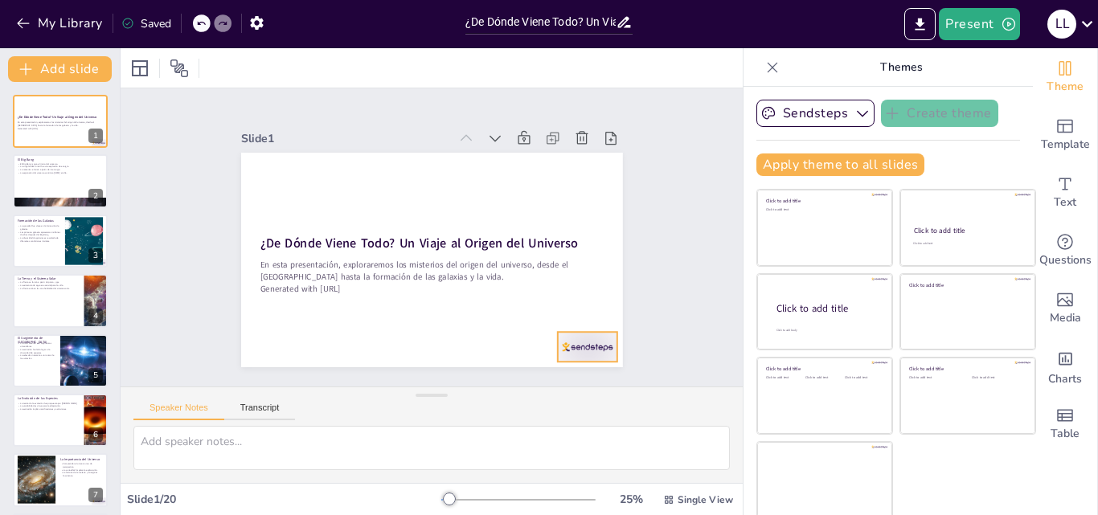
checkbox input "true"
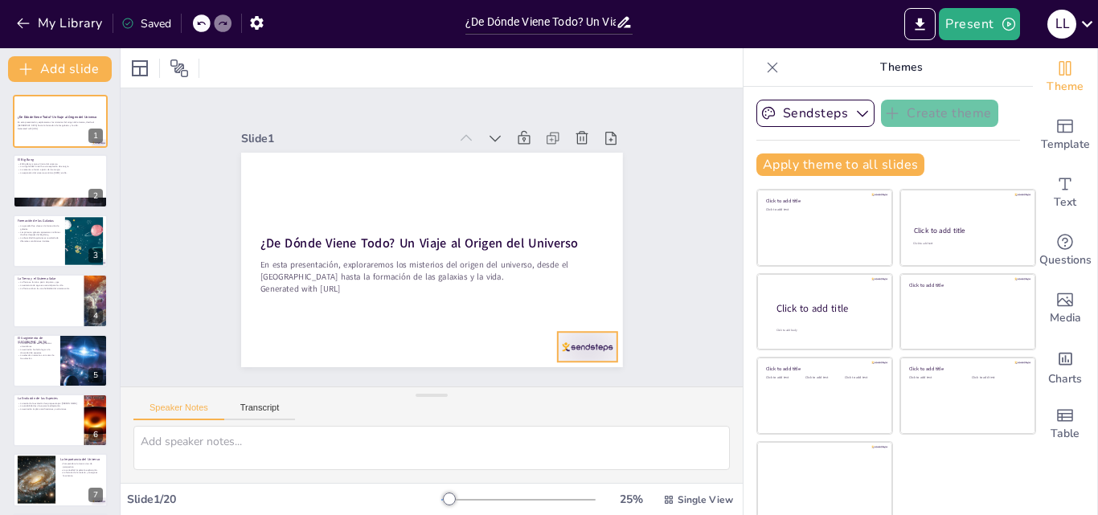
checkbox input "true"
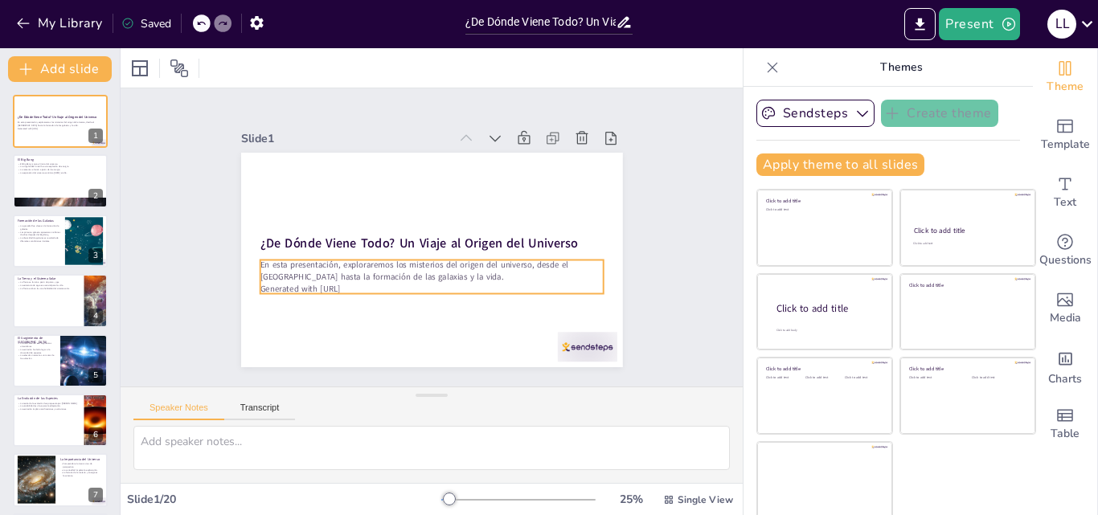
checkbox input "true"
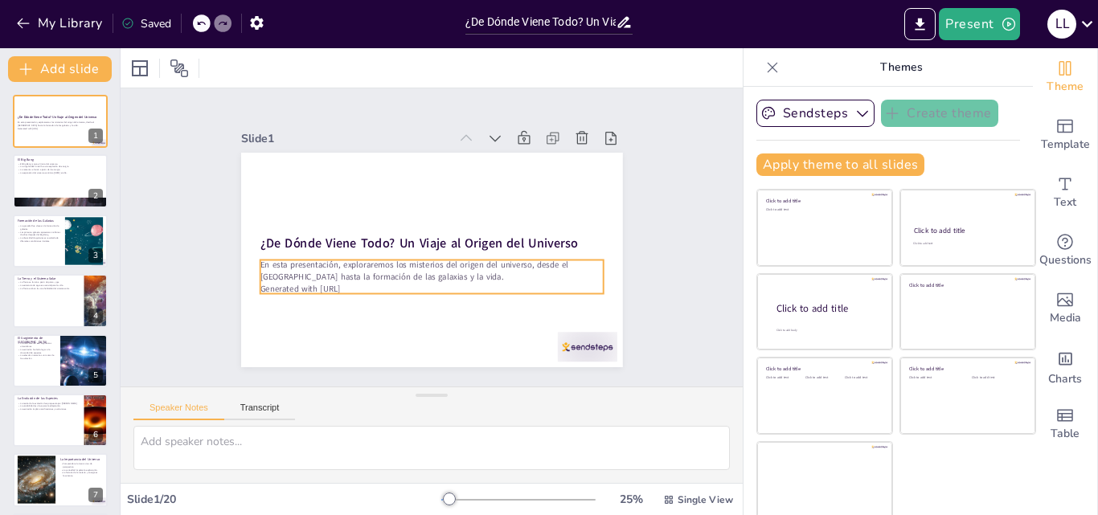
checkbox input "true"
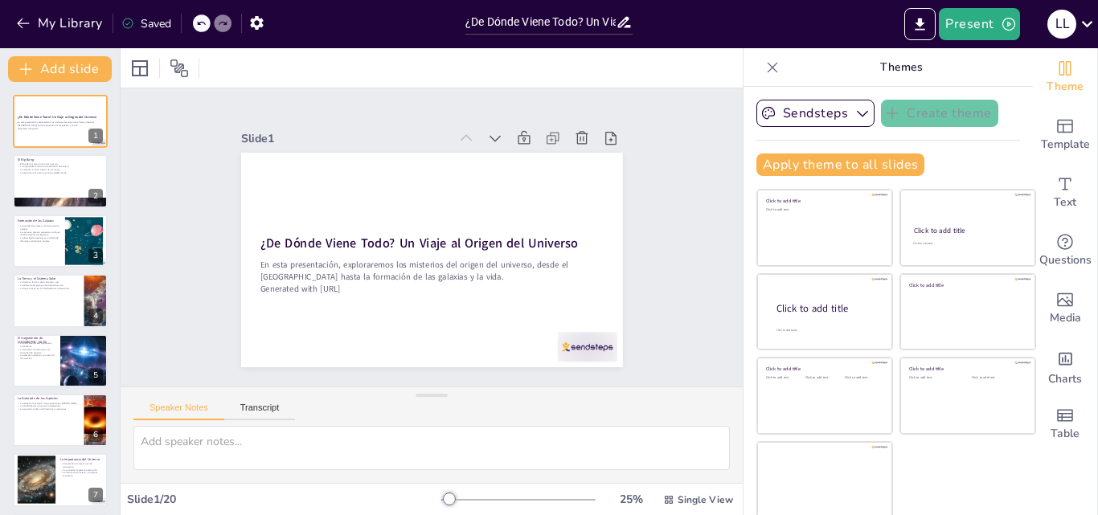
checkbox input "true"
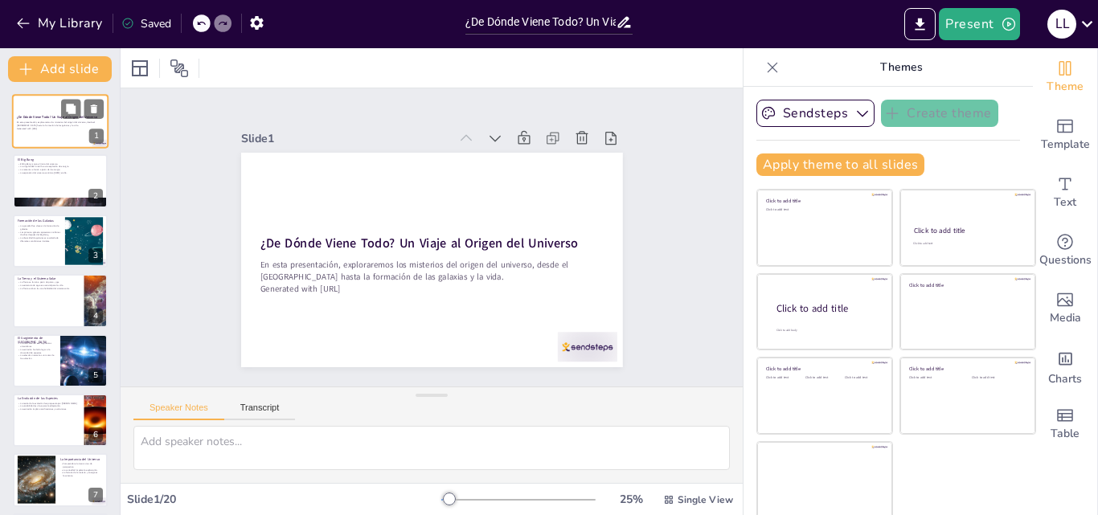
checkbox input "true"
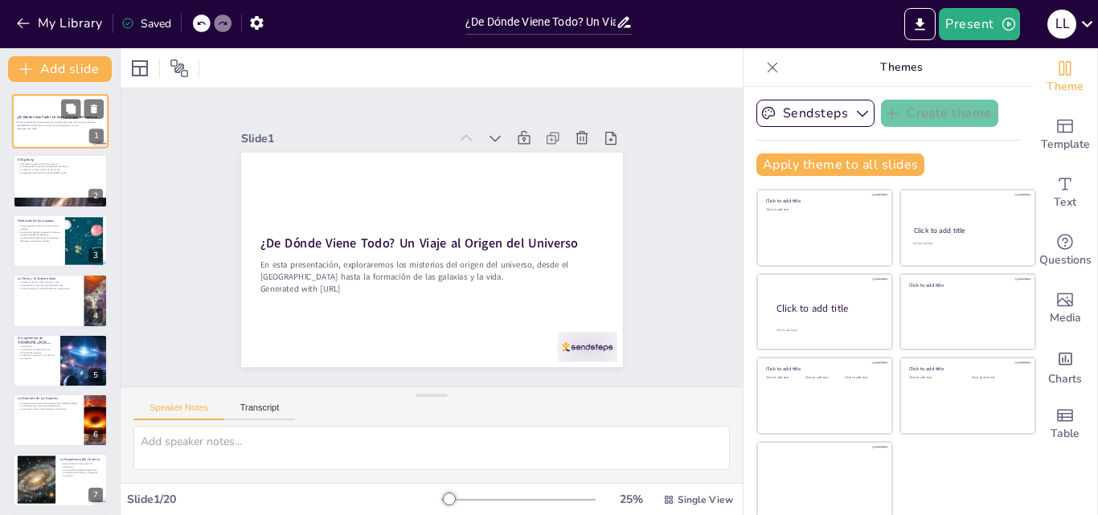
checkbox input "true"
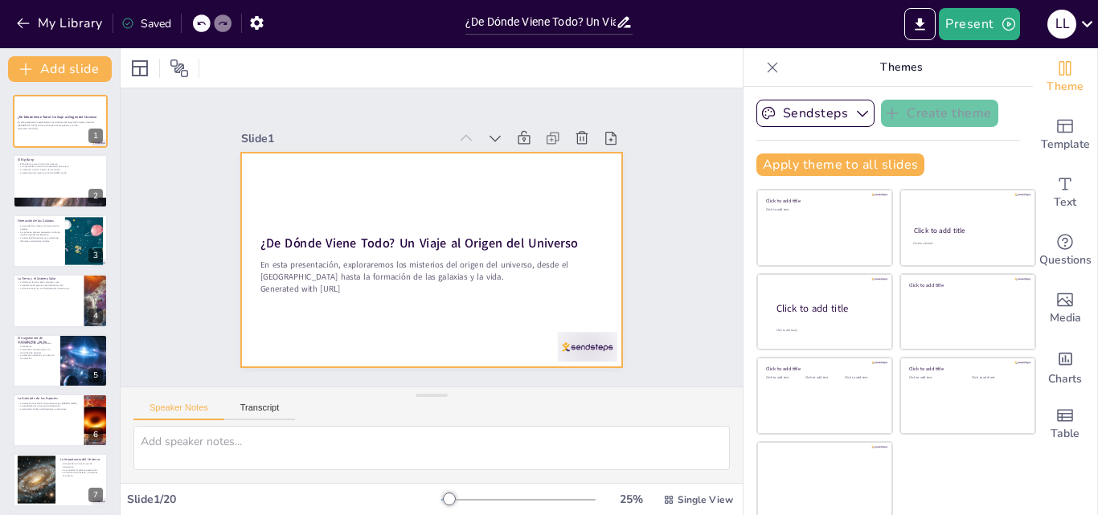
checkbox input "true"
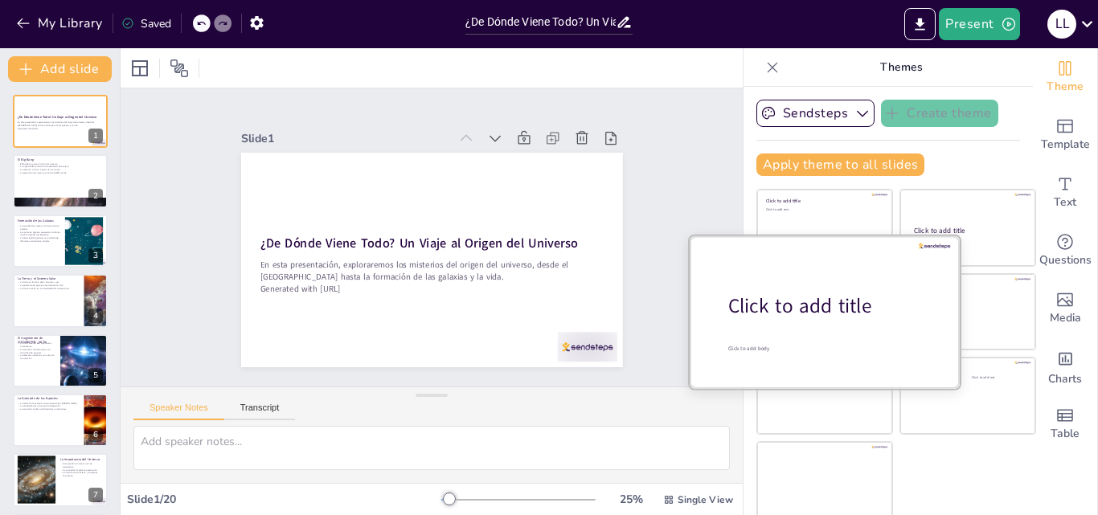
checkbox input "true"
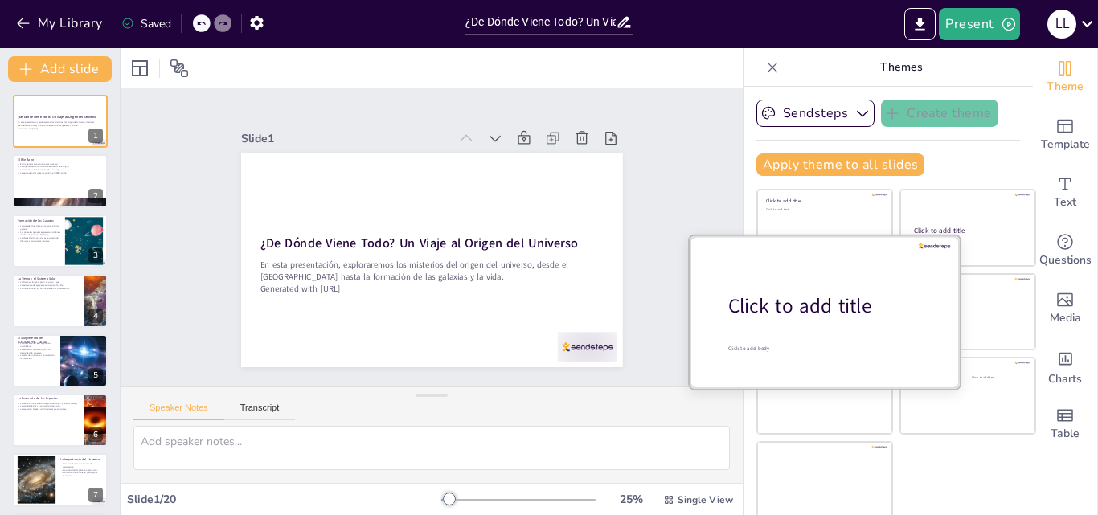
checkbox input "true"
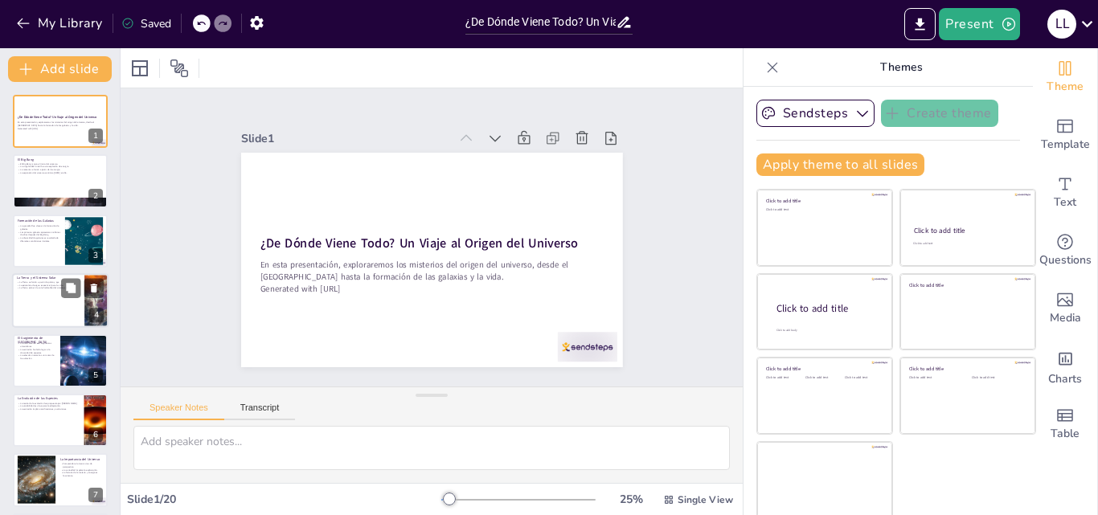
checkbox input "true"
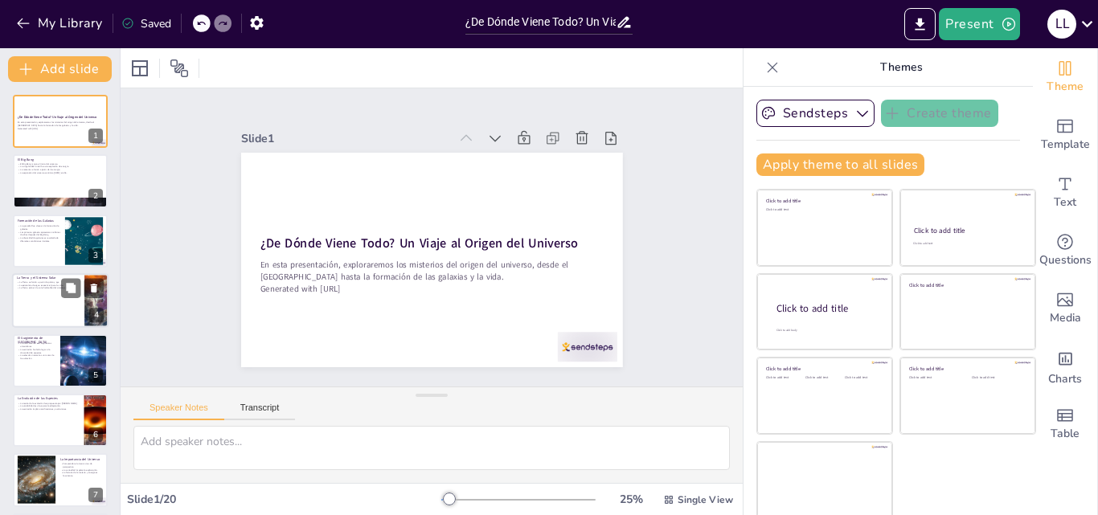
checkbox input "true"
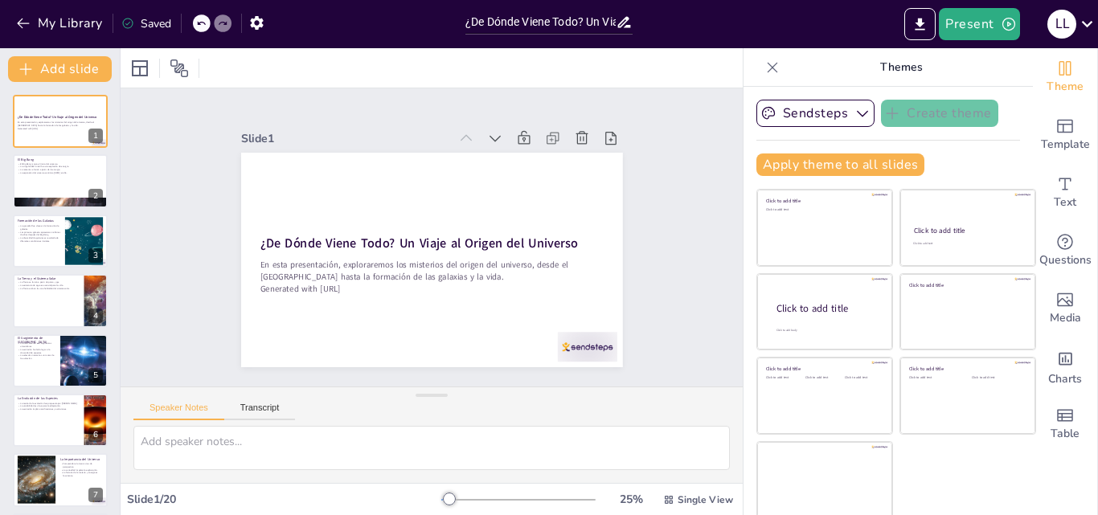
checkbox input "true"
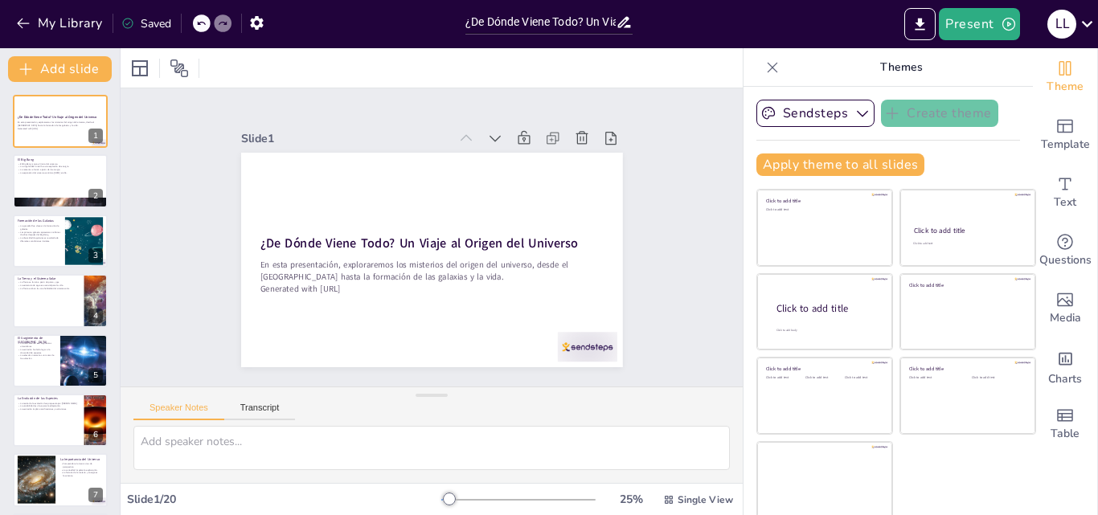
checkbox input "true"
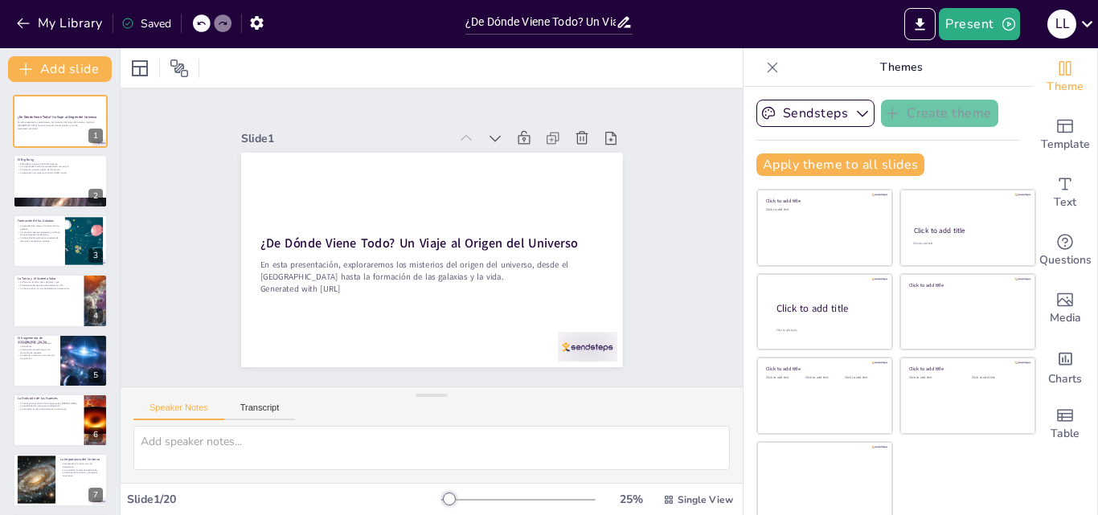
checkbox input "true"
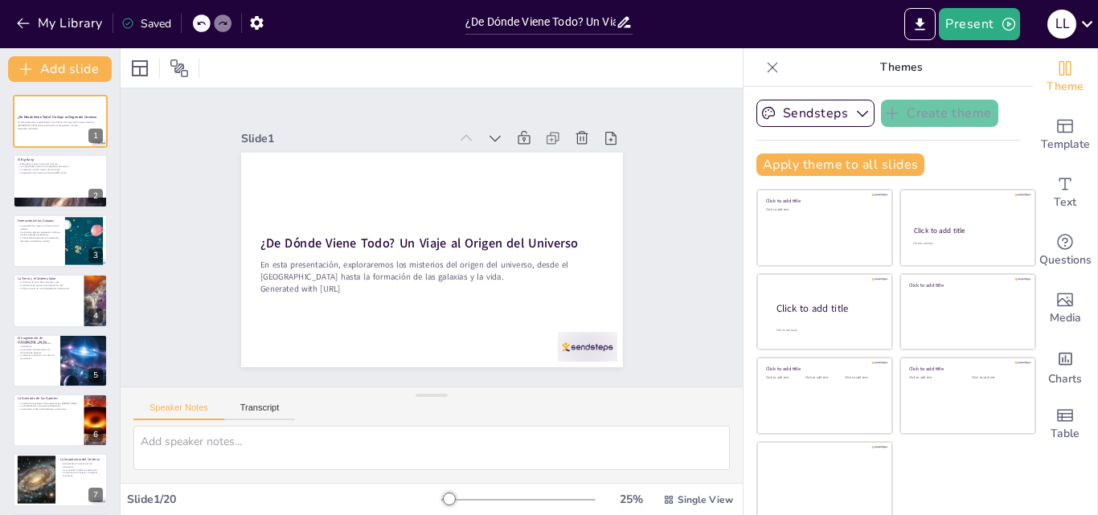
checkbox input "true"
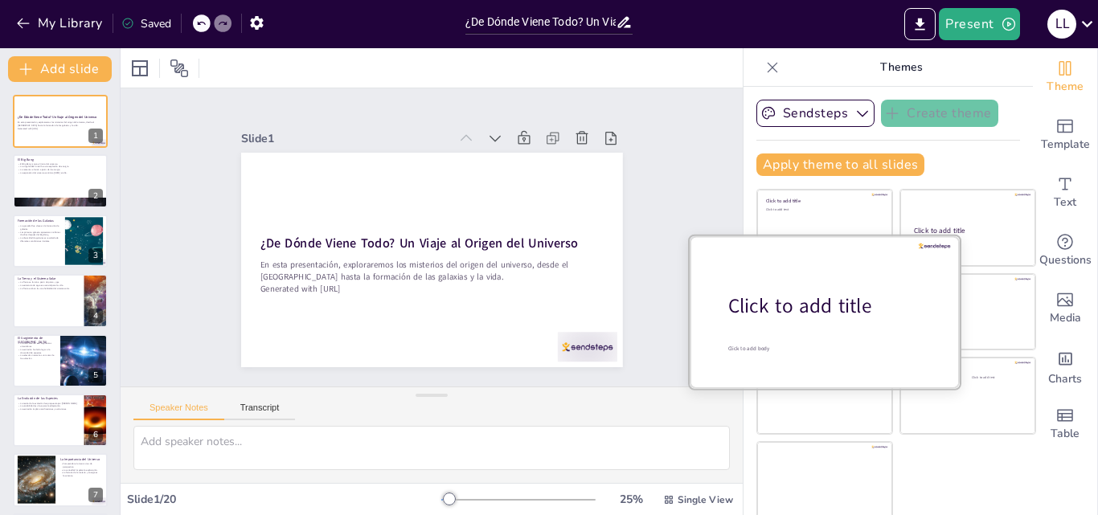
checkbox input "true"
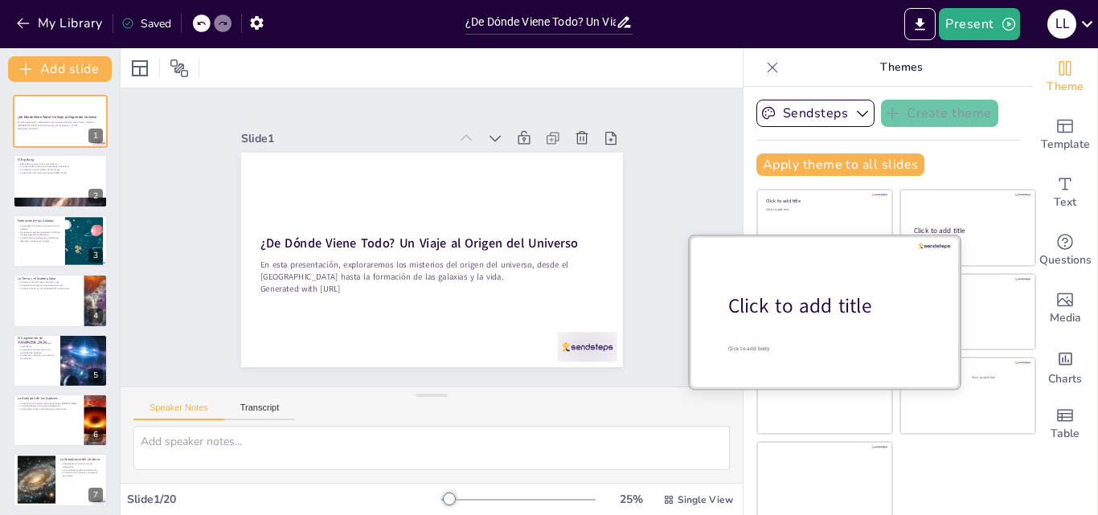
checkbox input "true"
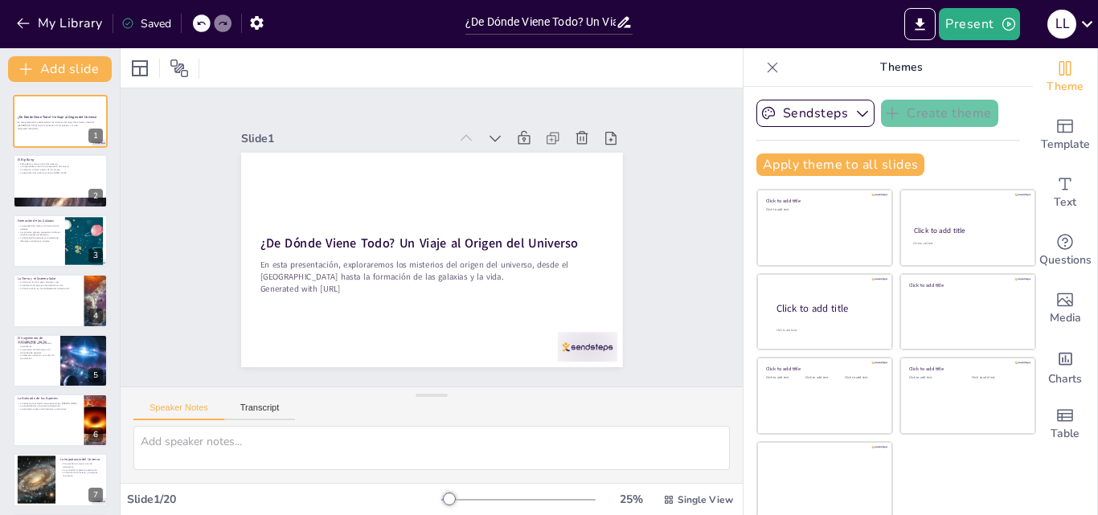
checkbox input "true"
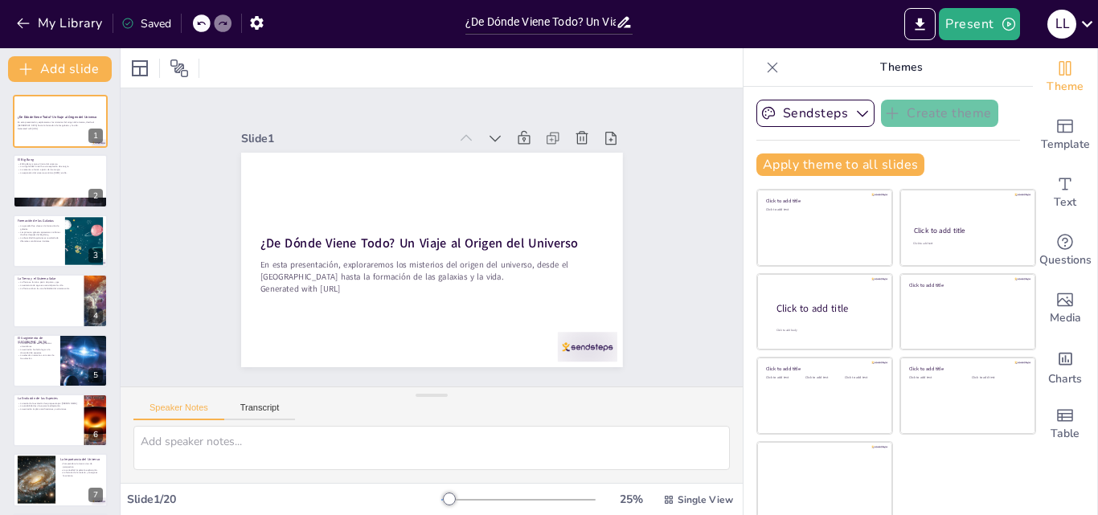
checkbox input "true"
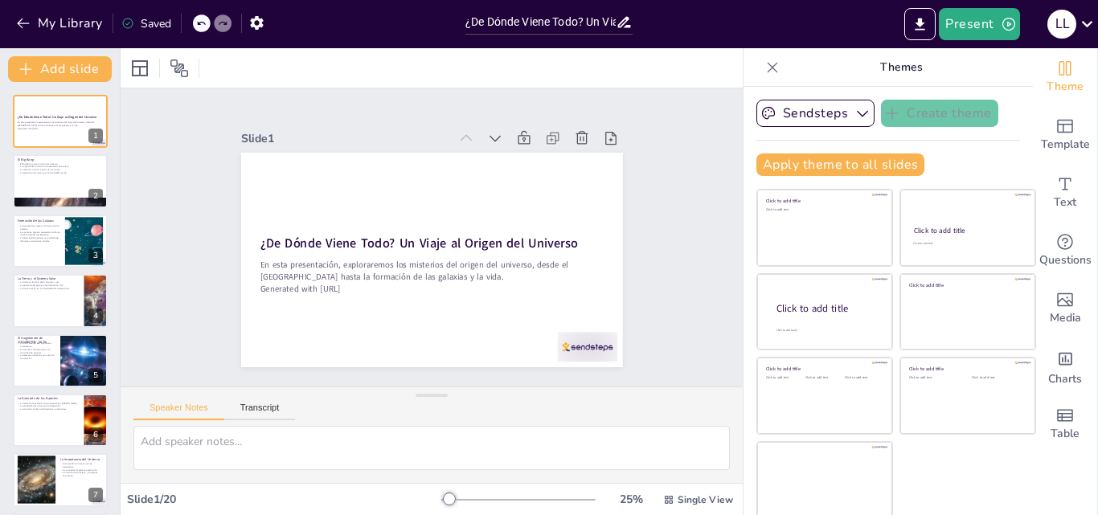
checkbox input "true"
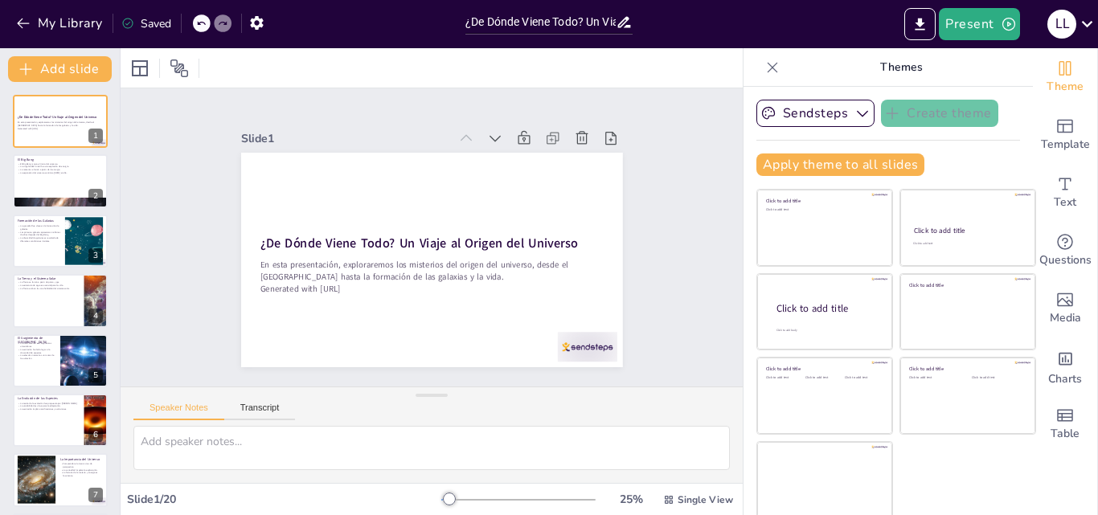
checkbox input "true"
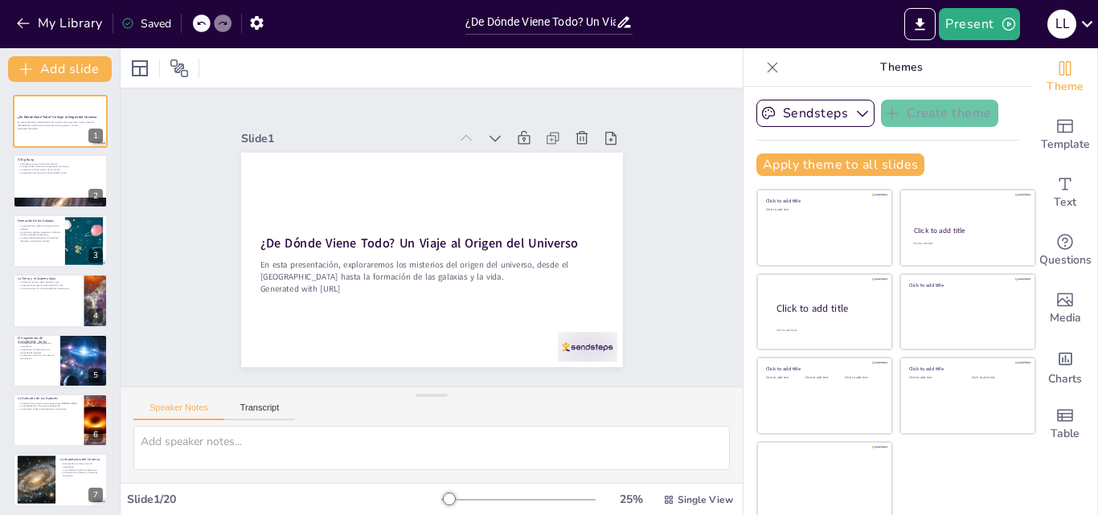
checkbox input "true"
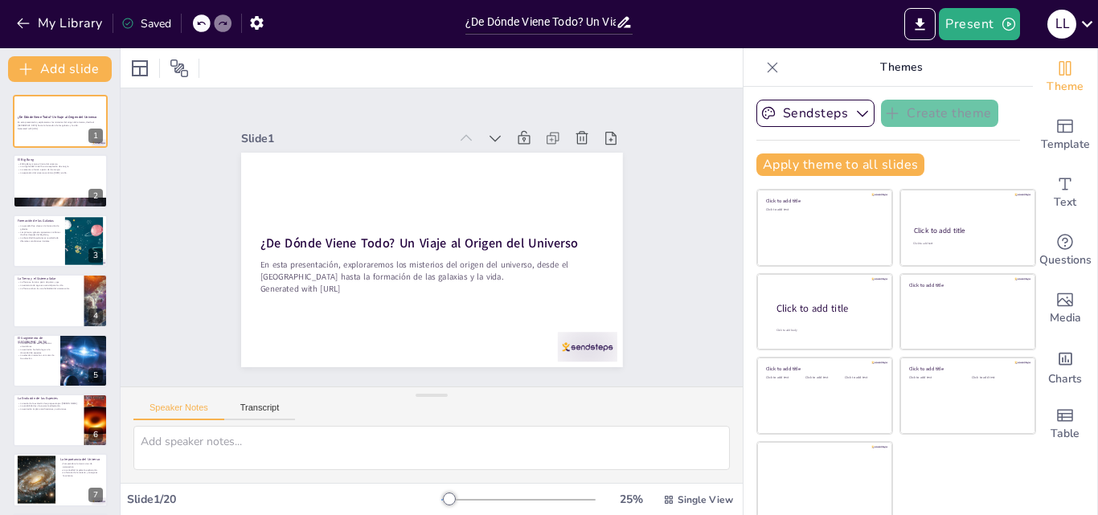
checkbox input "true"
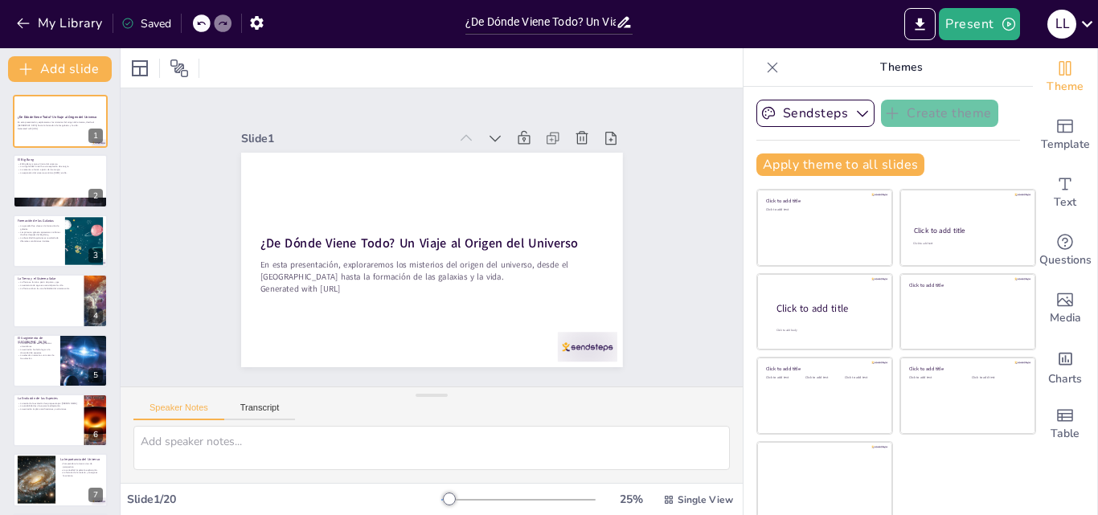
checkbox input "true"
